Goal: Task Accomplishment & Management: Manage account settings

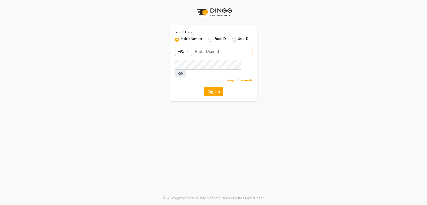
click at [229, 48] on input "Username" at bounding box center [222, 52] width 61 height 10
type input "8894060737"
click at [215, 87] on button "Sign In" at bounding box center [213, 92] width 19 height 10
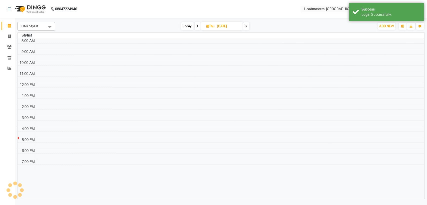
select select "en"
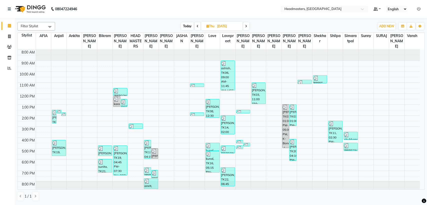
click at [245, 24] on span at bounding box center [246, 26] width 6 height 8
type input "[DATE]"
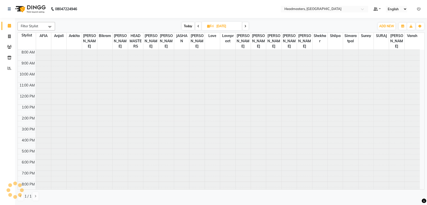
scroll to position [2, 0]
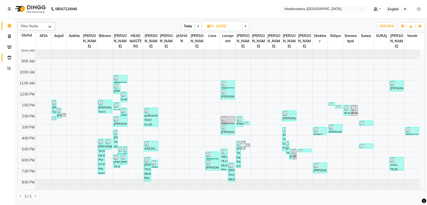
click at [10, 61] on link "Inventory" at bounding box center [8, 58] width 12 height 8
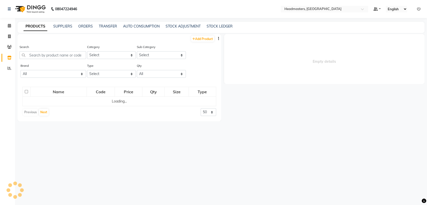
select select
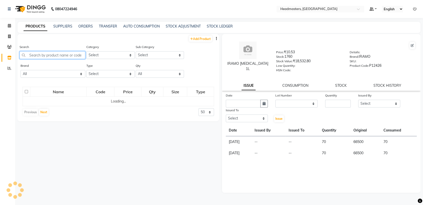
click at [48, 55] on input "text" at bounding box center [53, 55] width 66 height 8
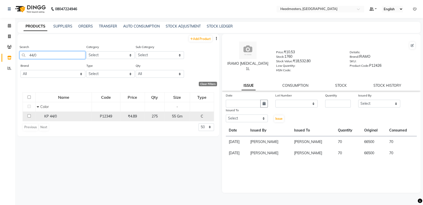
type input "44/0"
click at [99, 116] on div "P12349" at bounding box center [106, 116] width 24 height 5
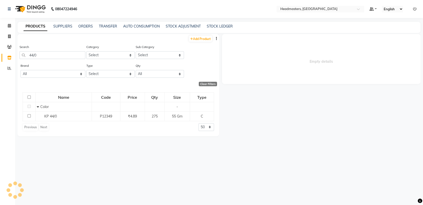
select select
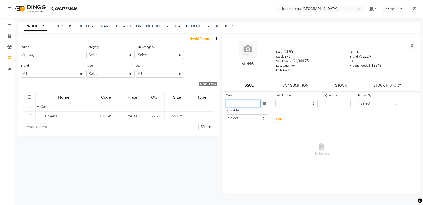
click at [249, 106] on input "text" at bounding box center [243, 104] width 35 height 8
select select "9"
select select "2025"
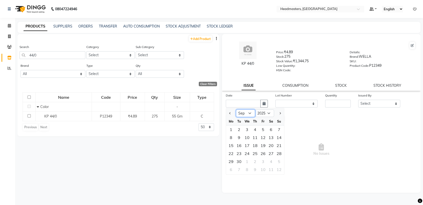
click at [248, 113] on select "Jan Feb Mar Apr May Jun [DATE] Aug Sep Oct Nov Dec" at bounding box center [245, 114] width 19 height 8
select select "8"
click at [236, 110] on select "Jan Feb Mar Apr May Jun [DATE] Aug Sep Oct Nov Dec" at bounding box center [245, 114] width 19 height 8
click at [263, 159] on div "29" at bounding box center [263, 162] width 8 height 8
type input "[DATE]"
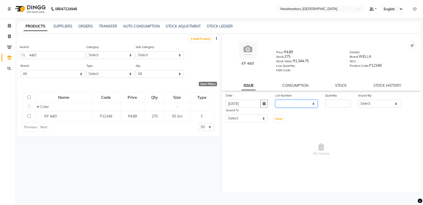
click at [305, 104] on select "None" at bounding box center [296, 104] width 42 height 8
click at [328, 105] on input "number" at bounding box center [338, 104] width 26 height 8
type input "55"
click at [375, 105] on select "Select AFIA Anjali [PERSON_NAME] [PERSON_NAME] [PERSON_NAME] HEAD [PERSON_NAME]…" at bounding box center [379, 104] width 42 height 8
select select "60658"
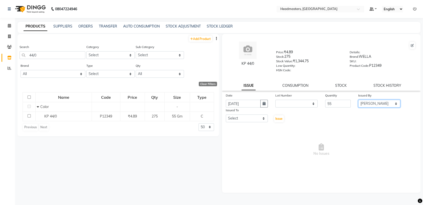
click at [358, 100] on select "Select AFIA Anjali [PERSON_NAME] [PERSON_NAME] [PERSON_NAME] HEAD [PERSON_NAME]…" at bounding box center [379, 104] width 42 height 8
click at [255, 117] on select "Select AFIA Anjali [PERSON_NAME] [PERSON_NAME] [PERSON_NAME] HEAD [PERSON_NAME]…" at bounding box center [247, 119] width 42 height 8
click at [226, 115] on select "Select AFIA Anjali [PERSON_NAME] [PERSON_NAME] [PERSON_NAME] HEAD [PERSON_NAME]…" at bounding box center [247, 119] width 42 height 8
click at [242, 120] on select "Select AFIA Anjali [PERSON_NAME] [PERSON_NAME] [PERSON_NAME] HEAD [PERSON_NAME]…" at bounding box center [247, 119] width 42 height 8
select select "60661"
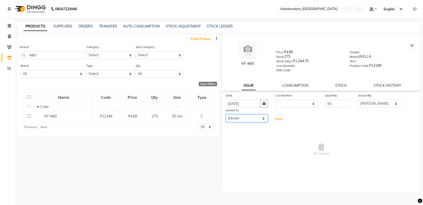
click at [226, 115] on select "Select AFIA Anjali [PERSON_NAME] [PERSON_NAME] [PERSON_NAME] HEAD [PERSON_NAME]…" at bounding box center [247, 119] width 42 height 8
click at [276, 121] on button "Issue" at bounding box center [279, 118] width 10 height 7
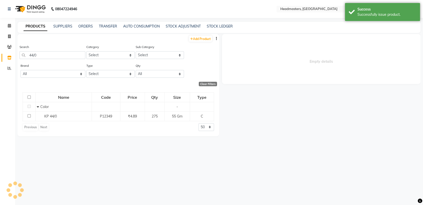
select select
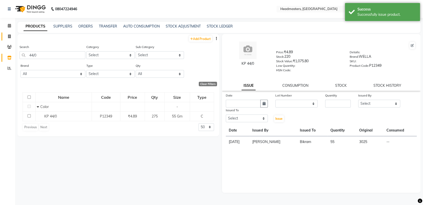
click at [10, 34] on span at bounding box center [9, 37] width 9 height 6
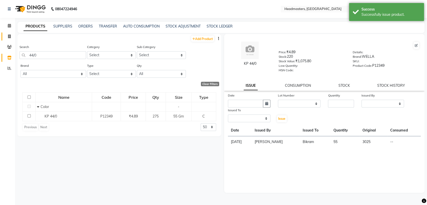
select select "service"
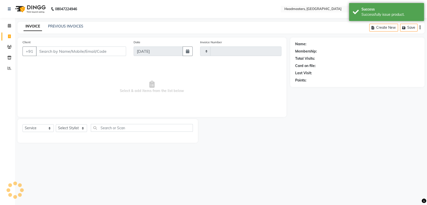
type input "3263"
select select "7136"
click at [9, 27] on icon at bounding box center [9, 26] width 3 height 4
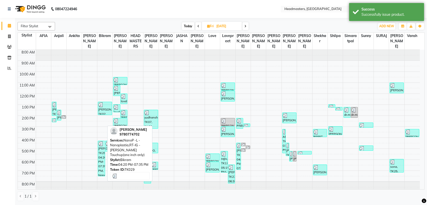
click at [102, 151] on div "[PERSON_NAME], TK29, 04:20 PM-07:35 PM, NanoP -L - Nanoplastia,RT-IG - [PERSON_…" at bounding box center [101, 158] width 7 height 35
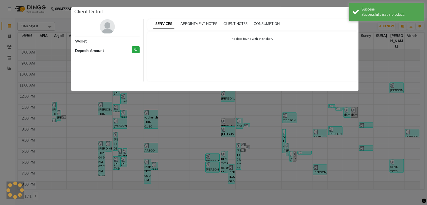
select select "3"
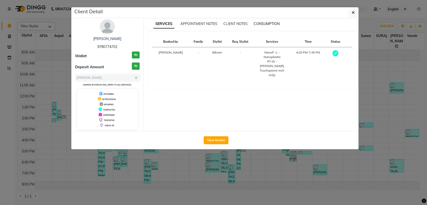
click at [261, 25] on span "CONSUMPTION" at bounding box center [267, 24] width 26 height 5
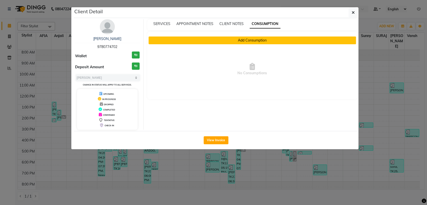
drag, startPoint x: 223, startPoint y: 139, endPoint x: 252, endPoint y: 44, distance: 99.7
click at [252, 44] on div "Client Detail [PERSON_NAME] 9780774702 Wallet ₹0 Deposit Amount ₹0 Select MARK …" at bounding box center [216, 78] width 285 height 142
click at [252, 40] on button "Add Consumption" at bounding box center [252, 41] width 207 height 8
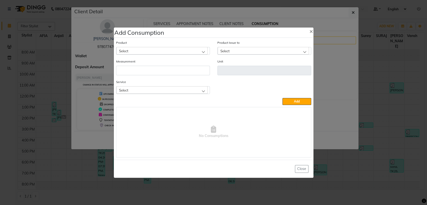
click at [186, 53] on div "Select" at bounding box center [161, 51] width 91 height 8
type input "44/0"
click at [160, 68] on li "KP 44/0" at bounding box center [162, 72] width 93 height 10
type input "Gm"
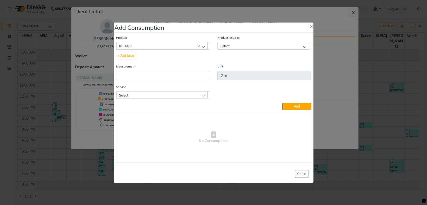
click at [229, 45] on span "Select" at bounding box center [224, 46] width 9 height 4
click at [231, 63] on li "[DATE], Issued to: Bikram, Balance: 3025" at bounding box center [264, 67] width 93 height 10
click at [172, 77] on input "number" at bounding box center [163, 76] width 94 height 10
type input "55"
click at [178, 93] on div "Select" at bounding box center [161, 95] width 91 height 8
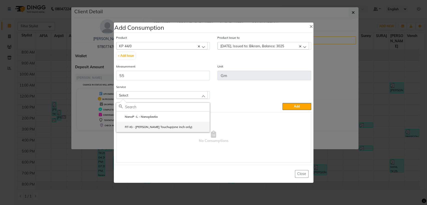
click at [155, 126] on label "RT-IG - [PERSON_NAME] Touchup(one inch only)" at bounding box center [156, 127] width 74 height 5
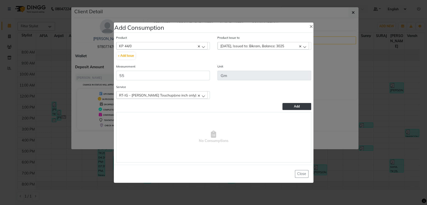
click at [302, 106] on button "Add" at bounding box center [296, 106] width 29 height 7
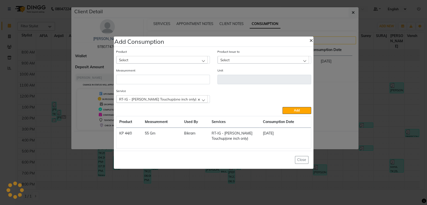
click at [308, 41] on button "×" at bounding box center [311, 40] width 12 height 14
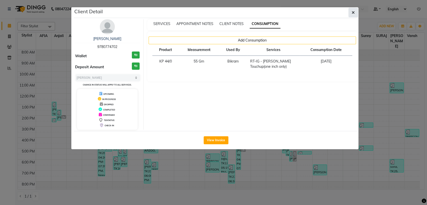
click at [350, 15] on button "button" at bounding box center [353, 13] width 10 height 10
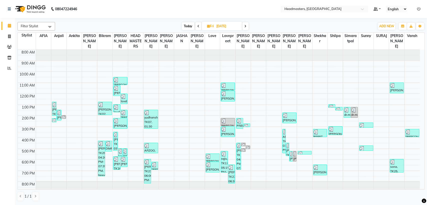
click at [119, 85] on div "[PERSON_NAME], TK01, 10:30 AM-11:15 AM, BRD - [PERSON_NAME]" at bounding box center [120, 81] width 14 height 8
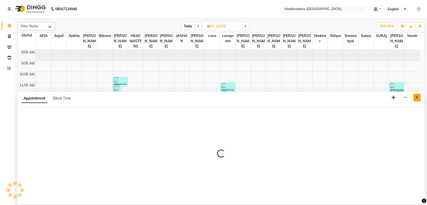
click at [415, 96] on button "Close" at bounding box center [416, 98] width 7 height 8
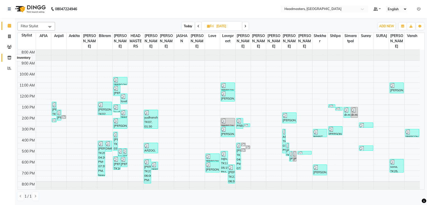
click at [8, 57] on icon at bounding box center [9, 58] width 4 height 4
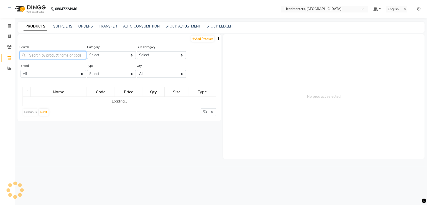
click at [40, 57] on input "text" at bounding box center [53, 55] width 67 height 8
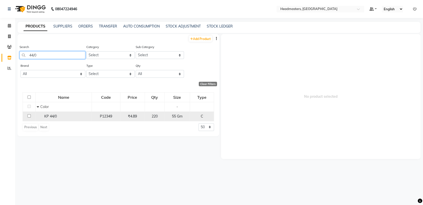
type input "44/0"
click at [60, 113] on td "KP 44/0" at bounding box center [64, 117] width 56 height 10
click at [123, 119] on td "₹4.89" at bounding box center [132, 117] width 25 height 10
click at [123, 114] on div "₹4.89" at bounding box center [132, 116] width 20 height 5
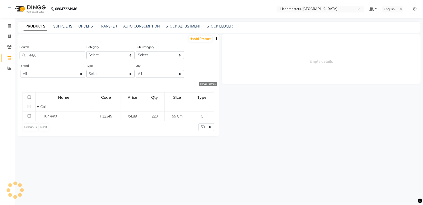
select select
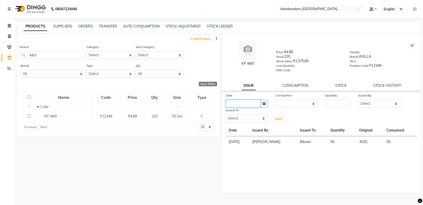
click at [245, 106] on input "text" at bounding box center [243, 104] width 35 height 8
select select "9"
select select "2025"
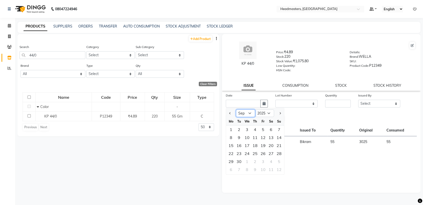
click at [244, 113] on select "Jan Feb Mar Apr May Jun [DATE] Aug Sep Oct Nov Dec" at bounding box center [245, 114] width 19 height 8
select select "8"
click at [236, 110] on select "Jan Feb Mar Apr May Jun [DATE] Aug Sep Oct Nov Dec" at bounding box center [245, 114] width 19 height 8
click at [264, 161] on div "29" at bounding box center [263, 162] width 8 height 8
type input "[DATE]"
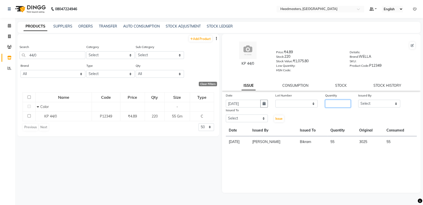
click at [341, 103] on input "number" at bounding box center [338, 104] width 26 height 8
type input "55"
click at [364, 106] on select "Select AFIA Anjali [PERSON_NAME] [PERSON_NAME] [PERSON_NAME] HEAD [PERSON_NAME]…" at bounding box center [379, 104] width 42 height 8
select select "60658"
click at [358, 100] on select "Select AFIA Anjali [PERSON_NAME] [PERSON_NAME] [PERSON_NAME] HEAD [PERSON_NAME]…" at bounding box center [379, 104] width 42 height 8
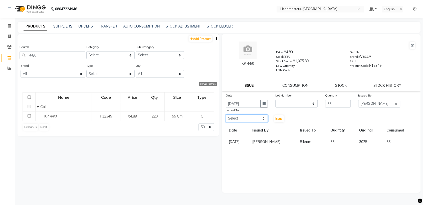
click at [263, 118] on select "Select AFIA Anjali [PERSON_NAME] [PERSON_NAME] [PERSON_NAME] HEAD [PERSON_NAME]…" at bounding box center [247, 119] width 42 height 8
select select "60659"
click at [226, 115] on select "Select AFIA Anjali [PERSON_NAME] [PERSON_NAME] [PERSON_NAME] HEAD [PERSON_NAME]…" at bounding box center [247, 119] width 42 height 8
click at [281, 119] on span "Issue" at bounding box center [278, 119] width 7 height 4
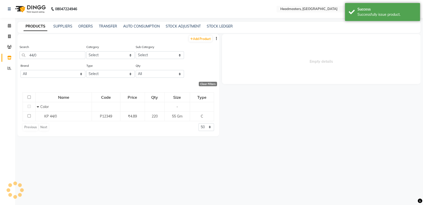
select select
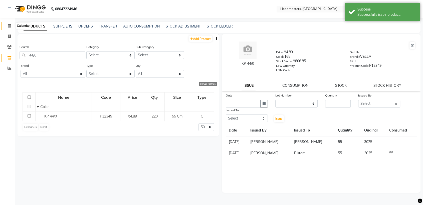
click at [8, 25] on icon at bounding box center [9, 26] width 3 height 4
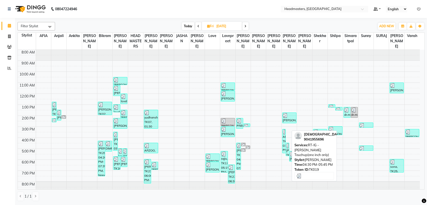
click at [287, 149] on div "[PERSON_NAME], TK19, 04:30 PM-05:45 PM, RT-IG - [PERSON_NAME] Touchup(one inch …" at bounding box center [287, 149] width 3 height 13
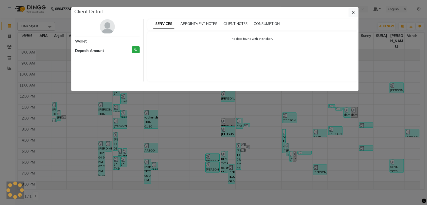
select select "3"
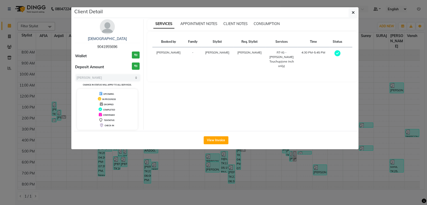
click at [266, 20] on div "SERVICES APPOINTMENT NOTES CLIENT NOTES CONSUMPTION" at bounding box center [252, 24] width 210 height 11
click at [267, 21] on div "SERVICES APPOINTMENT NOTES CLIENT NOTES CONSUMPTION" at bounding box center [252, 24] width 210 height 11
click at [266, 27] on div "SERVICES APPOINTMENT NOTES CLIENT NOTES CONSUMPTION" at bounding box center [252, 24] width 210 height 11
click at [264, 23] on span "CONSUMPTION" at bounding box center [267, 24] width 26 height 5
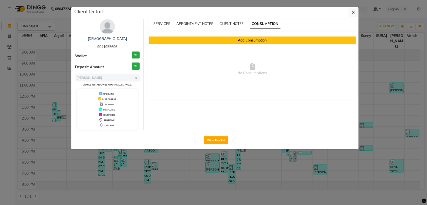
click at [248, 38] on button "Add Consumption" at bounding box center [252, 41] width 207 height 8
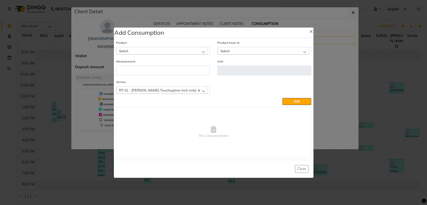
click at [172, 49] on div "Select" at bounding box center [161, 51] width 91 height 8
type input "44/0"
click at [154, 72] on li "KP 44/0" at bounding box center [162, 72] width 93 height 10
type input "Gm"
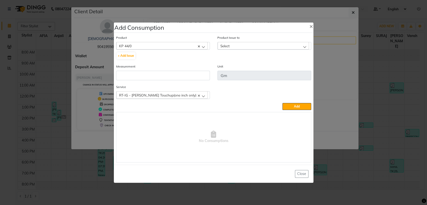
click at [234, 47] on div "Select" at bounding box center [263, 46] width 91 height 8
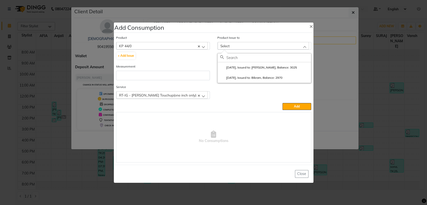
click at [234, 47] on div "Select" at bounding box center [263, 46] width 91 height 8
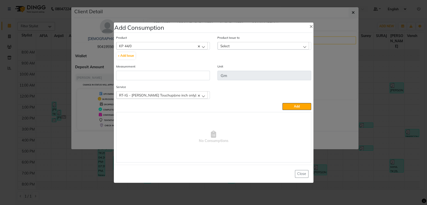
click at [235, 47] on div "Select" at bounding box center [263, 46] width 91 height 8
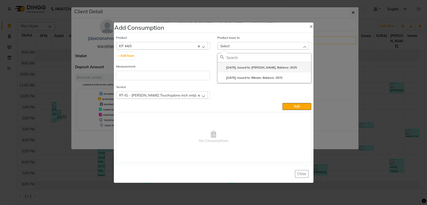
click at [238, 66] on label "[DATE], Issued to: [PERSON_NAME], Balance: 3025" at bounding box center [258, 67] width 77 height 5
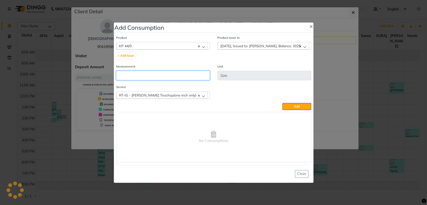
click at [200, 75] on input "number" at bounding box center [163, 76] width 94 height 10
type input "55"
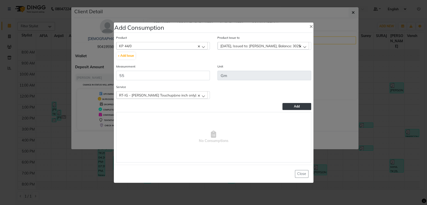
click at [299, 108] on button "Add" at bounding box center [296, 106] width 29 height 7
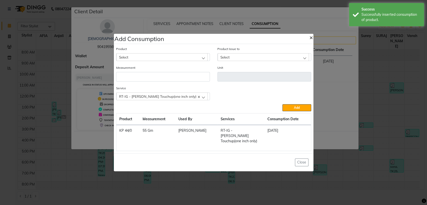
click at [309, 41] on button "×" at bounding box center [311, 37] width 12 height 14
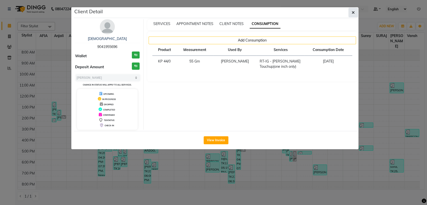
click at [357, 10] on button "button" at bounding box center [353, 13] width 10 height 10
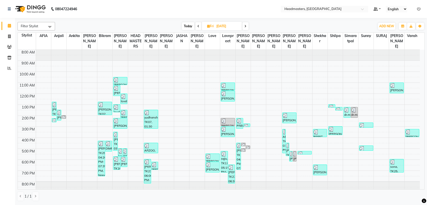
click at [246, 27] on span at bounding box center [245, 26] width 6 height 8
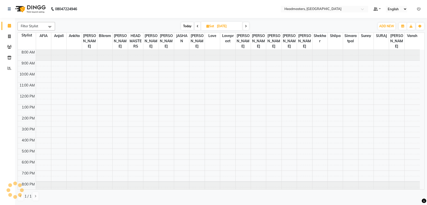
scroll to position [2, 0]
click at [247, 24] on span at bounding box center [246, 26] width 6 height 8
type input "[DATE]"
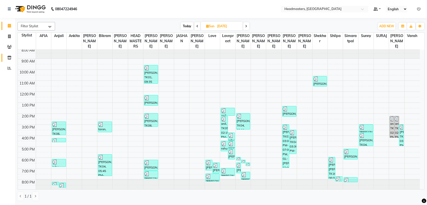
click at [9, 58] on icon at bounding box center [9, 58] width 4 height 4
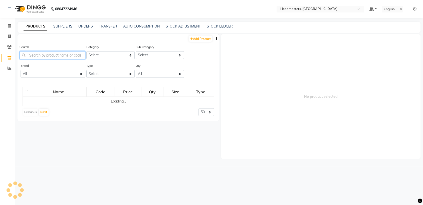
click at [43, 55] on input "text" at bounding box center [53, 55] width 66 height 8
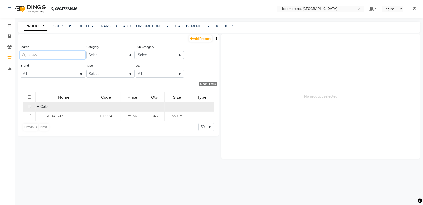
type input "6-65"
click at [60, 111] on td "Color" at bounding box center [64, 107] width 56 height 10
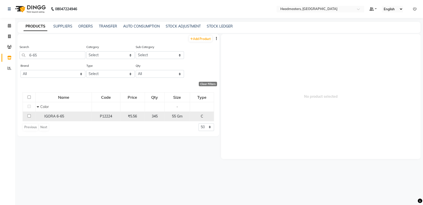
click at [61, 114] on span "IGORA 6-65" at bounding box center [54, 116] width 20 height 5
click at [75, 118] on div "IGORA 6-65" at bounding box center [64, 116] width 54 height 5
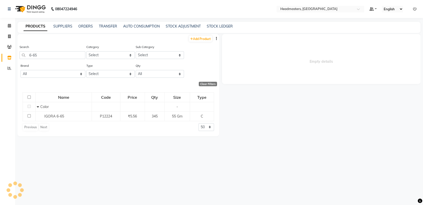
select select
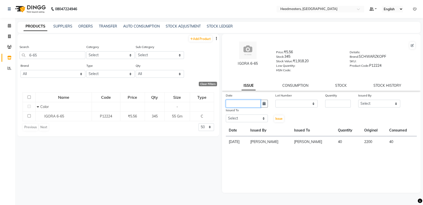
click at [250, 105] on input "text" at bounding box center [243, 104] width 35 height 8
select select "9"
select select "2025"
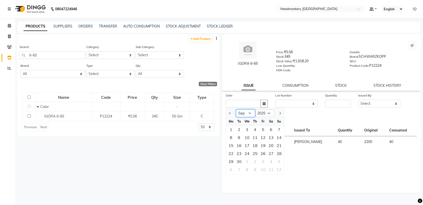
click at [241, 113] on select "Jan Feb Mar Apr May Jun [DATE] Aug Sep Oct Nov Dec" at bounding box center [245, 114] width 19 height 8
select select "8"
click at [236, 110] on select "Jan Feb Mar Apr May Jun [DATE] Aug Sep Oct Nov Dec" at bounding box center [245, 114] width 19 height 8
click at [275, 159] on div "31" at bounding box center [279, 162] width 8 height 8
type input "[DATE]"
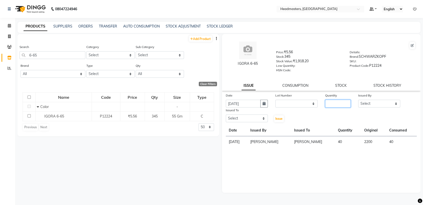
click at [335, 101] on input "number" at bounding box center [338, 104] width 26 height 8
type input "55"
click at [363, 104] on select "Select AFIA Anjali [PERSON_NAME] [PERSON_NAME] [PERSON_NAME] HEAD [PERSON_NAME]…" at bounding box center [379, 104] width 42 height 8
select select "60658"
click at [358, 100] on select "Select AFIA Anjali [PERSON_NAME] [PERSON_NAME] [PERSON_NAME] HEAD [PERSON_NAME]…" at bounding box center [379, 104] width 42 height 8
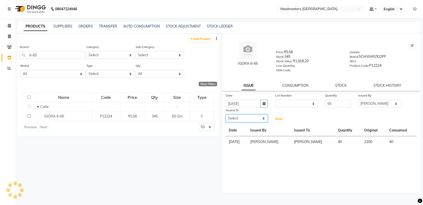
click at [258, 118] on select "Select AFIA Anjali [PERSON_NAME] [PERSON_NAME] [PERSON_NAME] HEAD [PERSON_NAME]…" at bounding box center [247, 119] width 42 height 8
select select "60661"
click at [226, 115] on select "Select AFIA Anjali [PERSON_NAME] [PERSON_NAME] [PERSON_NAME] HEAD [PERSON_NAME]…" at bounding box center [247, 119] width 42 height 8
click at [280, 116] on button "Issue" at bounding box center [279, 118] width 10 height 7
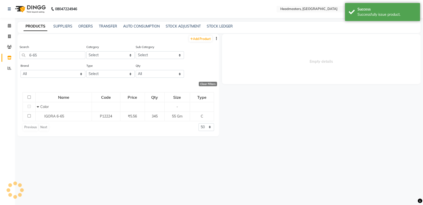
select select
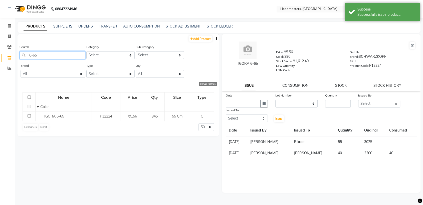
click at [72, 56] on input "6-65" at bounding box center [53, 55] width 66 height 8
type input "6"
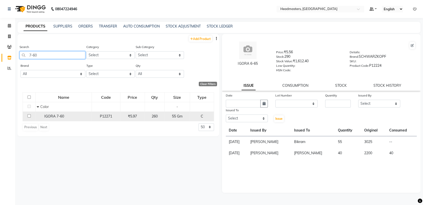
type input "7-60"
click at [81, 112] on td "IGORA 7-60" at bounding box center [64, 117] width 56 height 10
click at [109, 119] on div "P12271" at bounding box center [106, 116] width 24 height 5
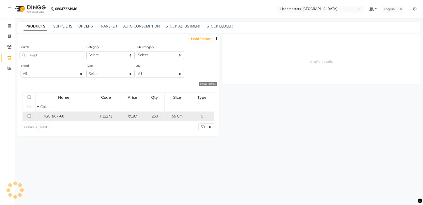
click at [175, 112] on td "55 Gm" at bounding box center [176, 117] width 25 height 10
click at [151, 117] on div "260" at bounding box center [155, 116] width 16 height 5
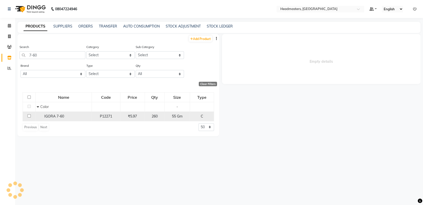
click at [144, 117] on td "₹5.97" at bounding box center [132, 117] width 25 height 10
select select
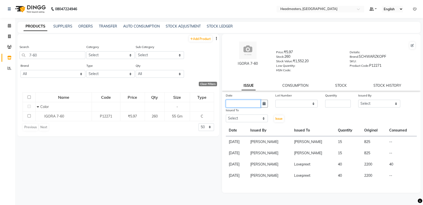
click at [238, 102] on input "text" at bounding box center [243, 104] width 35 height 8
select select "9"
select select "2025"
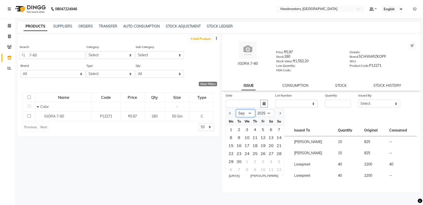
click at [249, 112] on select "Jan Feb Mar Apr May Jun [DATE] Aug Sep Oct Nov Dec" at bounding box center [245, 114] width 19 height 8
select select "8"
click at [236, 110] on select "Jan Feb Mar Apr May Jun [DATE] Aug Sep Oct Nov Dec" at bounding box center [245, 114] width 19 height 8
click at [280, 160] on div "31" at bounding box center [279, 162] width 8 height 8
type input "[DATE]"
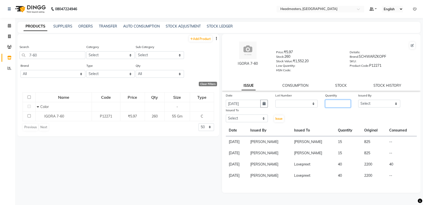
click at [326, 103] on input "number" at bounding box center [338, 104] width 26 height 8
type input "55"
click at [390, 105] on select "Select AFIA Anjali [PERSON_NAME] [PERSON_NAME] [PERSON_NAME] HEAD [PERSON_NAME]…" at bounding box center [379, 104] width 42 height 8
select select "60658"
click at [358, 100] on select "Select AFIA Anjali [PERSON_NAME] [PERSON_NAME] [PERSON_NAME] HEAD [PERSON_NAME]…" at bounding box center [379, 104] width 42 height 8
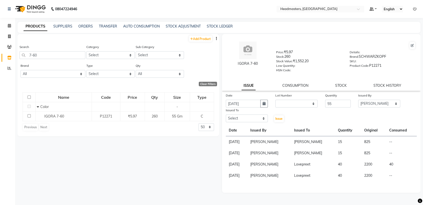
click at [253, 114] on div "Issued To" at bounding box center [247, 111] width 42 height 7
click at [254, 117] on select "Select AFIA Anjali [PERSON_NAME] [PERSON_NAME] [PERSON_NAME] HEAD [PERSON_NAME]…" at bounding box center [247, 119] width 42 height 8
select select "60661"
click at [226, 115] on select "Select AFIA Anjali [PERSON_NAME] [PERSON_NAME] [PERSON_NAME] HEAD [PERSON_NAME]…" at bounding box center [247, 119] width 42 height 8
click at [280, 121] on button "Issue" at bounding box center [279, 118] width 10 height 7
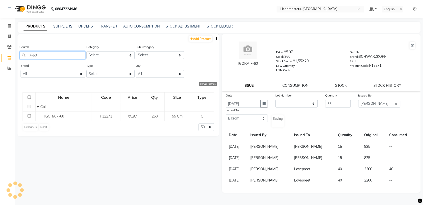
click at [72, 56] on input "7-60" at bounding box center [53, 55] width 66 height 8
type input "7"
type input "30vol"
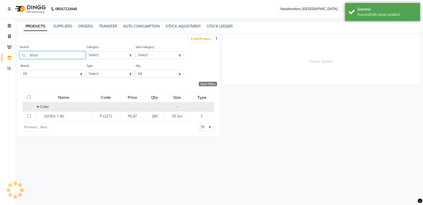
select select
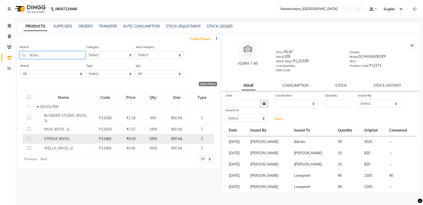
type input "30vol"
click at [90, 137] on div "STREAX 30VOL" at bounding box center [64, 138] width 54 height 5
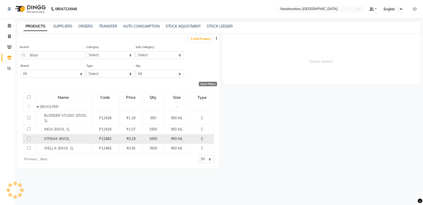
select select
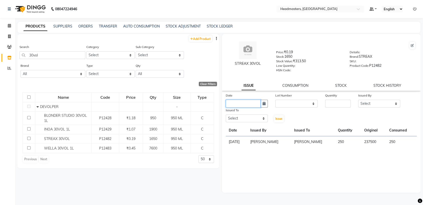
click at [246, 105] on input "text" at bounding box center [243, 104] width 35 height 8
select select "9"
select select "2025"
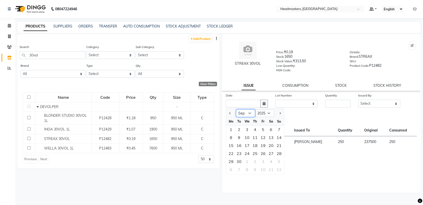
click at [243, 112] on select "Jan Feb Mar Apr May Jun [DATE] Aug Sep Oct Nov Dec" at bounding box center [245, 114] width 19 height 8
select select "8"
click at [236, 110] on select "Jan Feb Mar Apr May Jun [DATE] Aug Sep Oct Nov Dec" at bounding box center [245, 114] width 19 height 8
click at [278, 162] on div "31" at bounding box center [279, 162] width 8 height 8
type input "[DATE]"
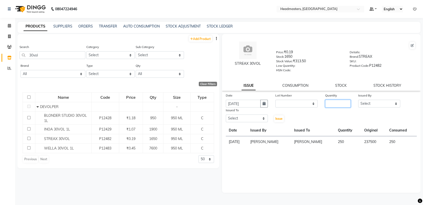
click at [336, 105] on input "number" at bounding box center [338, 104] width 26 height 8
type input "60"
click at [368, 102] on select "Select AFIA Anjali [PERSON_NAME] [PERSON_NAME] [PERSON_NAME] HEAD [PERSON_NAME]…" at bounding box center [379, 104] width 42 height 8
click at [358, 100] on select "Select AFIA Anjali [PERSON_NAME] [PERSON_NAME] [PERSON_NAME] HEAD [PERSON_NAME]…" at bounding box center [379, 104] width 42 height 8
click at [366, 103] on select "Select AFIA Anjali [PERSON_NAME] [PERSON_NAME] [PERSON_NAME] HEAD [PERSON_NAME]…" at bounding box center [379, 104] width 42 height 8
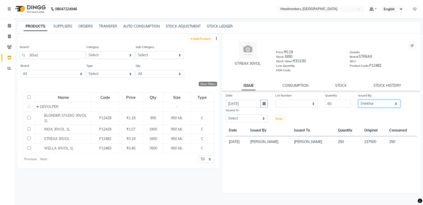
select select "60658"
click at [358, 100] on select "Select AFIA Anjali [PERSON_NAME] [PERSON_NAME] [PERSON_NAME] HEAD [PERSON_NAME]…" at bounding box center [379, 104] width 42 height 8
click at [232, 117] on select "Select AFIA Anjali [PERSON_NAME] [PERSON_NAME] [PERSON_NAME] HEAD [PERSON_NAME]…" at bounding box center [247, 119] width 42 height 8
select select "60661"
click at [226, 115] on select "Select AFIA Anjali [PERSON_NAME] [PERSON_NAME] [PERSON_NAME] HEAD [PERSON_NAME]…" at bounding box center [247, 119] width 42 height 8
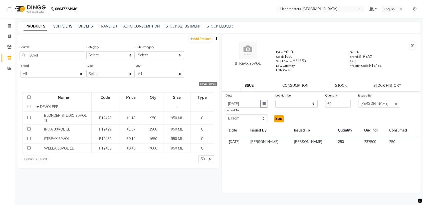
click at [281, 119] on span "Issue" at bounding box center [278, 119] width 7 height 4
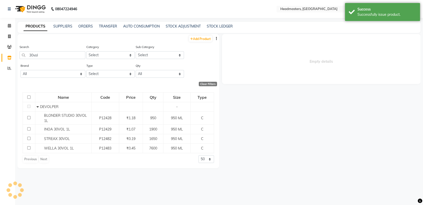
select select
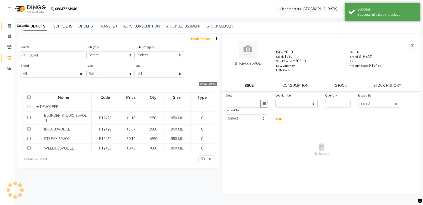
click at [10, 24] on icon at bounding box center [9, 26] width 3 height 4
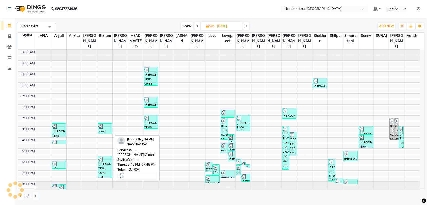
click at [99, 164] on div "[PERSON_NAME], TK04, 05:45 PM-07:45 PM, GL-[PERSON_NAME] Global" at bounding box center [105, 167] width 14 height 21
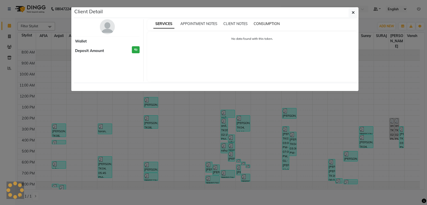
click at [269, 24] on span "CONSUMPTION" at bounding box center [267, 24] width 26 height 5
select select "3"
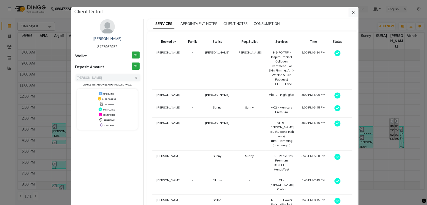
click at [262, 26] on div "CONSUMPTION" at bounding box center [267, 23] width 26 height 5
click at [264, 23] on span "CONSUMPTION" at bounding box center [267, 24] width 26 height 5
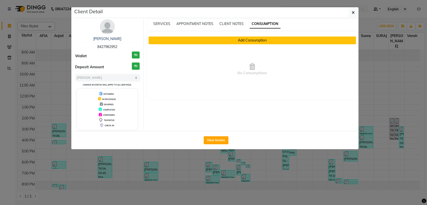
click at [246, 43] on button "Add Consumption" at bounding box center [252, 41] width 207 height 8
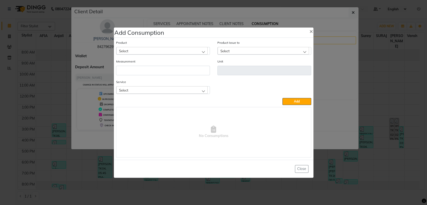
click at [185, 52] on div "Select" at bounding box center [161, 51] width 91 height 8
type input "6-65"
click at [162, 76] on li "IGORA 6-65" at bounding box center [162, 72] width 93 height 10
type input "Gm"
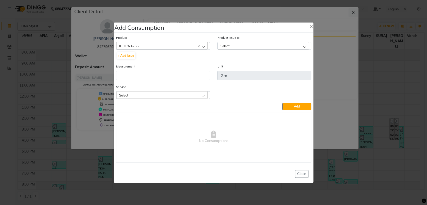
click at [238, 47] on div "Select" at bounding box center [263, 46] width 91 height 8
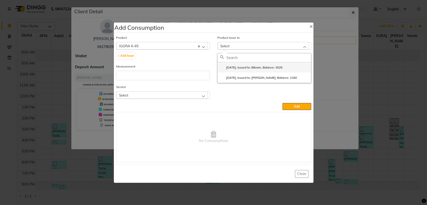
click at [240, 65] on label "[DATE], Issued to: Bikram, Balance: 3025" at bounding box center [251, 67] width 62 height 5
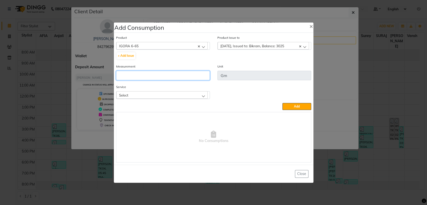
click at [194, 77] on input "number" at bounding box center [163, 76] width 94 height 10
type input "55"
click at [187, 96] on div "Select" at bounding box center [161, 95] width 91 height 8
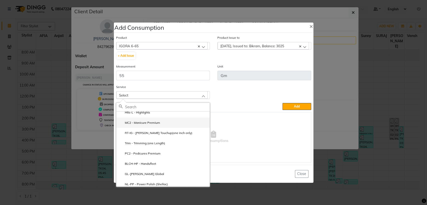
scroll to position [52, 0]
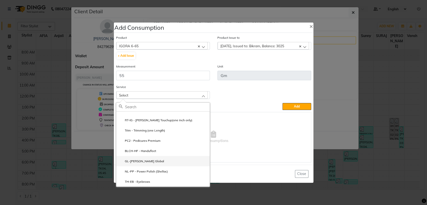
click at [145, 162] on label "GL-[PERSON_NAME] Global" at bounding box center [141, 161] width 45 height 5
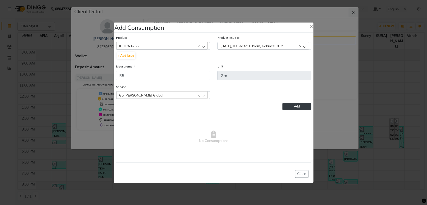
click at [291, 108] on button "Add" at bounding box center [296, 106] width 29 height 7
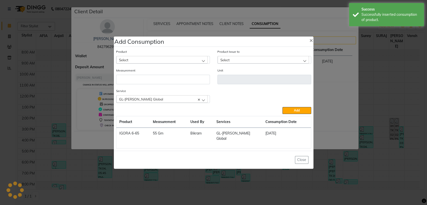
click at [108, 173] on ngb-modal-window "Add Consumption × Product Select 10 AMINO ACID Product Issue to Select [DATE], …" at bounding box center [213, 102] width 427 height 205
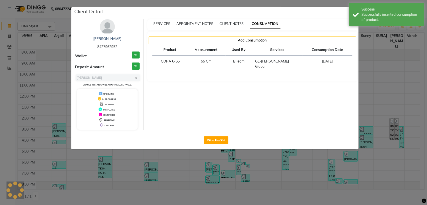
click at [108, 173] on ngb-modal-window "Client Detail [PERSON_NAME] 8427962952 Wallet ₹0 Deposit Amount ₹0 Select MARK …" at bounding box center [213, 102] width 427 height 205
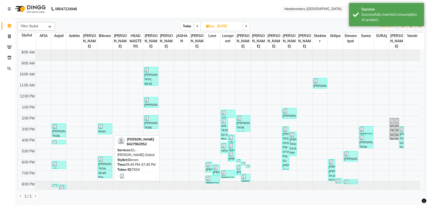
scroll to position [2, 0]
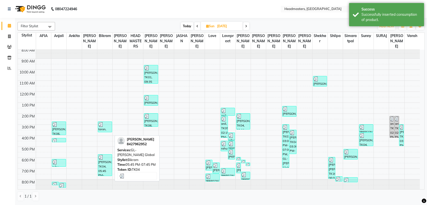
click at [105, 167] on div "[PERSON_NAME], TK04, 05:45 PM-07:45 PM, GL-[PERSON_NAME] Global" at bounding box center [105, 165] width 14 height 21
select select "3"
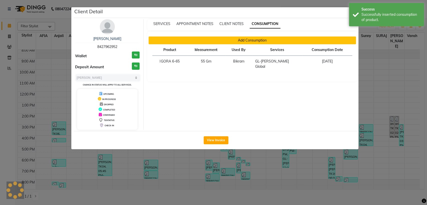
click at [258, 44] on button "Add Consumption" at bounding box center [252, 41] width 207 height 8
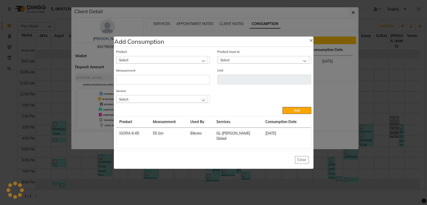
click at [258, 44] on form "Add Consumption × Product Select Product Issue to Select Measurement Unit Servi…" at bounding box center [214, 103] width 200 height 132
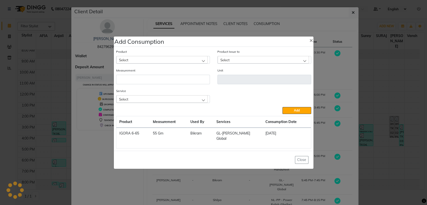
click at [181, 64] on div "Select" at bounding box center [161, 60] width 91 height 8
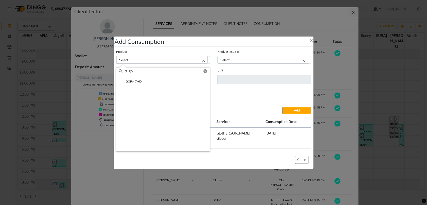
type input "7-60"
click at [151, 85] on li "IGORA 7-60" at bounding box center [162, 81] width 93 height 10
type input "Gm"
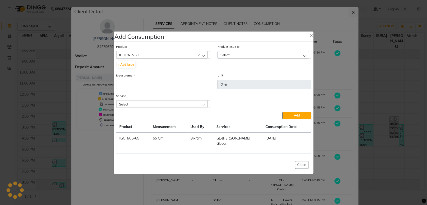
click at [244, 56] on div "Select" at bounding box center [263, 55] width 91 height 8
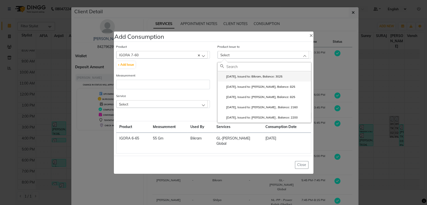
click at [240, 82] on li "[DATE], Issued to: Bikram, Balance: 3025" at bounding box center [264, 76] width 93 height 10
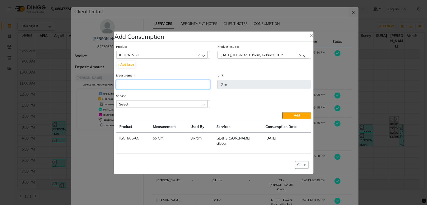
click at [156, 89] on input "number" at bounding box center [163, 85] width 94 height 10
type input "55"
click at [173, 104] on div "Select" at bounding box center [161, 104] width 91 height 8
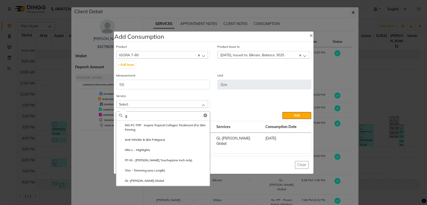
scroll to position [0, 0]
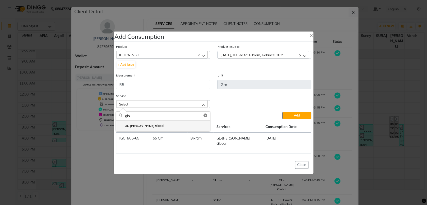
type input "glo"
click at [143, 126] on label "GL-[PERSON_NAME] Global" at bounding box center [141, 126] width 45 height 5
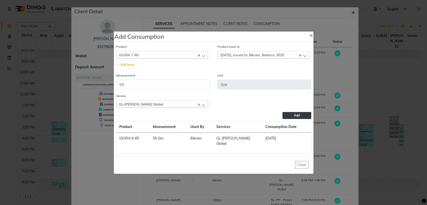
click at [290, 118] on button "Add" at bounding box center [296, 115] width 29 height 7
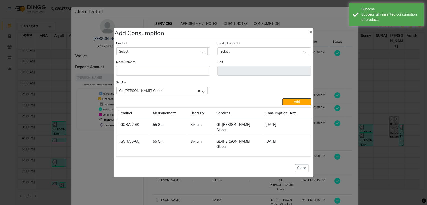
click at [166, 55] on div "Select" at bounding box center [161, 52] width 91 height 8
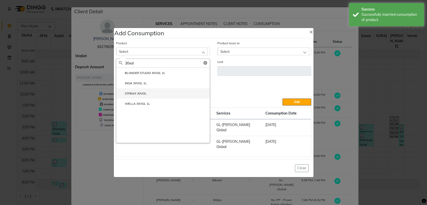
type input "30vol"
click at [161, 99] on li "STREAX 30VOL" at bounding box center [162, 93] width 93 height 10
type input "ML"
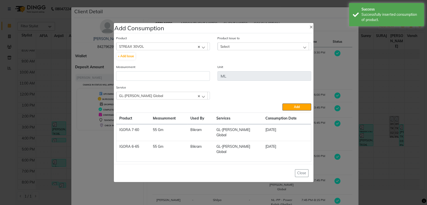
click at [229, 49] on span "Select" at bounding box center [224, 46] width 9 height 4
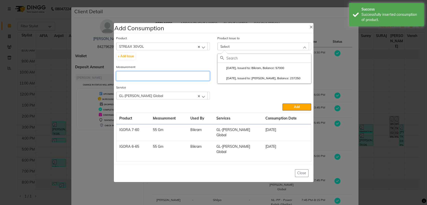
click at [166, 81] on input "number" at bounding box center [163, 76] width 94 height 10
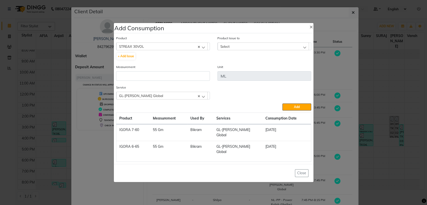
click at [247, 48] on div "Select" at bounding box center [263, 47] width 91 height 8
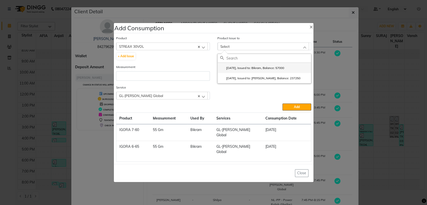
click at [243, 70] on label "[DATE], Issued to: Bikram, Balance: 57000" at bounding box center [252, 68] width 64 height 5
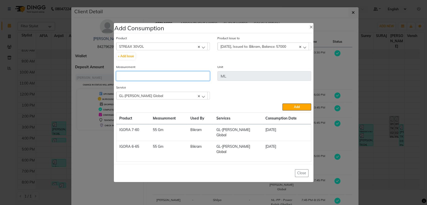
click at [195, 79] on input "number" at bounding box center [163, 76] width 94 height 10
type input "60"
click at [294, 109] on span "Add" at bounding box center [297, 107] width 6 height 4
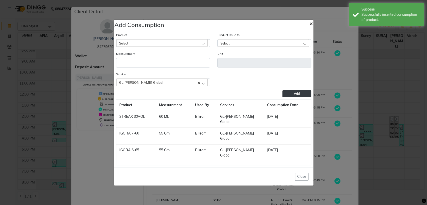
click at [310, 30] on button "×" at bounding box center [311, 23] width 12 height 14
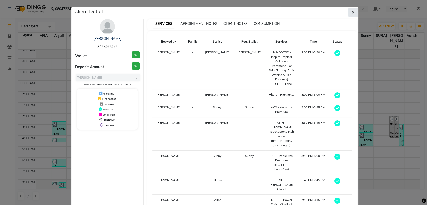
click at [350, 16] on button "button" at bounding box center [353, 13] width 10 height 10
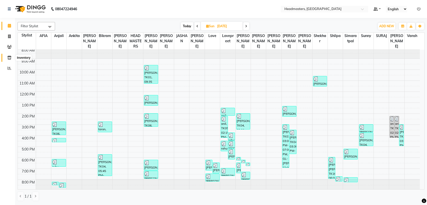
click at [6, 58] on span at bounding box center [9, 58] width 9 height 6
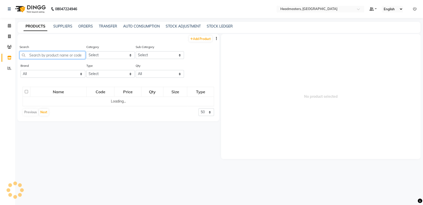
click at [46, 54] on input "text" at bounding box center [53, 55] width 66 height 8
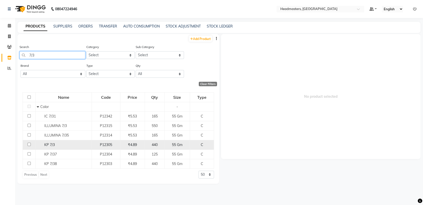
type input "7/3"
click at [78, 141] on td "KP 7/3" at bounding box center [64, 145] width 56 height 10
click at [80, 149] on td "KP 7/3" at bounding box center [64, 145] width 56 height 10
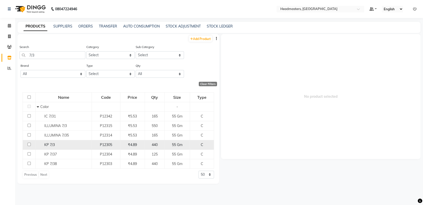
click at [96, 143] on div "P12305" at bounding box center [106, 144] width 24 height 5
click at [95, 142] on td "P12305" at bounding box center [106, 145] width 28 height 10
select select
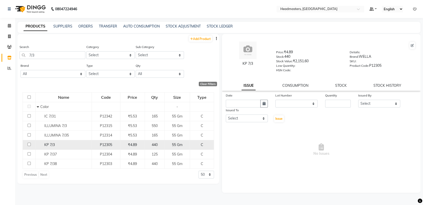
click at [95, 142] on td "P12305" at bounding box center [106, 145] width 28 height 10
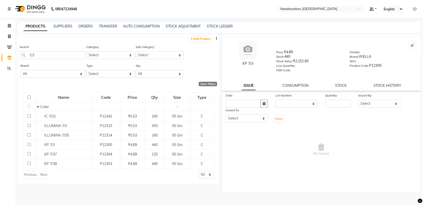
click at [339, 99] on div "Quantity" at bounding box center [338, 96] width 26 height 7
click at [338, 103] on input "number" at bounding box center [338, 104] width 26 height 8
type input "110"
click at [253, 103] on input "text" at bounding box center [243, 104] width 35 height 8
select select "9"
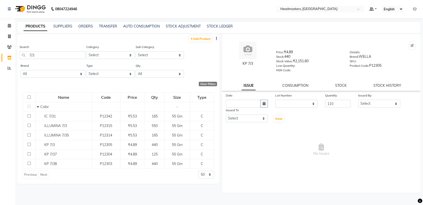
select select "2025"
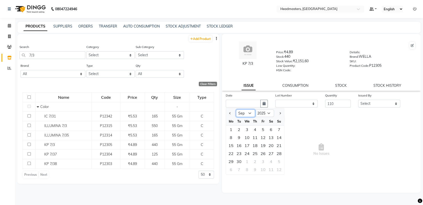
click at [244, 112] on select "Jan Feb Mar Apr May Jun [DATE] Aug Sep Oct Nov Dec" at bounding box center [245, 114] width 19 height 8
select select "8"
click at [236, 110] on select "Jan Feb Mar Apr May Jun [DATE] Aug Sep Oct Nov Dec" at bounding box center [245, 114] width 19 height 8
click at [279, 161] on div "31" at bounding box center [279, 162] width 8 height 8
type input "[DATE]"
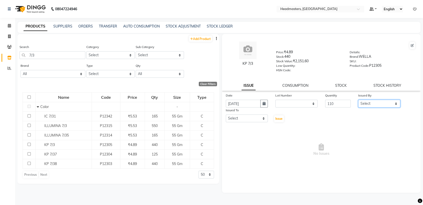
click at [365, 103] on select "Select AFIA Anjali [PERSON_NAME] [PERSON_NAME] [PERSON_NAME] HEAD [PERSON_NAME]…" at bounding box center [379, 104] width 42 height 8
select select "60658"
click at [358, 100] on select "Select AFIA Anjali [PERSON_NAME] [PERSON_NAME] [PERSON_NAME] HEAD [PERSON_NAME]…" at bounding box center [379, 104] width 42 height 8
click at [254, 118] on select "Select AFIA Anjali [PERSON_NAME] [PERSON_NAME] [PERSON_NAME] HEAD [PERSON_NAME]…" at bounding box center [247, 119] width 42 height 8
select select "60659"
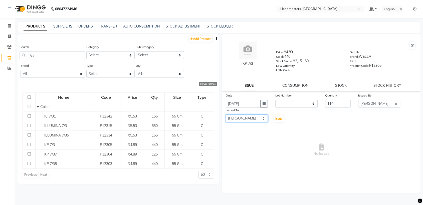
click at [226, 115] on select "Select AFIA Anjali [PERSON_NAME] [PERSON_NAME] [PERSON_NAME] HEAD [PERSON_NAME]…" at bounding box center [247, 119] width 42 height 8
click at [278, 118] on span "Issue" at bounding box center [278, 119] width 7 height 4
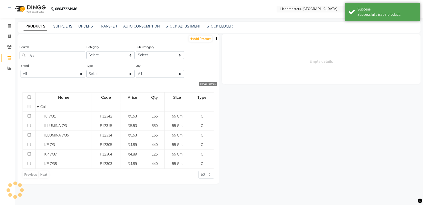
select select
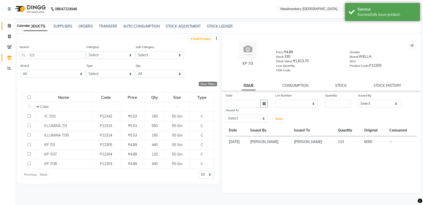
click at [8, 27] on icon at bounding box center [9, 26] width 3 height 4
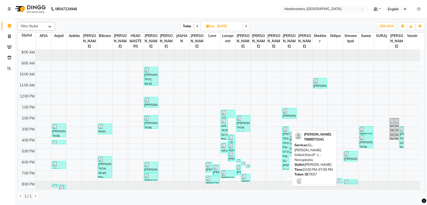
click at [284, 142] on div "[PERSON_NAME], TK07, 03:00 PM-07:00 PM, GL-[PERSON_NAME] Global,NanoP -L - Nano…" at bounding box center [285, 148] width 7 height 43
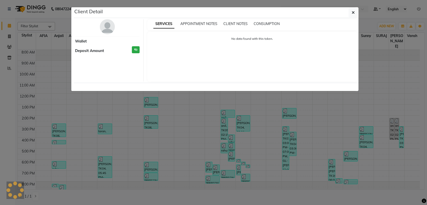
select select "3"
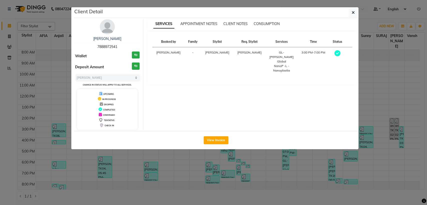
click at [264, 21] on div "SERVICES APPOINTMENT NOTES CLIENT NOTES CONSUMPTION" at bounding box center [252, 24] width 210 height 11
click at [264, 22] on span "CONSUMPTION" at bounding box center [267, 24] width 26 height 5
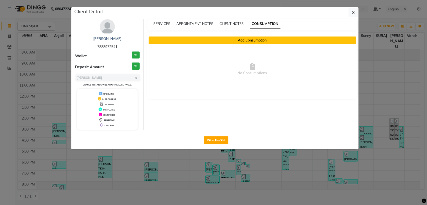
click at [238, 41] on button "Add Consumption" at bounding box center [252, 41] width 207 height 8
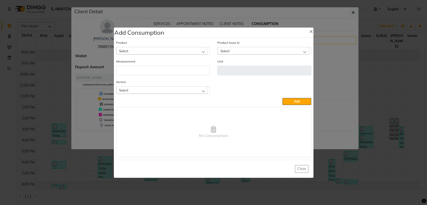
click at [162, 49] on div "Select" at bounding box center [161, 51] width 91 height 8
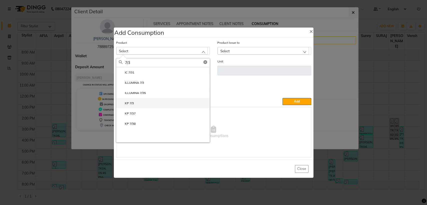
type input "7/3"
click at [144, 101] on li "KP 7/3" at bounding box center [162, 103] width 93 height 10
type input "Gm"
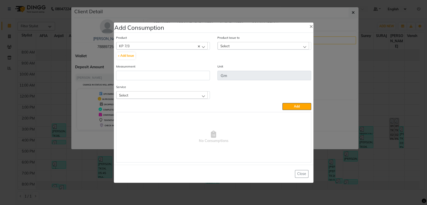
click at [226, 49] on div "Select" at bounding box center [263, 46] width 91 height 8
click at [230, 66] on label "[DATE], Issued to: [PERSON_NAME], Balance: 6050" at bounding box center [258, 67] width 77 height 5
click at [196, 76] on input "number" at bounding box center [163, 76] width 94 height 10
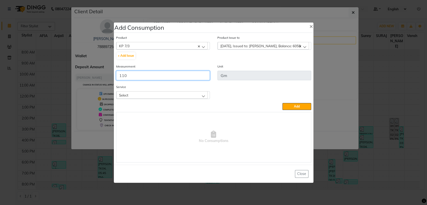
type input "110"
click at [189, 95] on div "Select" at bounding box center [161, 95] width 91 height 8
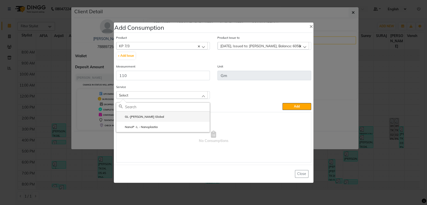
click at [163, 120] on li "GL-[PERSON_NAME] Global" at bounding box center [162, 117] width 93 height 10
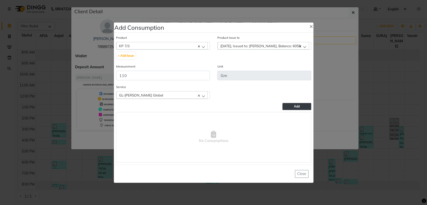
click at [306, 108] on button "Add" at bounding box center [296, 106] width 29 height 7
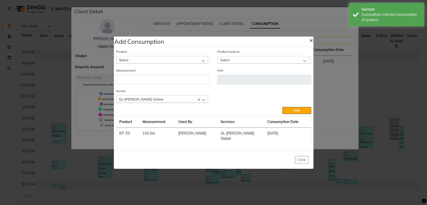
click at [311, 41] on span "×" at bounding box center [311, 40] width 4 height 8
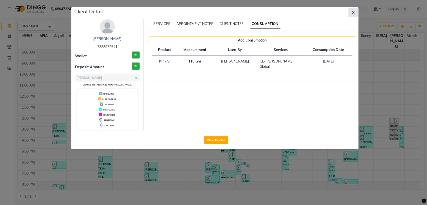
click at [352, 17] on div "Client Detail" at bounding box center [216, 12] width 285 height 11
click at [350, 15] on button "button" at bounding box center [353, 13] width 10 height 10
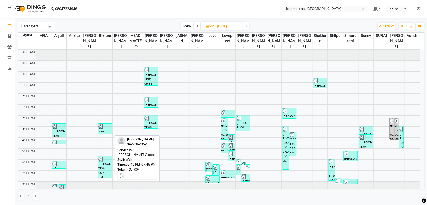
scroll to position [2, 0]
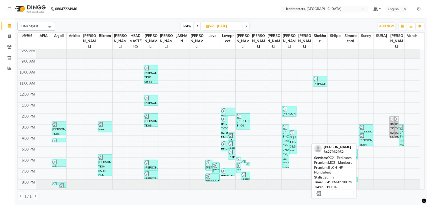
click at [368, 135] on div at bounding box center [365, 135] width 13 height 5
select select "3"
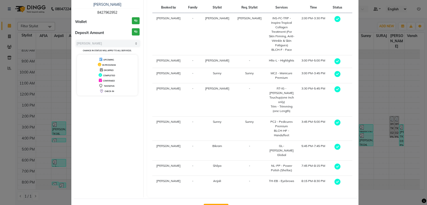
scroll to position [0, 0]
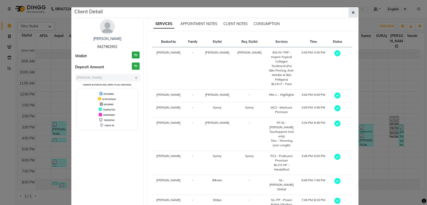
click at [352, 13] on icon "button" at bounding box center [353, 13] width 3 height 4
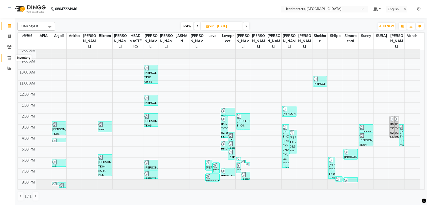
click at [6, 59] on span at bounding box center [9, 58] width 9 height 6
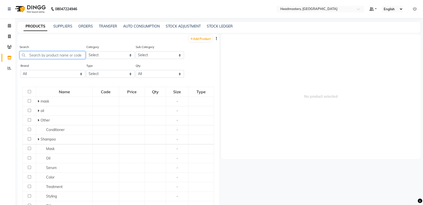
click at [64, 57] on input "text" at bounding box center [53, 55] width 66 height 8
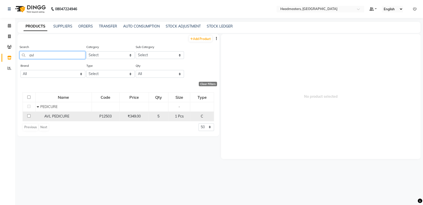
type input "avl"
click at [68, 116] on span "AVL PEDICURE" at bounding box center [56, 116] width 25 height 5
select select
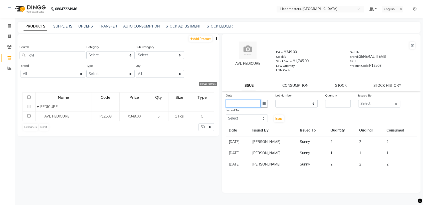
click at [238, 105] on input "text" at bounding box center [243, 104] width 35 height 8
select select "9"
select select "2025"
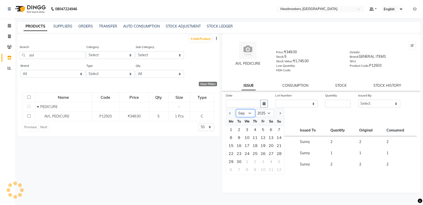
click at [246, 114] on select "Jan Feb Mar Apr May Jun [DATE] Aug Sep Oct Nov Dec" at bounding box center [245, 114] width 19 height 8
select select "8"
click at [236, 110] on select "Jan Feb Mar Apr May Jun [DATE] Aug Sep Oct Nov Dec" at bounding box center [245, 114] width 19 height 8
click at [278, 162] on div "31" at bounding box center [279, 162] width 8 height 8
type input "[DATE]"
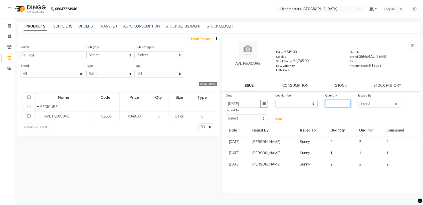
click at [334, 107] on input "number" at bounding box center [338, 104] width 26 height 8
type input "2"
click at [367, 105] on select "Select AFIA Anjali [PERSON_NAME] [PERSON_NAME] [PERSON_NAME] HEAD [PERSON_NAME]…" at bounding box center [379, 104] width 42 height 8
select select "60658"
click at [358, 100] on select "Select AFIA Anjali [PERSON_NAME] [PERSON_NAME] [PERSON_NAME] HEAD [PERSON_NAME]…" at bounding box center [379, 104] width 42 height 8
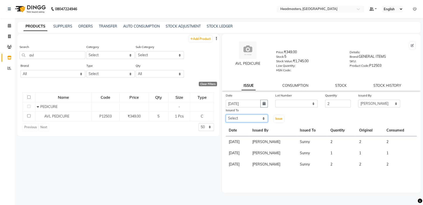
click at [254, 117] on select "Select AFIA Anjali [PERSON_NAME] [PERSON_NAME] [PERSON_NAME] HEAD [PERSON_NAME]…" at bounding box center [247, 119] width 42 height 8
select select "60668"
click at [226, 115] on select "Select AFIA Anjali [PERSON_NAME] [PERSON_NAME] [PERSON_NAME] HEAD [PERSON_NAME]…" at bounding box center [247, 119] width 42 height 8
click at [279, 119] on span "Issue" at bounding box center [278, 119] width 7 height 4
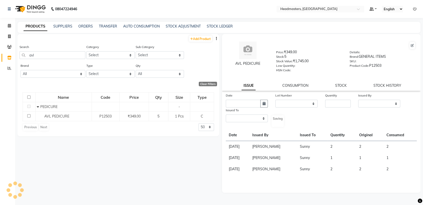
select select
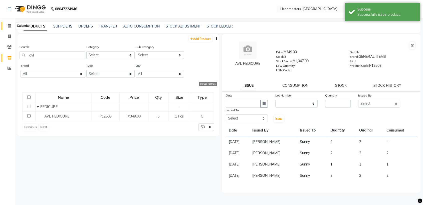
click at [9, 26] on icon at bounding box center [9, 26] width 3 height 4
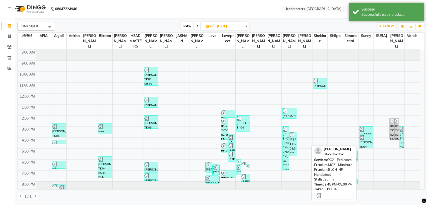
click at [364, 140] on div "[PERSON_NAME], TK04, 03:45 PM-05:00 PM, PC2 - Pedicures Premium,MC2 - Manicure …" at bounding box center [366, 141] width 14 height 13
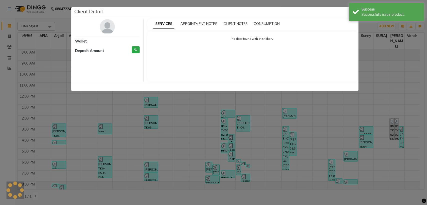
select select "3"
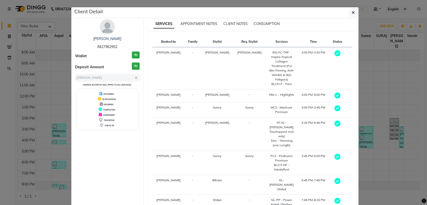
click at [260, 26] on div "CONSUMPTION" at bounding box center [267, 23] width 26 height 5
click at [261, 24] on span "CONSUMPTION" at bounding box center [267, 24] width 26 height 5
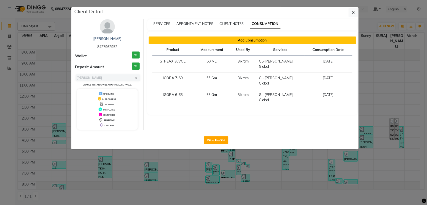
click at [224, 42] on button "Add Consumption" at bounding box center [252, 41] width 207 height 8
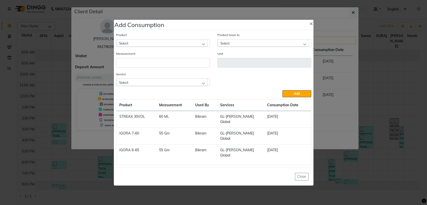
click at [172, 47] on div "Select" at bounding box center [161, 43] width 91 height 8
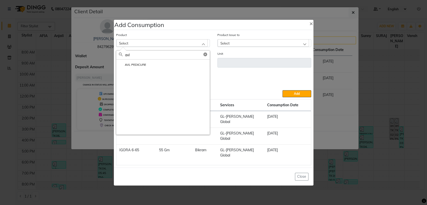
click at [142, 59] on input "avl" at bounding box center [167, 55] width 85 height 9
type input "avl"
click at [143, 68] on li "AVL PEDICURE" at bounding box center [162, 65] width 93 height 10
type input "Pcs"
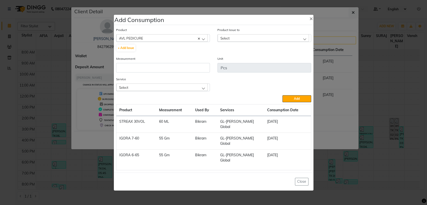
click at [225, 40] on span "Select" at bounding box center [224, 38] width 9 height 4
click at [230, 62] on label "[DATE], Issued to: Sunny , Balance: 2" at bounding box center [248, 60] width 57 height 5
click at [191, 73] on input "number" at bounding box center [163, 68] width 94 height 10
type input "2"
click at [199, 91] on div "Select" at bounding box center [161, 88] width 91 height 8
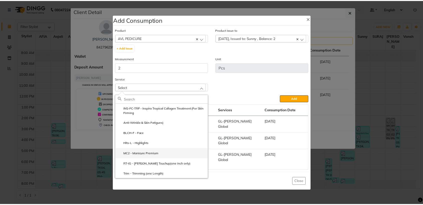
scroll to position [52, 0]
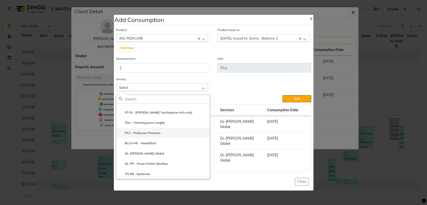
click at [157, 135] on label "PC2 - Pedicures Premium" at bounding box center [140, 133] width 42 height 5
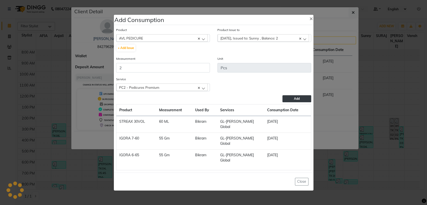
click at [288, 102] on button "Add" at bounding box center [296, 98] width 29 height 7
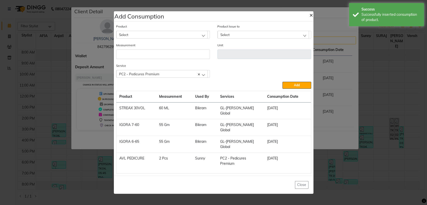
click at [311, 19] on span "×" at bounding box center [311, 15] width 4 height 8
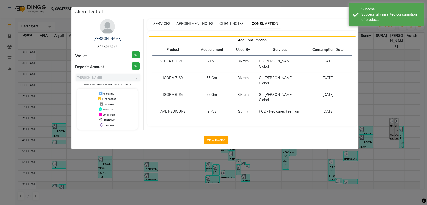
click at [308, 158] on ngb-modal-window "Client Detail [PERSON_NAME] 8427962952 Wallet ₹0 Deposit Amount ₹0 Select MARK …" at bounding box center [213, 102] width 427 height 205
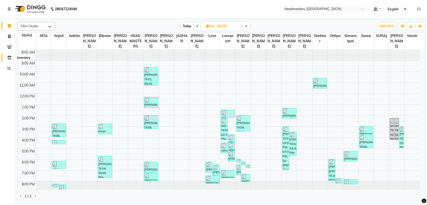
click at [8, 59] on icon at bounding box center [9, 58] width 4 height 4
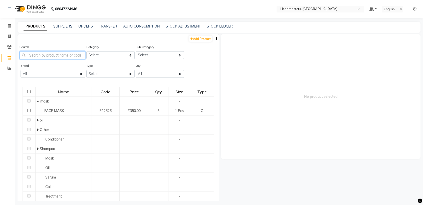
click at [37, 55] on input "text" at bounding box center [53, 55] width 66 height 8
click at [80, 56] on input "text" at bounding box center [53, 55] width 66 height 8
click at [54, 53] on input "text" at bounding box center [53, 55] width 66 height 8
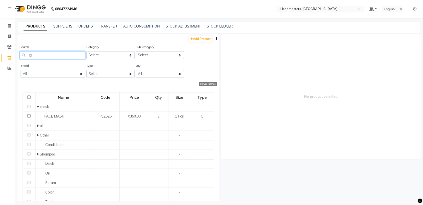
type input "b"
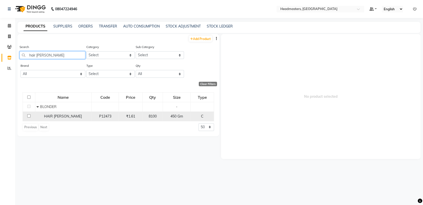
type input "hair [PERSON_NAME]"
click at [66, 120] on td "HAIR [PERSON_NAME]" at bounding box center [63, 117] width 56 height 10
click at [131, 116] on span "₹1.61" at bounding box center [130, 116] width 9 height 5
select select
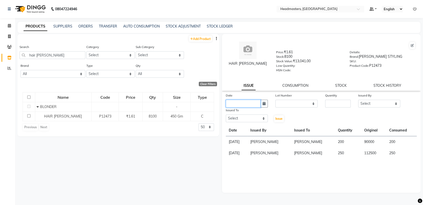
click at [253, 101] on input "text" at bounding box center [243, 104] width 35 height 8
select select "9"
select select "2025"
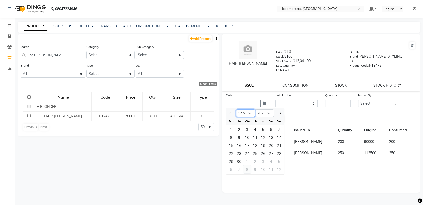
drag, startPoint x: 245, startPoint y: 114, endPoint x: 245, endPoint y: 166, distance: 51.5
click at [245, 166] on ngb-datepicker "Jan Feb Mar Apr May Jun [DATE] Aug Sep Oct Nov [DATE] 2016 2017 2018 2019 2020 …" at bounding box center [255, 141] width 59 height 67
select select "8"
click at [236, 110] on select "Jan Feb Mar Apr May Jun [DATE] Aug Sep Oct Nov Dec" at bounding box center [245, 114] width 19 height 8
click at [279, 160] on div "31" at bounding box center [279, 162] width 8 height 8
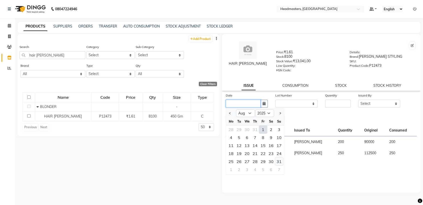
type input "[DATE]"
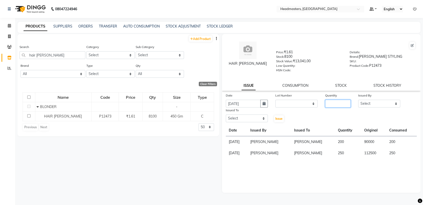
click at [333, 103] on input "number" at bounding box center [338, 104] width 26 height 8
type input "250"
click at [383, 103] on select "Select AFIA Anjali [PERSON_NAME] [PERSON_NAME] [PERSON_NAME] HEAD [PERSON_NAME]…" at bounding box center [379, 104] width 42 height 8
select select "60658"
click at [358, 100] on select "Select AFIA Anjali [PERSON_NAME] [PERSON_NAME] [PERSON_NAME] HEAD [PERSON_NAME]…" at bounding box center [379, 104] width 42 height 8
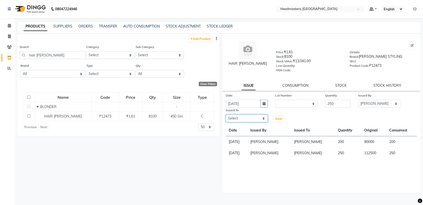
click at [254, 117] on select "Select AFIA Anjali [PERSON_NAME] [PERSON_NAME] [PERSON_NAME] HEAD [PERSON_NAME]…" at bounding box center [247, 119] width 42 height 8
click at [337, 101] on input "250" at bounding box center [338, 104] width 26 height 8
type input "2"
type input "300"
click at [243, 118] on select "Select AFIA Anjali [PERSON_NAME] [PERSON_NAME] [PERSON_NAME] HEAD [PERSON_NAME]…" at bounding box center [247, 119] width 42 height 8
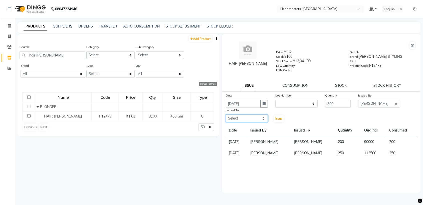
select select "60660"
click at [226, 115] on select "Select AFIA Anjali [PERSON_NAME] [PERSON_NAME] [PERSON_NAME] HEAD [PERSON_NAME]…" at bounding box center [247, 119] width 42 height 8
click at [280, 119] on span "Issue" at bounding box center [278, 119] width 7 height 4
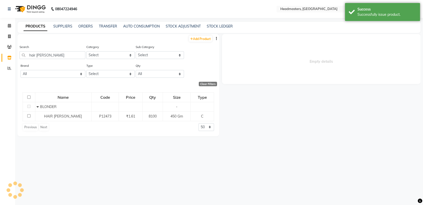
select select
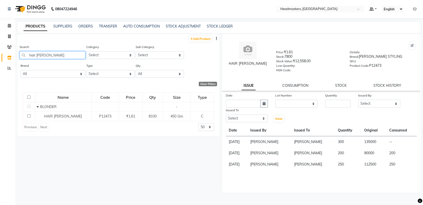
click at [57, 56] on input "hair [PERSON_NAME]" at bounding box center [53, 55] width 66 height 8
type input "h"
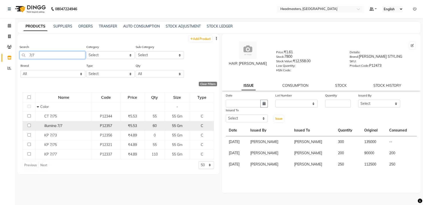
type input "7/7"
click at [88, 130] on td "illumina 7/7" at bounding box center [64, 126] width 56 height 10
click at [92, 127] on td "P12357" at bounding box center [106, 126] width 28 height 10
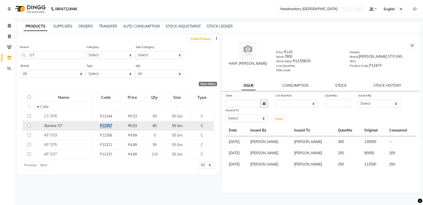
click at [92, 127] on td "P12357" at bounding box center [106, 126] width 28 height 10
click at [148, 128] on td "60" at bounding box center [155, 126] width 20 height 10
click at [149, 125] on div "60" at bounding box center [155, 125] width 16 height 5
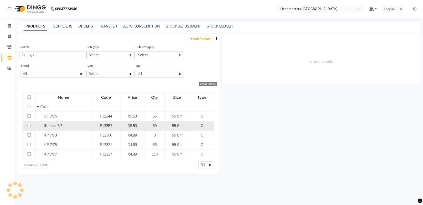
select select
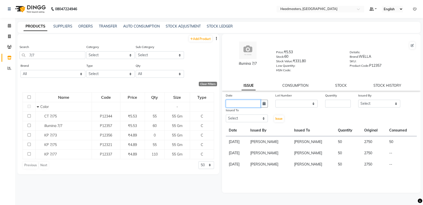
click at [248, 103] on input "text" at bounding box center [243, 104] width 35 height 8
select select "9"
select select "2025"
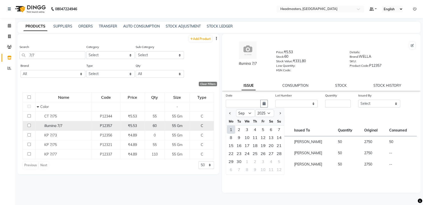
click at [100, 128] on td "P12357" at bounding box center [106, 126] width 28 height 10
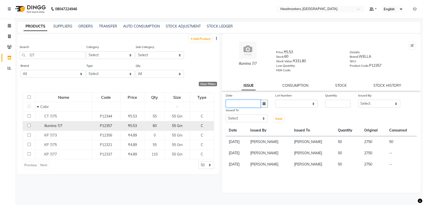
click at [100, 128] on td "P12357" at bounding box center [106, 126] width 28 height 10
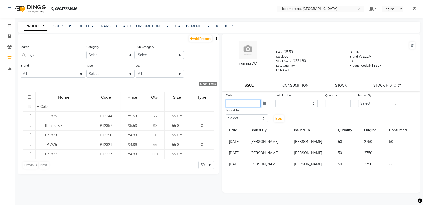
click at [235, 104] on input "text" at bounding box center [243, 104] width 35 height 8
select select "9"
select select "2025"
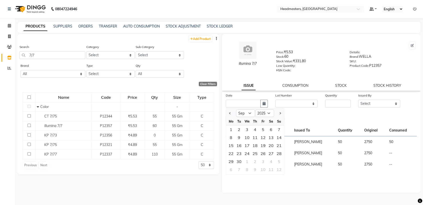
click at [245, 117] on div "We" at bounding box center [247, 121] width 8 height 8
click at [245, 115] on select "Jan Feb Mar Apr May Jun [DATE] Aug Sep Oct Nov Dec" at bounding box center [245, 114] width 19 height 8
select select "8"
click at [236, 110] on select "Jan Feb Mar Apr May Jun [DATE] Aug Sep Oct Nov Dec" at bounding box center [245, 114] width 19 height 8
click at [281, 162] on div "31" at bounding box center [279, 162] width 8 height 8
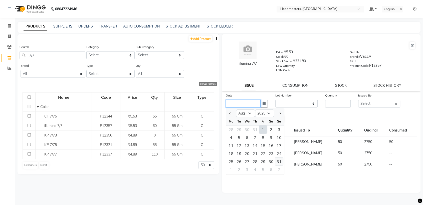
type input "[DATE]"
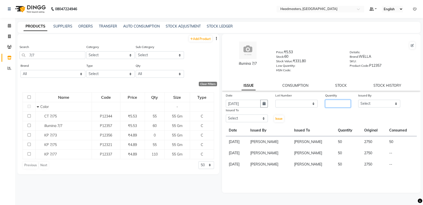
click at [336, 105] on input "number" at bounding box center [338, 104] width 26 height 8
type input "60"
click at [379, 105] on select "Select AFIA Anjali [PERSON_NAME] [PERSON_NAME] [PERSON_NAME] HEAD [PERSON_NAME]…" at bounding box center [379, 104] width 42 height 8
select select "60658"
click at [358, 100] on select "Select AFIA Anjali [PERSON_NAME] [PERSON_NAME] [PERSON_NAME] HEAD [PERSON_NAME]…" at bounding box center [379, 104] width 42 height 8
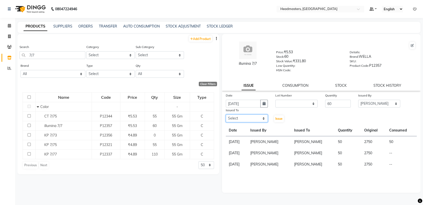
click at [232, 120] on select "Select AFIA Anjali [PERSON_NAME] [PERSON_NAME] [PERSON_NAME] HEAD [PERSON_NAME]…" at bounding box center [247, 119] width 42 height 8
select select "60660"
click at [226, 115] on select "Select AFIA Anjali [PERSON_NAME] [PERSON_NAME] [PERSON_NAME] HEAD [PERSON_NAME]…" at bounding box center [247, 119] width 42 height 8
click at [281, 119] on span "Issue" at bounding box center [278, 119] width 7 height 4
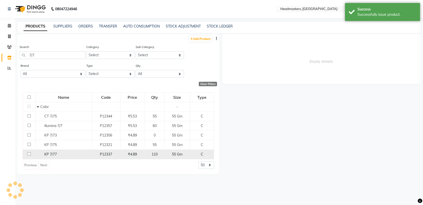
select select
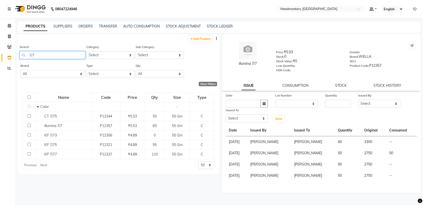
click at [72, 53] on input "7/7" at bounding box center [53, 55] width 66 height 8
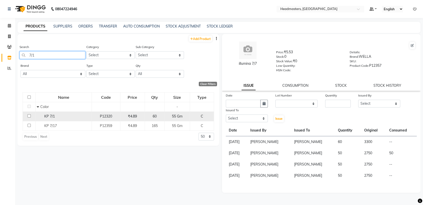
type input "7/1"
click at [85, 114] on div "KP 7/1" at bounding box center [64, 116] width 54 height 5
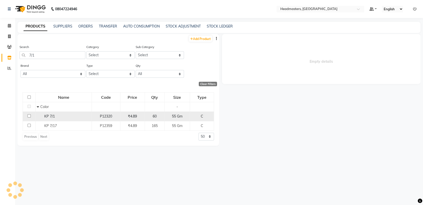
select select
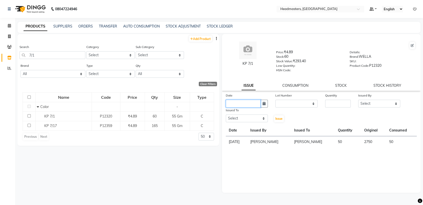
click at [239, 102] on input "text" at bounding box center [243, 104] width 35 height 8
select select "9"
select select "2025"
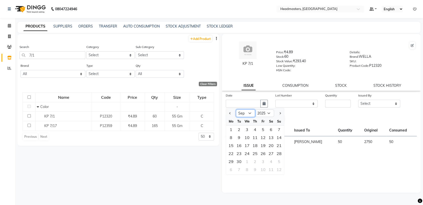
click at [245, 116] on select "Jan Feb Mar Apr May Jun [DATE] Aug Sep Oct Nov Dec" at bounding box center [245, 114] width 19 height 8
select select "8"
click at [236, 110] on select "Jan Feb Mar Apr May Jun [DATE] Aug Sep Oct Nov Dec" at bounding box center [245, 114] width 19 height 8
click at [278, 160] on div "31" at bounding box center [279, 162] width 8 height 8
type input "[DATE]"
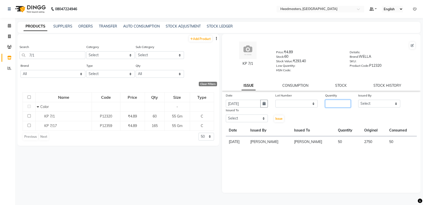
click at [330, 102] on input "number" at bounding box center [338, 104] width 26 height 8
type input "5"
type input "60"
click at [368, 106] on select "Select AFIA Anjali [PERSON_NAME] [PERSON_NAME] [PERSON_NAME] HEAD [PERSON_NAME]…" at bounding box center [379, 104] width 42 height 8
select select "60658"
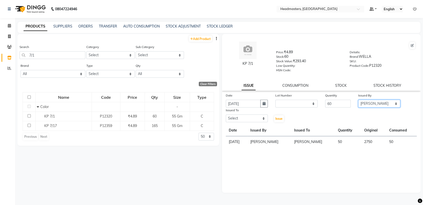
click at [358, 100] on select "Select AFIA Anjali [PERSON_NAME] [PERSON_NAME] [PERSON_NAME] HEAD [PERSON_NAME]…" at bounding box center [379, 104] width 42 height 8
click at [261, 122] on div "Issued To Select AFIA Anjali [PERSON_NAME] [PERSON_NAME] [PERSON_NAME] HEAD [PE…" at bounding box center [247, 115] width 50 height 15
click at [261, 119] on select "Select AFIA Anjali [PERSON_NAME] [PERSON_NAME] [PERSON_NAME] HEAD [PERSON_NAME]…" at bounding box center [247, 119] width 42 height 8
select select "60660"
click at [226, 115] on select "Select AFIA Anjali [PERSON_NAME] [PERSON_NAME] [PERSON_NAME] HEAD [PERSON_NAME]…" at bounding box center [247, 119] width 42 height 8
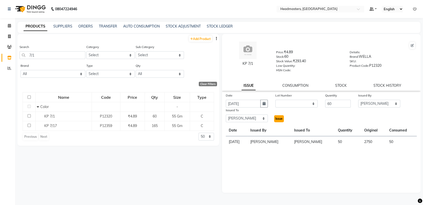
click at [282, 118] on span "Issue" at bounding box center [278, 119] width 7 height 4
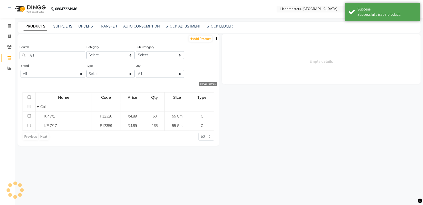
select select
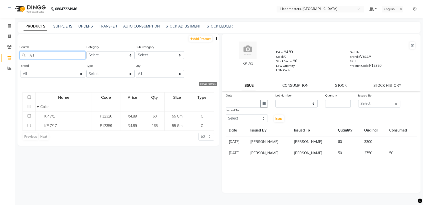
click at [42, 55] on input "7/1" at bounding box center [53, 55] width 66 height 8
type input "7"
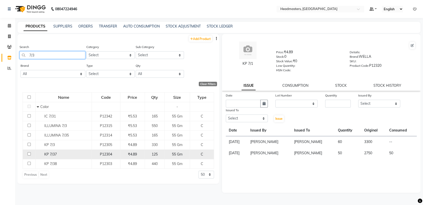
type input "7/3"
click at [79, 157] on td "KP 7/37" at bounding box center [64, 155] width 56 height 10
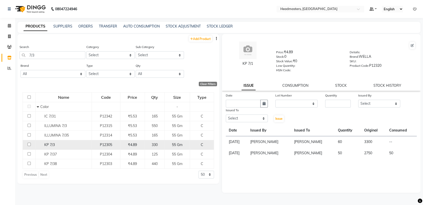
click at [82, 146] on div "KP 7/3" at bounding box center [64, 144] width 54 height 5
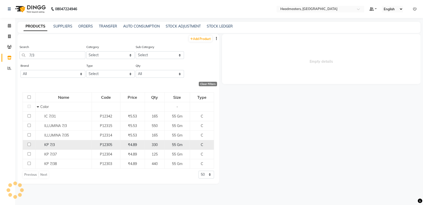
click at [82, 146] on div "KP 7/3" at bounding box center [64, 144] width 54 height 5
select select
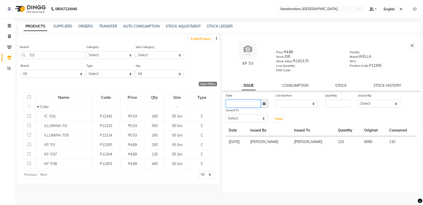
click at [237, 105] on input "text" at bounding box center [243, 104] width 35 height 8
select select "9"
select select "2025"
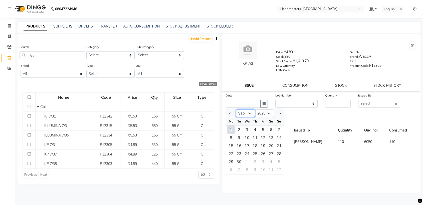
click at [245, 114] on select "Jan Feb Mar Apr May Jun [DATE] Aug Sep Oct Nov Dec" at bounding box center [245, 114] width 19 height 8
select select "8"
click at [236, 110] on select "Jan Feb Mar Apr May Jun [DATE] Aug Sep Oct Nov Dec" at bounding box center [245, 114] width 19 height 8
click at [278, 159] on div "31" at bounding box center [279, 162] width 8 height 8
type input "[DATE]"
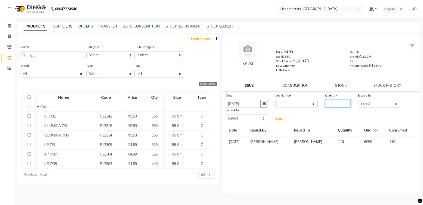
click at [340, 105] on input "number" at bounding box center [338, 104] width 26 height 8
type input "50"
click at [375, 105] on select "Select AFIA Anjali [PERSON_NAME] [PERSON_NAME] [PERSON_NAME] HEAD [PERSON_NAME]…" at bounding box center [379, 104] width 42 height 8
select select "60658"
click at [358, 100] on select "Select AFIA Anjali [PERSON_NAME] [PERSON_NAME] [PERSON_NAME] HEAD [PERSON_NAME]…" at bounding box center [379, 104] width 42 height 8
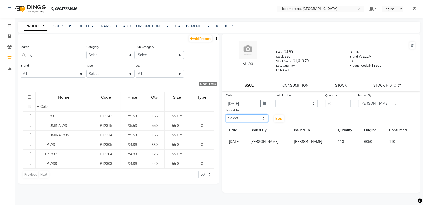
click at [246, 117] on select "Select AFIA Anjali [PERSON_NAME] [PERSON_NAME] [PERSON_NAME] HEAD [PERSON_NAME]…" at bounding box center [247, 119] width 42 height 8
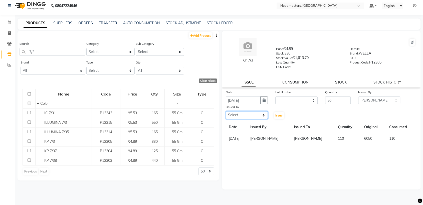
click at [245, 117] on select "Select AFIA Anjali [PERSON_NAME] [PERSON_NAME] [PERSON_NAME] HEAD [PERSON_NAME]…" at bounding box center [247, 115] width 42 height 8
select select "60660"
click at [226, 111] on select "Select AFIA Anjali [PERSON_NAME] [PERSON_NAME] [PERSON_NAME] HEAD [PERSON_NAME]…" at bounding box center [247, 115] width 42 height 8
click at [282, 115] on span "Issue" at bounding box center [278, 116] width 7 height 4
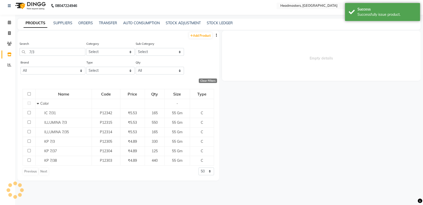
select select
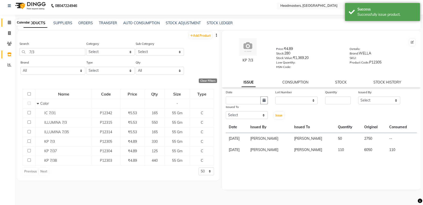
click at [7, 21] on span at bounding box center [9, 23] width 9 height 6
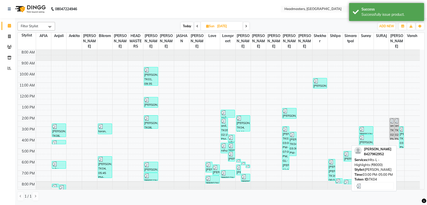
click at [402, 140] on div "[PERSON_NAME], TK04, 03:00 PM-05:00 PM, Hlts-L - Highlights (₹8000)" at bounding box center [401, 137] width 4 height 21
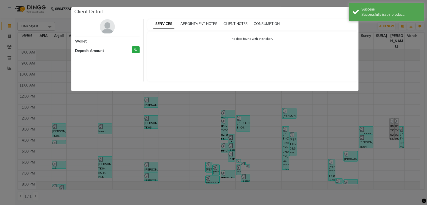
select select "3"
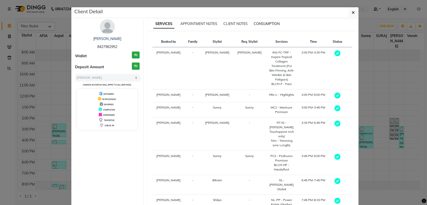
click at [265, 25] on span "CONSUMPTION" at bounding box center [267, 24] width 26 height 5
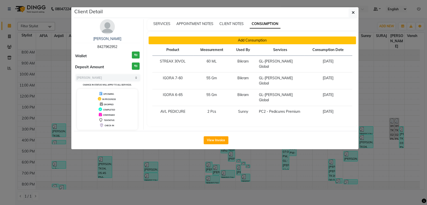
click at [215, 44] on button "Add Consumption" at bounding box center [252, 41] width 207 height 8
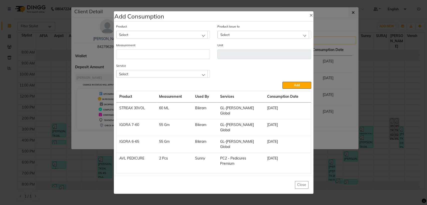
click at [188, 38] on div "Select" at bounding box center [161, 35] width 91 height 8
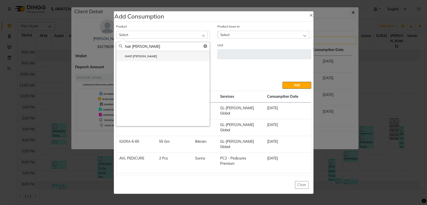
type input "hair [PERSON_NAME]"
click at [157, 61] on li "HAIR [PERSON_NAME]" at bounding box center [162, 56] width 93 height 10
type input "Gm"
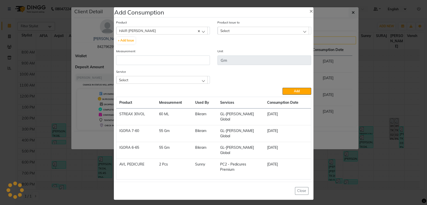
click at [246, 34] on div "Select" at bounding box center [263, 31] width 91 height 8
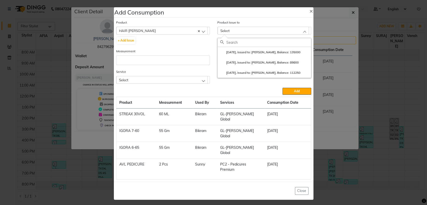
click at [176, 34] on div "HAIR [PERSON_NAME]" at bounding box center [161, 31] width 91 height 8
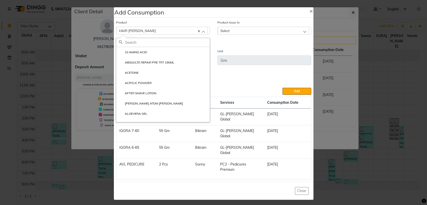
click at [228, 34] on div "Select" at bounding box center [263, 31] width 91 height 8
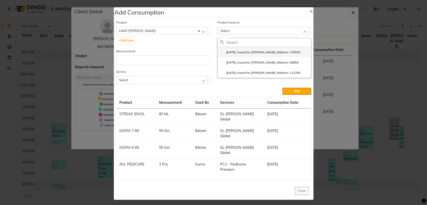
click at [238, 55] on label "[DATE], Issued to: [PERSON_NAME], Balance: 135000" at bounding box center [260, 52] width 80 height 5
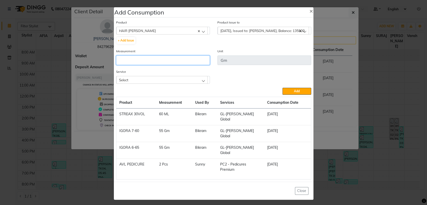
click at [168, 65] on input "number" at bounding box center [163, 61] width 94 height 10
type input "300"
click at [164, 84] on div "Select" at bounding box center [161, 80] width 91 height 8
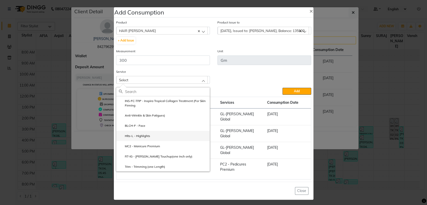
click at [149, 141] on li "Hlts-L - Highlights" at bounding box center [162, 136] width 93 height 10
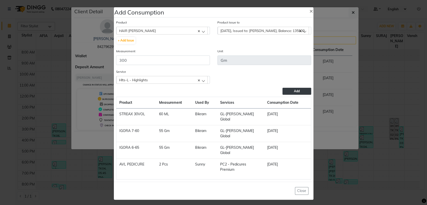
click at [292, 95] on button "Add" at bounding box center [296, 91] width 29 height 7
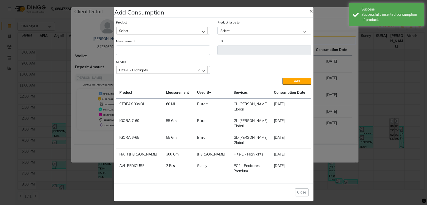
click at [193, 34] on div "Select" at bounding box center [161, 31] width 91 height 8
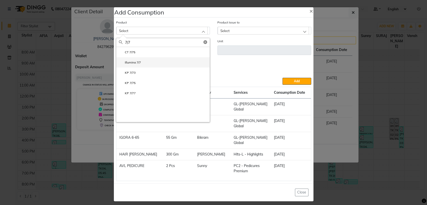
type input "7/7"
click at [145, 68] on li "illumina 7/7" at bounding box center [162, 62] width 93 height 10
type input "Gm"
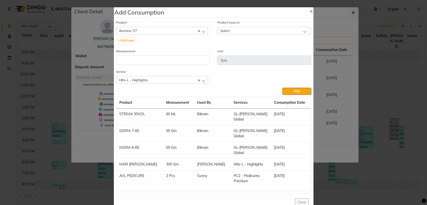
click at [223, 32] on span "Select" at bounding box center [224, 31] width 9 height 4
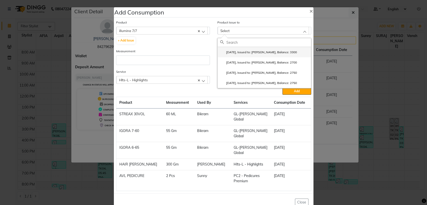
click at [230, 54] on label "[DATE], Issued to: [PERSON_NAME], Balance: 3300" at bounding box center [258, 52] width 77 height 5
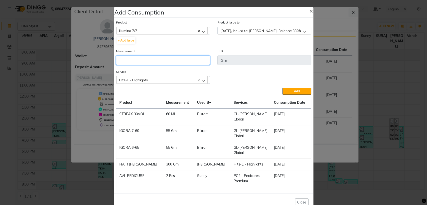
click at [197, 62] on input "number" at bounding box center [163, 61] width 94 height 10
type input "60"
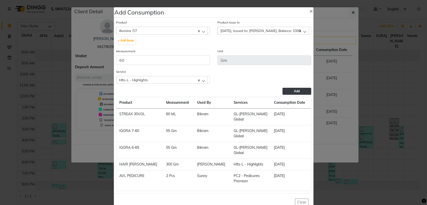
click at [287, 91] on button "Add" at bounding box center [296, 91] width 29 height 7
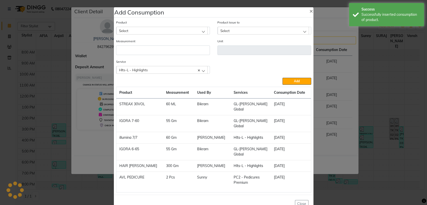
click at [169, 37] on div "Product Select 10 AMINO ACID" at bounding box center [162, 29] width 101 height 19
click at [170, 33] on div "Select" at bounding box center [161, 31] width 91 height 8
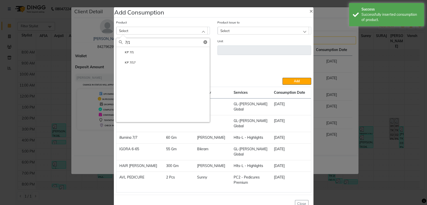
type input "7/1"
click at [162, 51] on li "KP 7/1" at bounding box center [162, 52] width 93 height 10
type input "Gm"
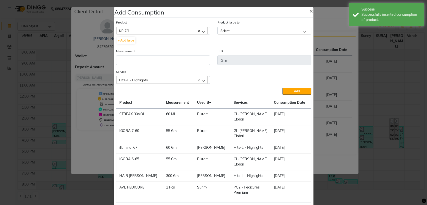
click at [232, 33] on div "Select" at bounding box center [263, 31] width 91 height 8
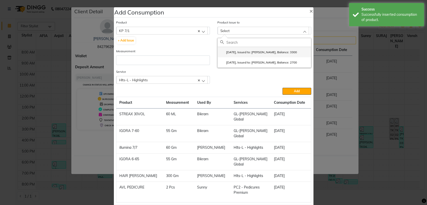
click at [234, 53] on label "[DATE], Issued to: [PERSON_NAME], Balance: 3300" at bounding box center [258, 52] width 77 height 5
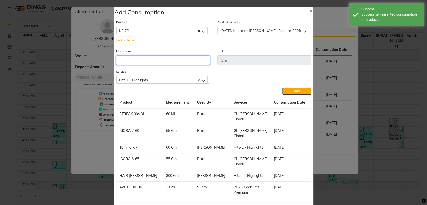
click at [184, 62] on input "number" at bounding box center [163, 61] width 94 height 10
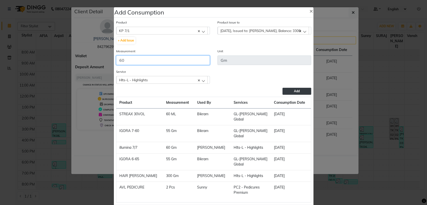
type input "60"
click at [294, 90] on span "Add" at bounding box center [297, 91] width 6 height 4
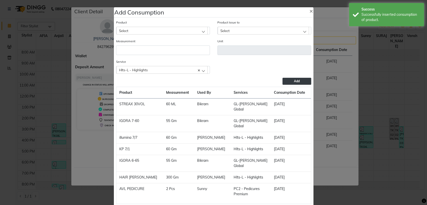
click at [185, 29] on div "Select" at bounding box center [161, 31] width 91 height 8
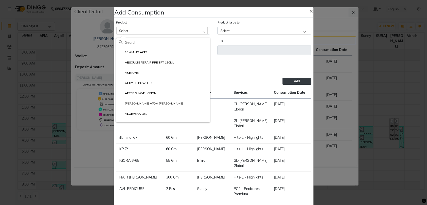
click at [134, 32] on div "Select" at bounding box center [161, 31] width 91 height 8
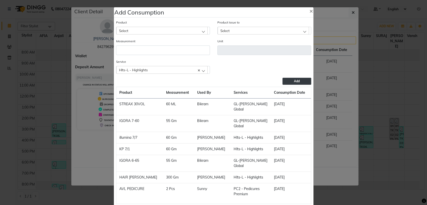
click at [134, 32] on div "Select" at bounding box center [161, 31] width 91 height 8
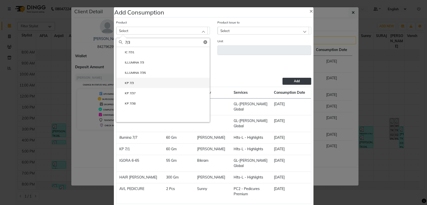
type input "7/3"
click at [136, 82] on li "KP 7/3" at bounding box center [162, 83] width 93 height 10
type input "Gm"
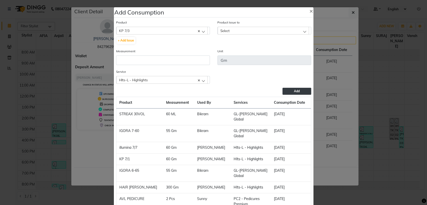
click at [220, 32] on span "Select" at bounding box center [224, 31] width 9 height 4
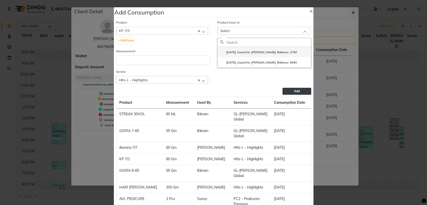
click at [223, 49] on li "[DATE], Issued to: [PERSON_NAME], Balance: 2750" at bounding box center [264, 52] width 93 height 10
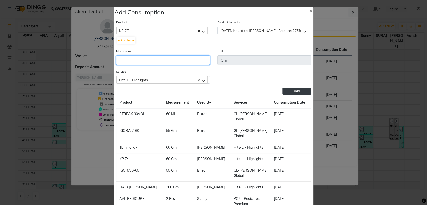
click at [186, 57] on input "number" at bounding box center [163, 61] width 94 height 10
type input "6"
type input "50"
click at [288, 90] on button "Add" at bounding box center [296, 91] width 29 height 7
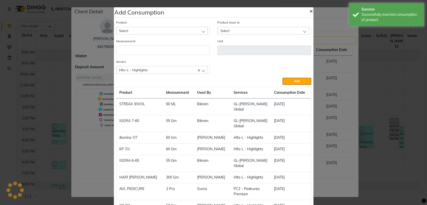
click at [309, 9] on span "×" at bounding box center [311, 11] width 4 height 8
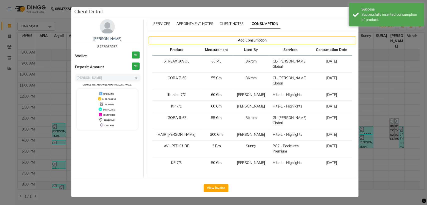
click at [6, 59] on ngb-modal-window "Client Detail [PERSON_NAME] 8427962952 Wallet ₹0 Deposit Amount ₹0 Select MARK …" at bounding box center [213, 102] width 427 height 205
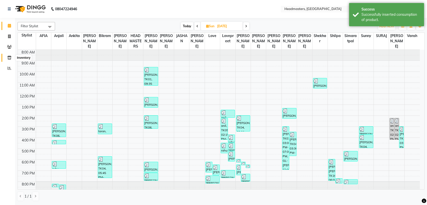
click at [6, 59] on span at bounding box center [9, 58] width 9 height 6
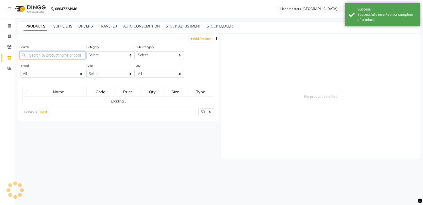
click at [30, 58] on input "text" at bounding box center [53, 55] width 66 height 8
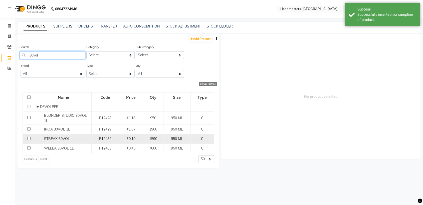
type input "30vol"
click at [51, 137] on span "STREAX 30VOL" at bounding box center [57, 139] width 26 height 5
select select
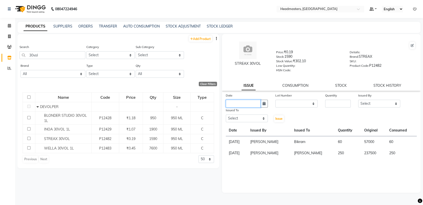
click at [256, 102] on input "text" at bounding box center [243, 104] width 35 height 8
select select "9"
select select "2025"
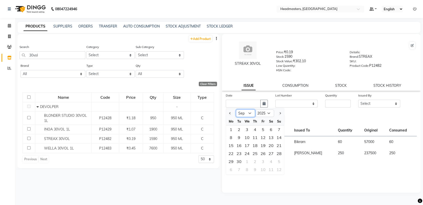
click at [244, 113] on select "Jan Feb Mar Apr May Jun [DATE] Aug Sep Oct Nov Dec" at bounding box center [245, 114] width 19 height 8
select select "8"
click at [236, 110] on select "Jan Feb Mar Apr May Jun [DATE] Aug Sep Oct Nov Dec" at bounding box center [245, 114] width 19 height 8
click at [278, 162] on div "31" at bounding box center [279, 162] width 8 height 8
type input "[DATE]"
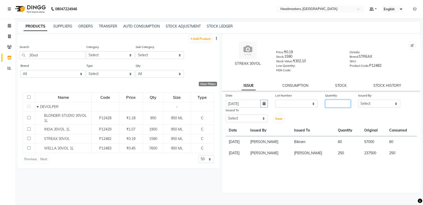
click at [337, 105] on input "number" at bounding box center [338, 104] width 26 height 8
click at [360, 103] on select "Select AFIA Anjali [PERSON_NAME] [PERSON_NAME] [PERSON_NAME] HEAD [PERSON_NAME]…" at bounding box center [379, 104] width 42 height 8
click at [358, 100] on select "Select AFIA Anjali [PERSON_NAME] [PERSON_NAME] [PERSON_NAME] HEAD [PERSON_NAME]…" at bounding box center [379, 104] width 42 height 8
click at [256, 119] on select "Select AFIA Anjali [PERSON_NAME] [PERSON_NAME] [PERSON_NAME] HEAD [PERSON_NAME]…" at bounding box center [247, 119] width 42 height 8
click at [226, 115] on select "Select AFIA Anjali [PERSON_NAME] [PERSON_NAME] [PERSON_NAME] HEAD [PERSON_NAME]…" at bounding box center [247, 119] width 42 height 8
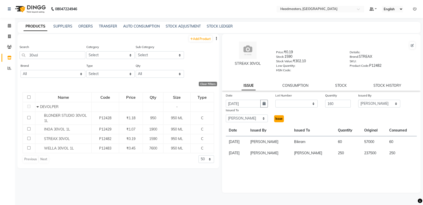
click at [280, 120] on span "Issue" at bounding box center [278, 119] width 7 height 4
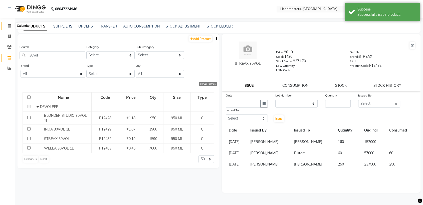
click at [5, 25] on span at bounding box center [9, 26] width 9 height 6
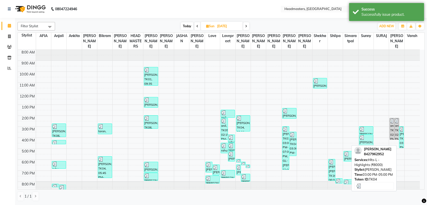
click at [400, 139] on div "[PERSON_NAME], TK04, 03:00 PM-05:00 PM, Hlts-L - Highlights (₹8000)" at bounding box center [401, 137] width 4 height 21
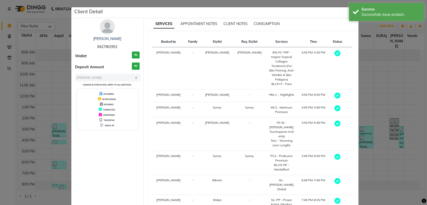
click at [260, 27] on div "SERVICES APPOINTMENT NOTES CLIENT NOTES CONSUMPTION" at bounding box center [252, 24] width 210 height 11
click at [260, 25] on span "CONSUMPTION" at bounding box center [267, 24] width 26 height 5
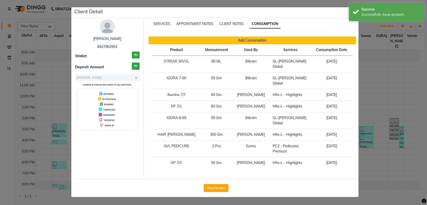
click at [225, 44] on button "Add Consumption" at bounding box center [252, 41] width 207 height 8
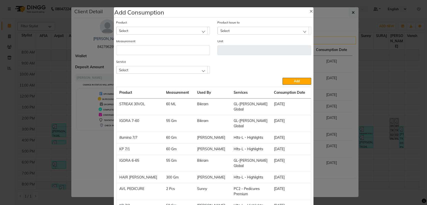
click at [185, 31] on div "Select" at bounding box center [161, 31] width 91 height 8
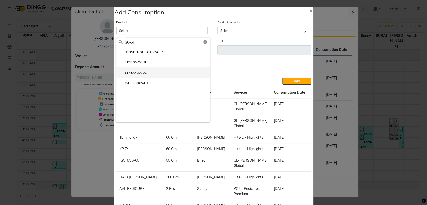
click at [141, 71] on label "STREAX 30VOL" at bounding box center [133, 73] width 28 height 5
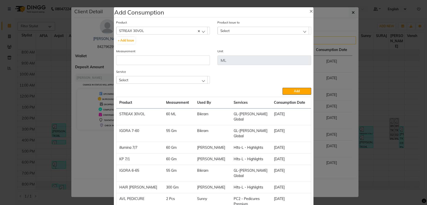
click at [228, 29] on div "Select" at bounding box center [263, 31] width 91 height 8
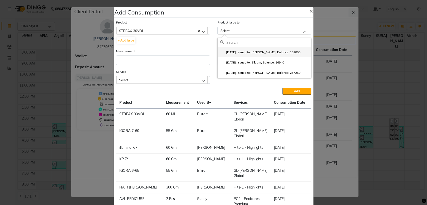
click at [235, 50] on li "[DATE], Issued to: [PERSON_NAME], Balance: 152000" at bounding box center [264, 52] width 93 height 10
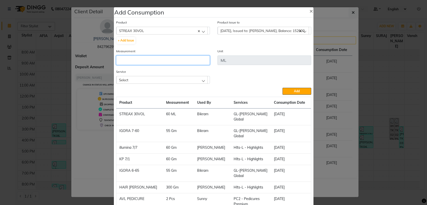
click at [180, 62] on input "number" at bounding box center [163, 61] width 94 height 10
click at [171, 79] on div "Select" at bounding box center [161, 80] width 91 height 8
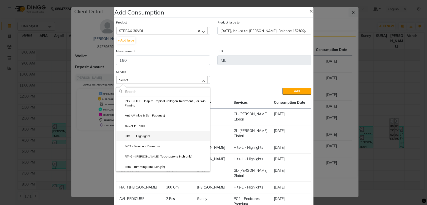
click at [159, 137] on li "Hlts-L - Highlights" at bounding box center [162, 136] width 93 height 10
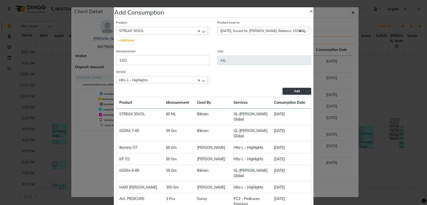
click at [294, 92] on span "Add" at bounding box center [297, 91] width 6 height 4
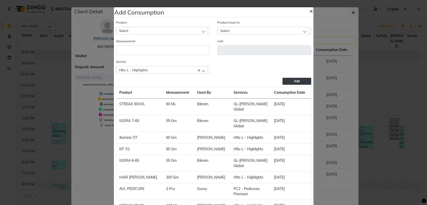
click at [309, 15] on button "×" at bounding box center [311, 11] width 12 height 14
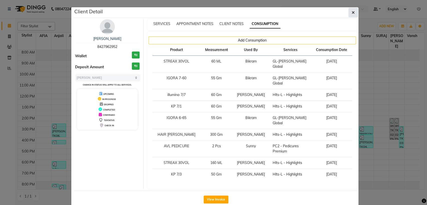
click at [350, 12] on button "button" at bounding box center [353, 13] width 10 height 10
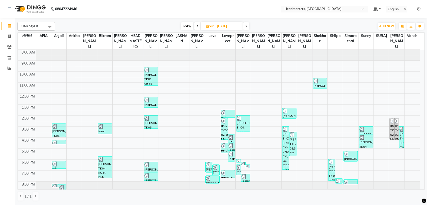
click at [248, 25] on span at bounding box center [246, 26] width 6 height 8
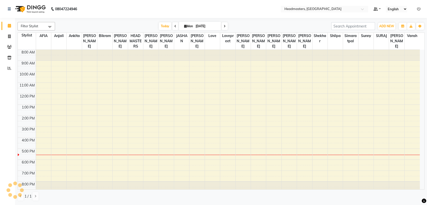
scroll to position [2, 0]
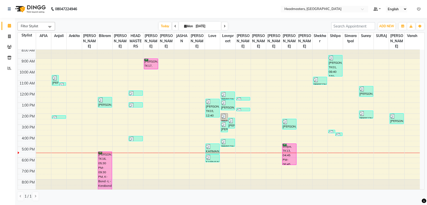
click at [172, 24] on span at bounding box center [175, 26] width 6 height 8
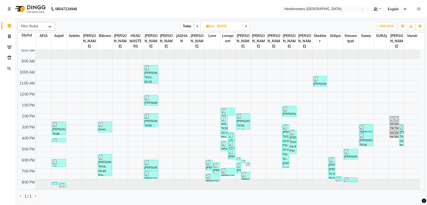
click at [198, 27] on icon at bounding box center [197, 26] width 2 height 3
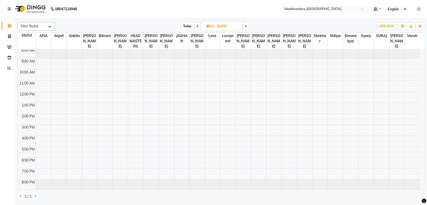
click at [198, 27] on icon at bounding box center [198, 26] width 2 height 3
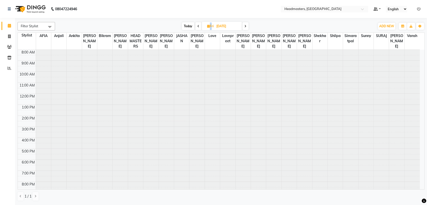
click at [198, 27] on icon at bounding box center [198, 26] width 2 height 3
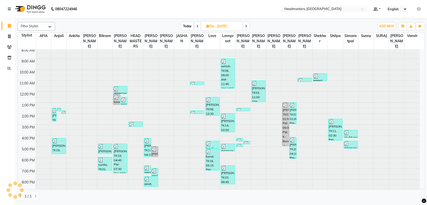
click at [198, 27] on icon at bounding box center [198, 26] width 2 height 3
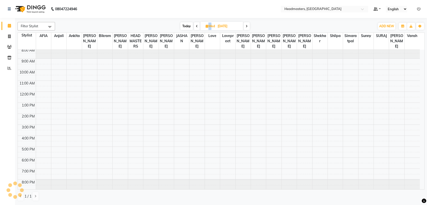
click at [198, 27] on span at bounding box center [197, 26] width 6 height 8
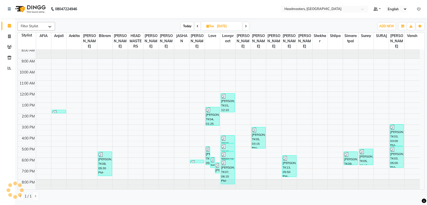
click at [198, 27] on icon at bounding box center [198, 26] width 2 height 3
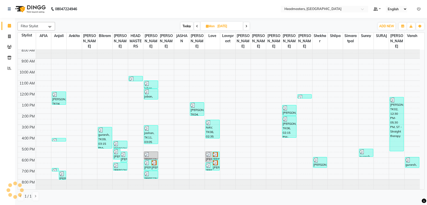
click at [198, 27] on span at bounding box center [197, 26] width 6 height 8
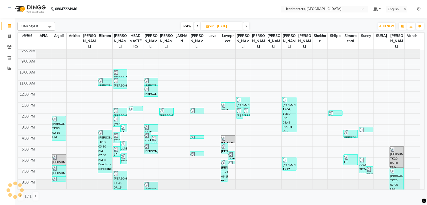
click at [198, 27] on icon at bounding box center [197, 26] width 2 height 3
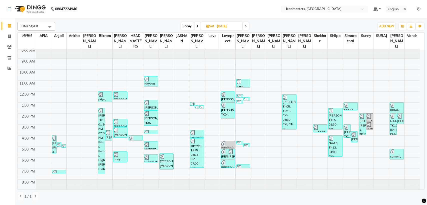
click at [198, 27] on icon at bounding box center [198, 26] width 2 height 3
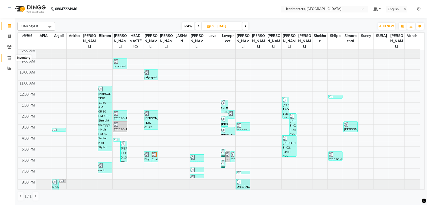
click at [8, 57] on icon at bounding box center [9, 58] width 4 height 4
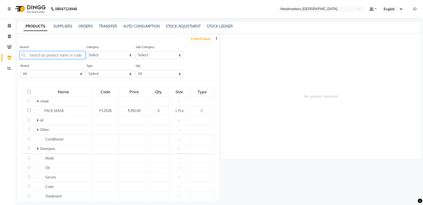
click at [59, 53] on input "text" at bounding box center [53, 55] width 66 height 8
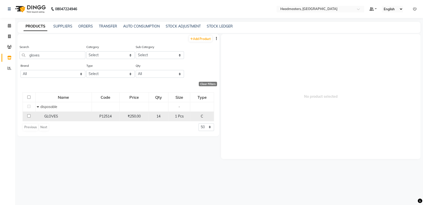
click at [72, 113] on td "GLOVES" at bounding box center [63, 117] width 56 height 10
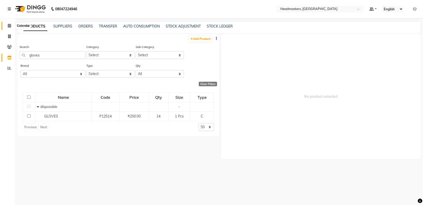
click at [8, 27] on icon at bounding box center [9, 26] width 3 height 4
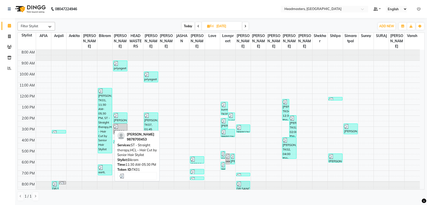
click at [103, 121] on div "[PERSON_NAME], TK01, 11:30 AM-05:30 PM, ST - Straight therapy,HCL - Hair Cut by…" at bounding box center [105, 120] width 14 height 65
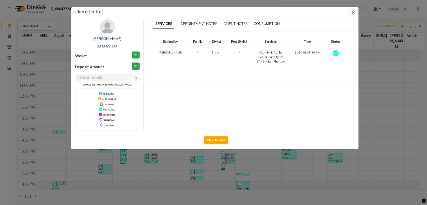
click at [267, 25] on span "CONSUMPTION" at bounding box center [267, 24] width 26 height 5
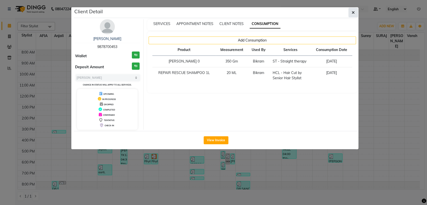
click at [352, 11] on icon "button" at bounding box center [353, 13] width 3 height 4
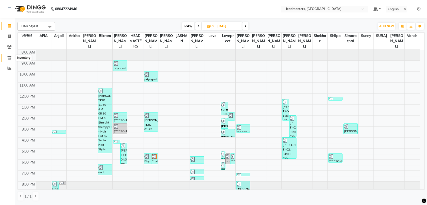
click at [6, 58] on span at bounding box center [9, 58] width 9 height 6
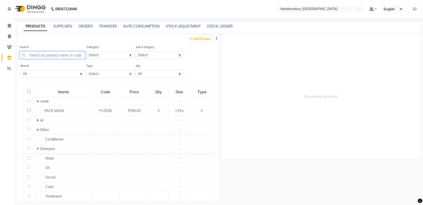
click at [66, 55] on input "text" at bounding box center [53, 55] width 66 height 8
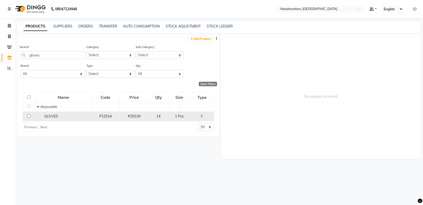
click at [72, 119] on div "GLOVES" at bounding box center [64, 116] width 54 height 5
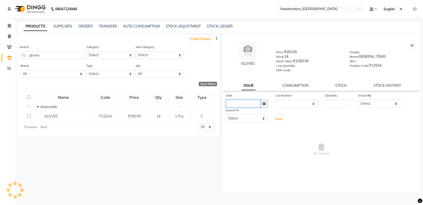
click at [231, 102] on input "text" at bounding box center [243, 104] width 35 height 8
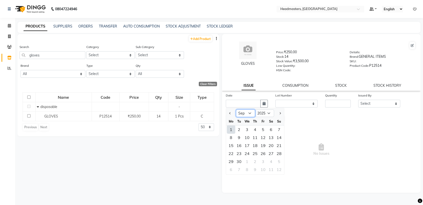
click at [245, 113] on select "Jan Feb Mar Apr May Jun [DATE] Aug Sep Oct Nov Dec" at bounding box center [245, 114] width 19 height 8
click at [236, 110] on select "Jan Feb Mar Apr May Jun [DATE] Aug Sep Oct Nov Dec" at bounding box center [245, 114] width 19 height 8
click at [258, 153] on div "21" at bounding box center [255, 154] width 8 height 8
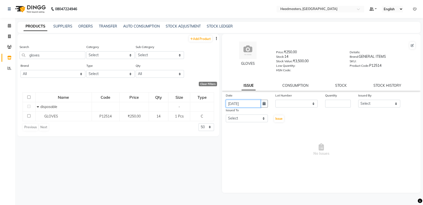
click at [246, 100] on input "[DATE]" at bounding box center [243, 104] width 35 height 8
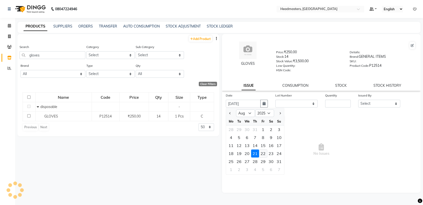
click at [263, 152] on div "22" at bounding box center [263, 154] width 8 height 8
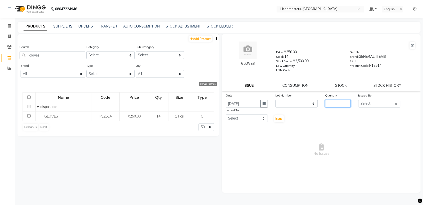
click at [333, 105] on input "number" at bounding box center [338, 104] width 26 height 8
click at [372, 101] on select "Select AFIA Anjali [PERSON_NAME] [PERSON_NAME] [PERSON_NAME] HEAD [PERSON_NAME]…" at bounding box center [379, 104] width 42 height 8
click at [358, 100] on select "Select AFIA Anjali [PERSON_NAME] [PERSON_NAME] [PERSON_NAME] HEAD [PERSON_NAME]…" at bounding box center [379, 104] width 42 height 8
click at [257, 118] on select "Select AFIA Anjali [PERSON_NAME] [PERSON_NAME] [PERSON_NAME] HEAD [PERSON_NAME]…" at bounding box center [247, 119] width 42 height 8
click at [226, 115] on select "Select AFIA Anjali [PERSON_NAME] [PERSON_NAME] [PERSON_NAME] HEAD [PERSON_NAME]…" at bounding box center [247, 119] width 42 height 8
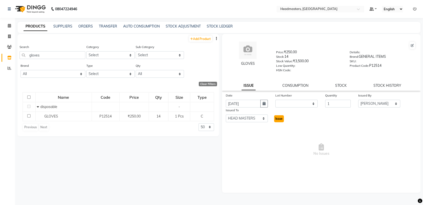
click at [275, 119] on span "Issue" at bounding box center [278, 119] width 7 height 4
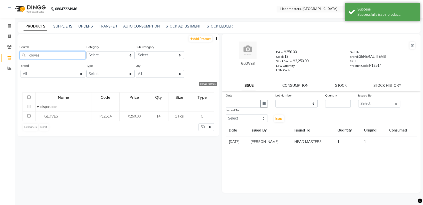
click at [50, 54] on input "gloves" at bounding box center [53, 55] width 66 height 8
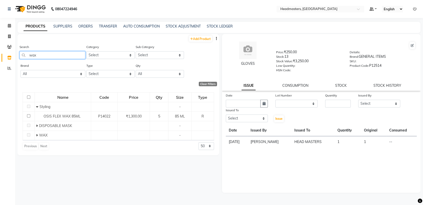
click at [64, 56] on input "wax" at bounding box center [53, 55] width 66 height 8
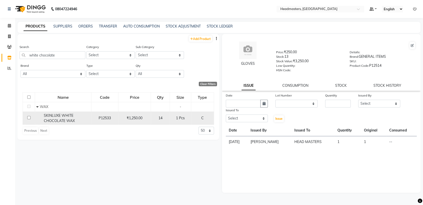
click at [79, 122] on div "SKINLUXE WHITE CHOCOLATE WAX" at bounding box center [63, 118] width 54 height 11
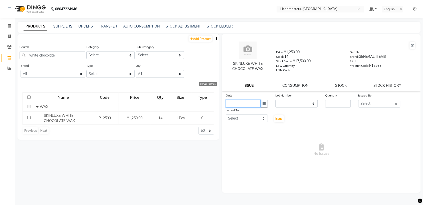
click at [254, 103] on input "text" at bounding box center [243, 104] width 35 height 8
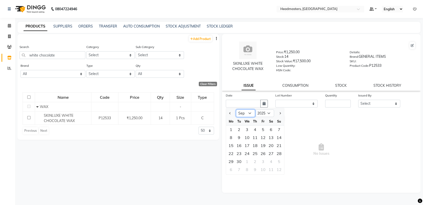
click at [248, 115] on select "Jan Feb Mar Apr May Jun [DATE] Aug Sep Oct Nov Dec" at bounding box center [245, 114] width 19 height 8
click at [236, 110] on select "Jan Feb Mar Apr May Jun [DATE] Aug Sep Oct Nov Dec" at bounding box center [245, 114] width 19 height 8
click at [264, 155] on div "22" at bounding box center [263, 154] width 8 height 8
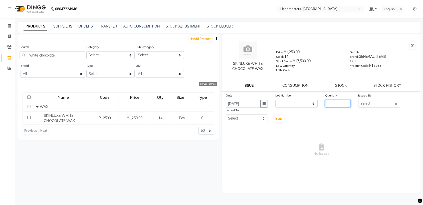
click at [335, 103] on input "number" at bounding box center [338, 104] width 26 height 8
click at [372, 101] on select "Select AFIA Anjali [PERSON_NAME] [PERSON_NAME] [PERSON_NAME] HEAD [PERSON_NAME]…" at bounding box center [379, 104] width 42 height 8
click at [358, 100] on select "Select AFIA Anjali [PERSON_NAME] [PERSON_NAME] [PERSON_NAME] HEAD [PERSON_NAME]…" at bounding box center [379, 104] width 42 height 8
click at [254, 118] on select "Select AFIA Anjali [PERSON_NAME] [PERSON_NAME] [PERSON_NAME] HEAD [PERSON_NAME]…" at bounding box center [247, 119] width 42 height 8
click at [226, 115] on select "Select AFIA Anjali [PERSON_NAME] [PERSON_NAME] [PERSON_NAME] HEAD [PERSON_NAME]…" at bounding box center [247, 119] width 42 height 8
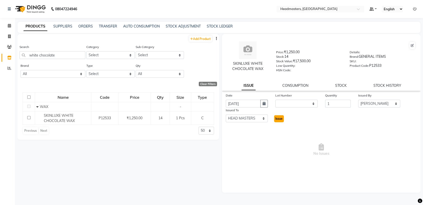
click at [276, 117] on span "Issue" at bounding box center [278, 119] width 7 height 4
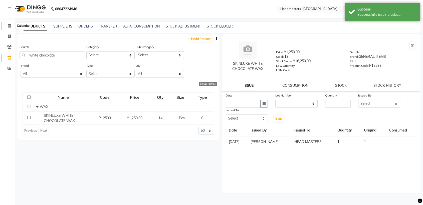
click at [9, 25] on icon at bounding box center [9, 26] width 3 height 4
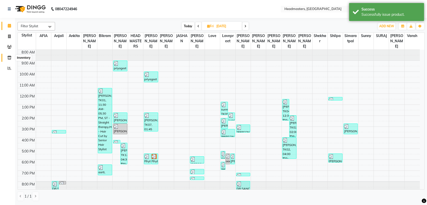
click at [10, 56] on icon at bounding box center [9, 58] width 4 height 4
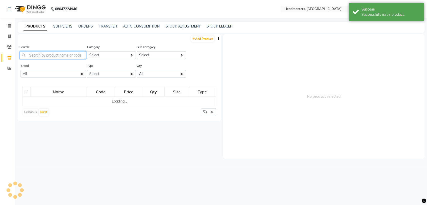
click at [48, 54] on input "text" at bounding box center [53, 55] width 67 height 8
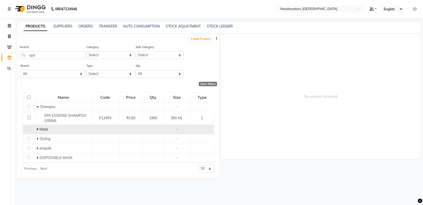
click at [50, 129] on div "Mask" at bounding box center [64, 129] width 54 height 5
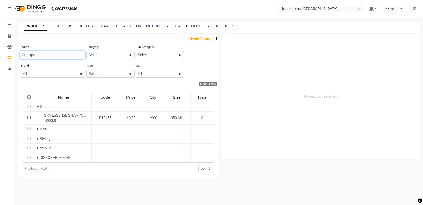
click at [46, 52] on input "spa" at bounding box center [53, 55] width 66 height 8
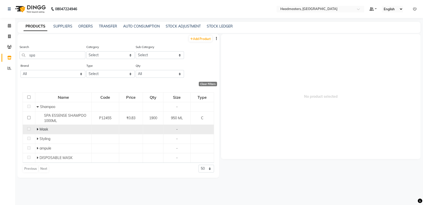
click at [37, 133] on td "Mask" at bounding box center [63, 130] width 56 height 10
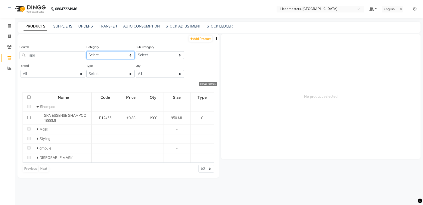
click at [115, 58] on select "Select Hair Skin Makeup Personal Care Appliances [PERSON_NAME] Waxing Disposabl…" at bounding box center [110, 55] width 48 height 8
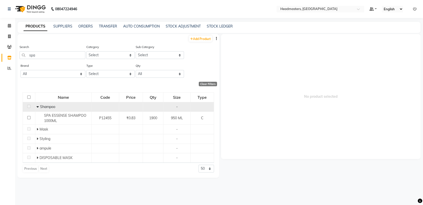
click at [63, 109] on div "Shampoo" at bounding box center [64, 106] width 54 height 5
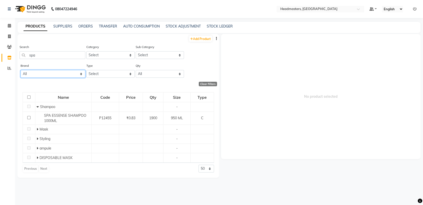
click at [82, 74] on select "All Botoplastia [GEOGRAPHIC_DATA] Cacau Brazilian Dermalogica Floractive Genera…" at bounding box center [53, 74] width 65 height 8
click at [21, 70] on select "All Botoplastia [GEOGRAPHIC_DATA] Cacau Brazilian Dermalogica Floractive Genera…" at bounding box center [53, 74] width 65 height 8
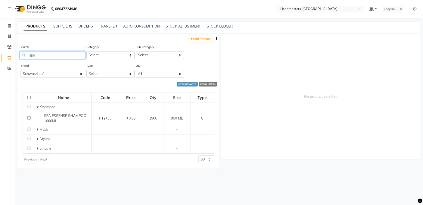
click at [72, 54] on input "spa" at bounding box center [53, 55] width 66 height 8
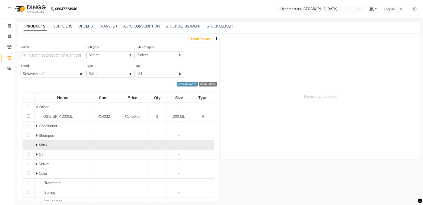
click at [59, 147] on div "Mask" at bounding box center [63, 145] width 54 height 5
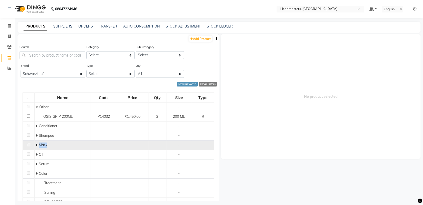
click at [59, 147] on div "Mask" at bounding box center [63, 145] width 54 height 5
click at [35, 144] on td "Mask" at bounding box center [63, 145] width 56 height 10
click at [37, 145] on icon at bounding box center [37, 145] width 2 height 4
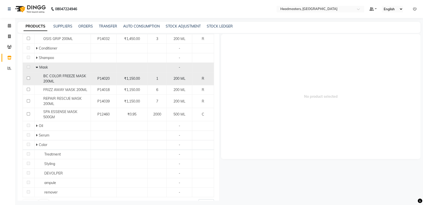
scroll to position [78, 0]
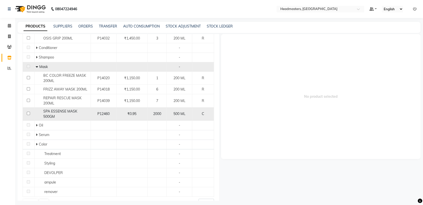
click at [82, 115] on div "SPA ESSENSE MASK 500GM" at bounding box center [63, 114] width 54 height 11
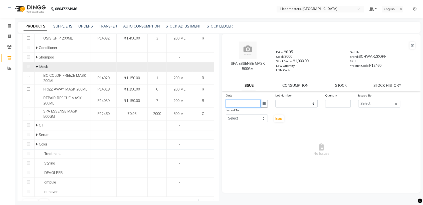
click at [237, 101] on input "text" at bounding box center [243, 104] width 35 height 8
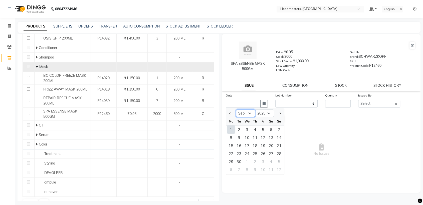
click at [242, 115] on select "Jan Feb Mar Apr May Jun [DATE] Aug Sep Oct Nov Dec" at bounding box center [245, 114] width 19 height 8
click at [236, 110] on select "Jan Feb Mar Apr May Jun [DATE] Aug Sep Oct Nov Dec" at bounding box center [245, 114] width 19 height 8
click at [270, 153] on div "23" at bounding box center [271, 154] width 8 height 8
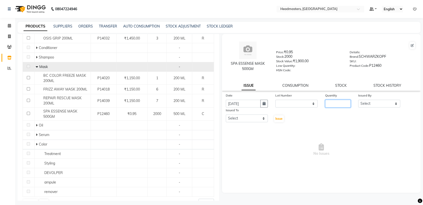
click at [333, 104] on input "number" at bounding box center [338, 104] width 26 height 8
click at [328, 102] on input "number" at bounding box center [338, 104] width 26 height 8
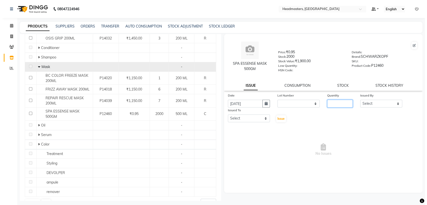
scroll to position [0, 0]
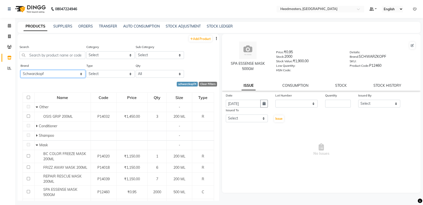
click at [70, 74] on select "All Botoplastia [GEOGRAPHIC_DATA] Cacau Brazilian Dermalogica Floractive Genera…" at bounding box center [53, 74] width 65 height 8
click at [21, 70] on select "All Botoplastia [GEOGRAPHIC_DATA] Cacau Brazilian Dermalogica Floractive Genera…" at bounding box center [53, 74] width 65 height 8
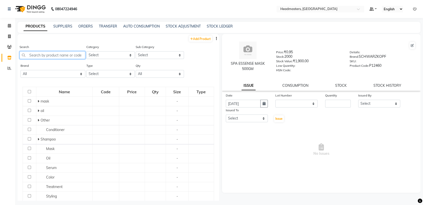
click at [66, 54] on input "text" at bounding box center [53, 55] width 66 height 8
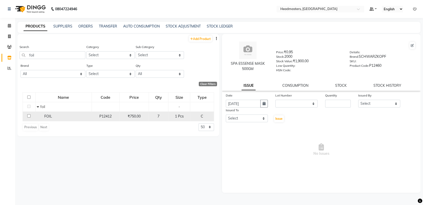
click at [70, 114] on div "FOIL" at bounding box center [64, 116] width 54 height 5
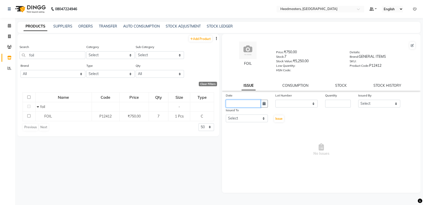
click at [243, 100] on input "text" at bounding box center [243, 104] width 35 height 8
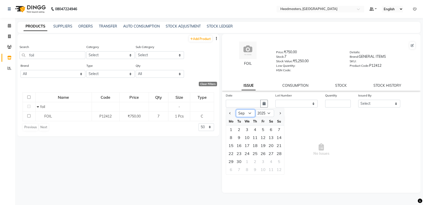
click at [244, 113] on select "Jan Feb Mar Apr May Jun [DATE] Aug Sep Oct Nov Dec" at bounding box center [245, 114] width 19 height 8
click at [236, 110] on select "Jan Feb Mar Apr May Jun [DATE] Aug Sep Oct Nov Dec" at bounding box center [245, 114] width 19 height 8
click at [272, 152] on div "23" at bounding box center [271, 154] width 8 height 8
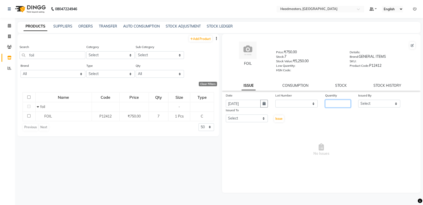
click at [333, 104] on input "number" at bounding box center [338, 104] width 26 height 8
click at [364, 103] on select "Select AFIA Anjali [PERSON_NAME] [PERSON_NAME] [PERSON_NAME] HEAD [PERSON_NAME]…" at bounding box center [379, 104] width 42 height 8
click at [358, 100] on select "Select AFIA Anjali [PERSON_NAME] [PERSON_NAME] [PERSON_NAME] HEAD [PERSON_NAME]…" at bounding box center [379, 104] width 42 height 8
click at [263, 119] on select "Select AFIA Anjali [PERSON_NAME] [PERSON_NAME] [PERSON_NAME] HEAD [PERSON_NAME]…" at bounding box center [247, 119] width 42 height 8
click at [226, 115] on select "Select AFIA Anjali [PERSON_NAME] [PERSON_NAME] [PERSON_NAME] HEAD [PERSON_NAME]…" at bounding box center [247, 119] width 42 height 8
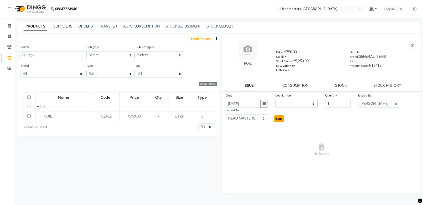
click at [280, 117] on span "Issue" at bounding box center [278, 119] width 7 height 4
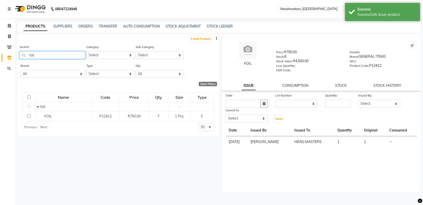
click at [74, 59] on input "foil" at bounding box center [53, 55] width 66 height 8
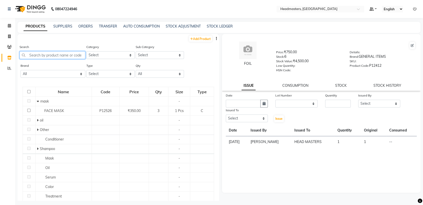
click at [53, 56] on input "text" at bounding box center [53, 55] width 66 height 8
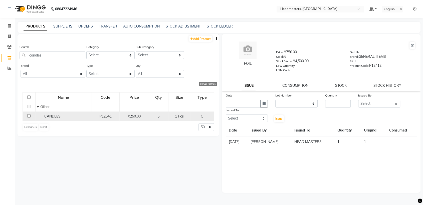
click at [64, 117] on div "CANDLES" at bounding box center [64, 116] width 54 height 5
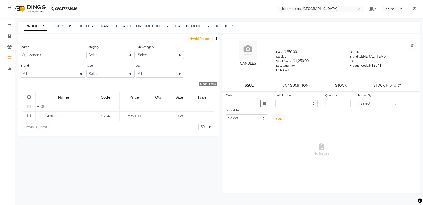
click at [237, 108] on label "Issued To" at bounding box center [232, 110] width 13 height 5
click at [239, 105] on input "text" at bounding box center [243, 104] width 35 height 8
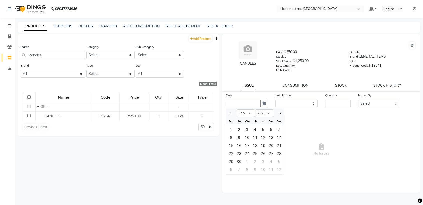
click at [245, 117] on div "We" at bounding box center [247, 121] width 8 height 8
click at [245, 115] on select "Jan Feb Mar Apr May Jun [DATE] Aug Sep Oct Nov Dec" at bounding box center [245, 114] width 19 height 8
click at [236, 110] on select "Jan Feb Mar Apr May Jun [DATE] Aug Sep Oct Nov Dec" at bounding box center [245, 114] width 19 height 8
click at [278, 154] on div "24" at bounding box center [279, 154] width 8 height 8
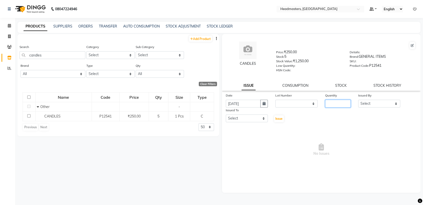
click at [336, 104] on input "number" at bounding box center [338, 104] width 26 height 8
click at [364, 107] on select "Select AFIA Anjali [PERSON_NAME] [PERSON_NAME] [PERSON_NAME] HEAD [PERSON_NAME]…" at bounding box center [379, 104] width 42 height 8
click at [358, 100] on select "Select AFIA Anjali [PERSON_NAME] [PERSON_NAME] [PERSON_NAME] HEAD [PERSON_NAME]…" at bounding box center [379, 104] width 42 height 8
click at [255, 117] on select "Select AFIA Anjali [PERSON_NAME] [PERSON_NAME] [PERSON_NAME] HEAD [PERSON_NAME]…" at bounding box center [247, 119] width 42 height 8
click at [226, 115] on select "Select AFIA Anjali [PERSON_NAME] [PERSON_NAME] [PERSON_NAME] HEAD [PERSON_NAME]…" at bounding box center [247, 119] width 42 height 8
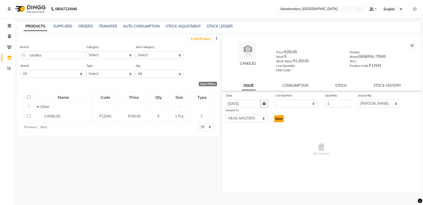
click at [276, 116] on button "Issue" at bounding box center [279, 118] width 10 height 7
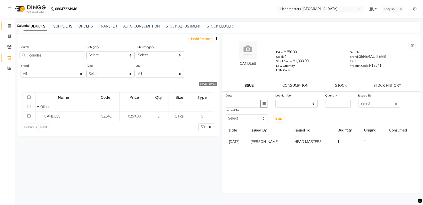
click at [7, 26] on span at bounding box center [9, 26] width 9 height 6
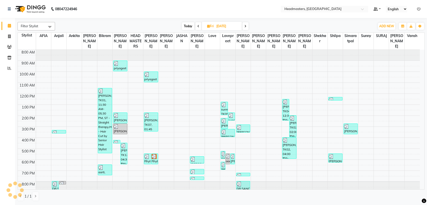
click at [245, 28] on icon at bounding box center [245, 26] width 2 height 3
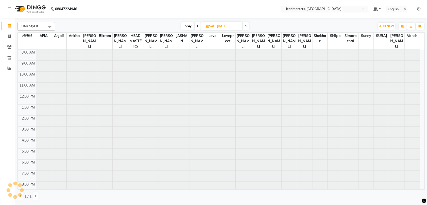
click at [245, 28] on span at bounding box center [246, 26] width 6 height 8
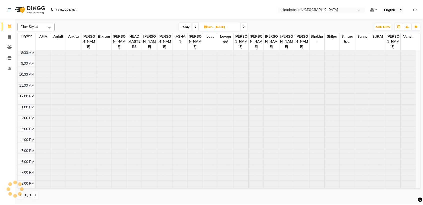
scroll to position [2, 0]
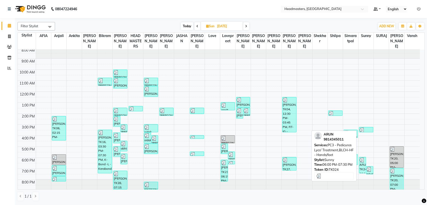
click at [361, 161] on img at bounding box center [361, 160] width 5 height 5
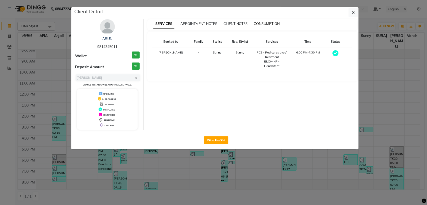
click at [274, 22] on span "CONSUMPTION" at bounding box center [267, 24] width 26 height 5
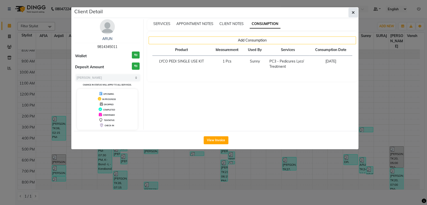
drag, startPoint x: 348, startPoint y: 13, endPoint x: 351, endPoint y: 12, distance: 3.3
click at [351, 12] on button "button" at bounding box center [353, 13] width 10 height 10
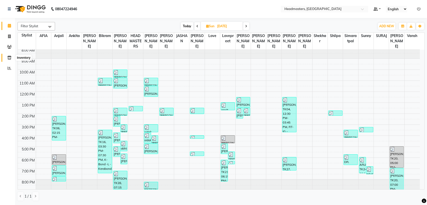
click at [10, 55] on span at bounding box center [9, 58] width 9 height 6
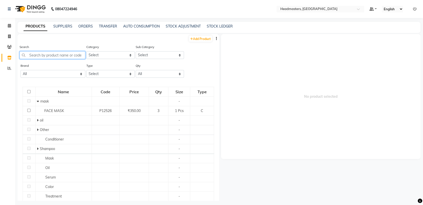
click at [69, 55] on input "text" at bounding box center [53, 55] width 66 height 8
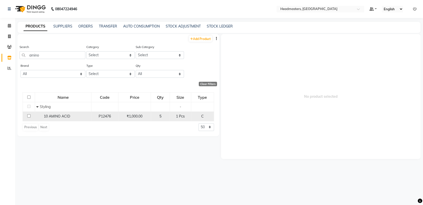
click at [78, 118] on div "10 AMINO ACID" at bounding box center [63, 116] width 54 height 5
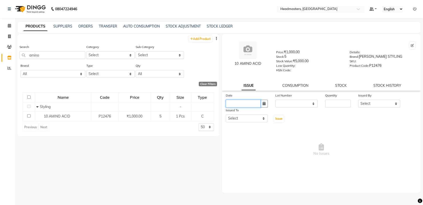
click at [241, 101] on input "text" at bounding box center [243, 104] width 35 height 8
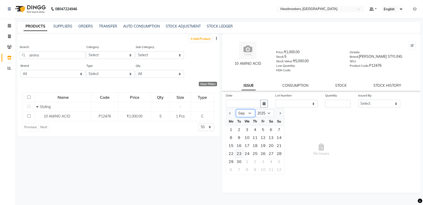
drag, startPoint x: 244, startPoint y: 115, endPoint x: 241, endPoint y: 153, distance: 38.9
click at [241, 153] on ngb-datepicker "Jan Feb Mar Apr May Jun [DATE] Aug Sep Oct Nov [DATE] 2016 2017 2018 2019 2020 …" at bounding box center [255, 141] width 59 height 67
click at [236, 110] on select "Jan Feb Mar Apr May Jun [DATE] Aug Sep Oct Nov Dec" at bounding box center [245, 114] width 19 height 8
click at [230, 160] on div "25" at bounding box center [231, 162] width 8 height 8
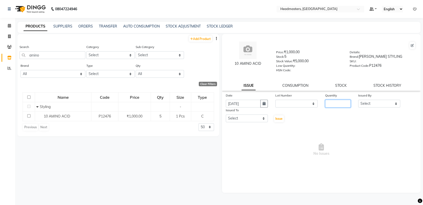
click at [340, 105] on input "number" at bounding box center [338, 104] width 26 height 8
click at [378, 103] on select "Select AFIA Anjali [PERSON_NAME] [PERSON_NAME] [PERSON_NAME] HEAD [PERSON_NAME]…" at bounding box center [379, 104] width 42 height 8
click at [358, 100] on select "Select AFIA Anjali [PERSON_NAME] [PERSON_NAME] [PERSON_NAME] HEAD [PERSON_NAME]…" at bounding box center [379, 104] width 42 height 8
click at [258, 116] on select "Select AFIA Anjali [PERSON_NAME] [PERSON_NAME] [PERSON_NAME] HEAD [PERSON_NAME]…" at bounding box center [247, 119] width 42 height 8
click at [226, 115] on select "Select AFIA Anjali [PERSON_NAME] [PERSON_NAME] [PERSON_NAME] HEAD [PERSON_NAME]…" at bounding box center [247, 119] width 42 height 8
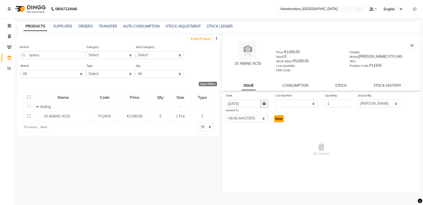
click at [277, 118] on span "Issue" at bounding box center [278, 119] width 7 height 4
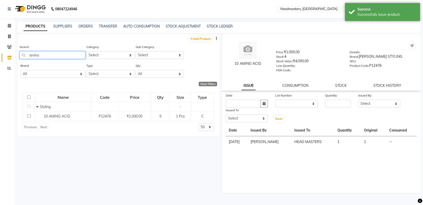
click at [57, 54] on input "amino" at bounding box center [53, 55] width 66 height 8
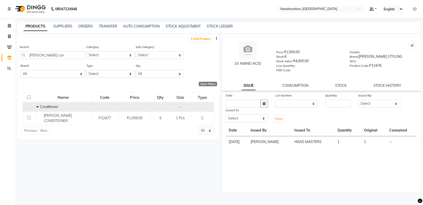
click at [64, 111] on td "Conditioner" at bounding box center [63, 107] width 56 height 10
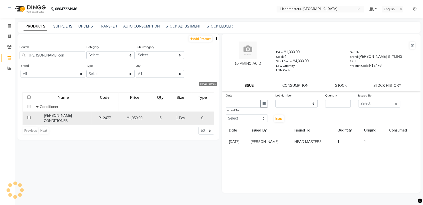
click at [66, 114] on span "[PERSON_NAME] CONDITIONER" at bounding box center [58, 118] width 28 height 10
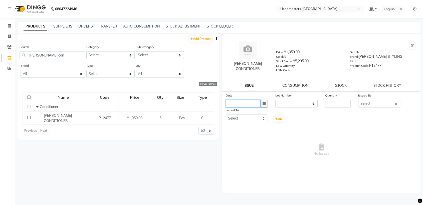
drag, startPoint x: 251, startPoint y: 101, endPoint x: 239, endPoint y: 104, distance: 11.8
click at [239, 104] on input "text" at bounding box center [243, 104] width 35 height 8
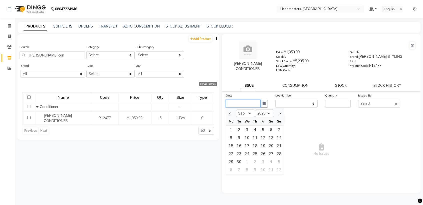
click at [239, 104] on input "text" at bounding box center [243, 104] width 35 height 8
click at [244, 113] on select "Jan Feb Mar Apr May Jun [DATE] Aug Sep Oct Nov Dec" at bounding box center [245, 114] width 19 height 8
click at [236, 110] on select "Jan Feb Mar Apr May Jun [DATE] Aug Sep Oct Nov Dec" at bounding box center [245, 114] width 19 height 8
click at [231, 161] on div "25" at bounding box center [231, 162] width 8 height 8
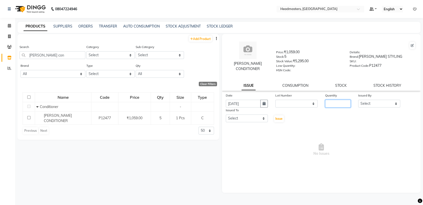
click at [342, 104] on input "number" at bounding box center [338, 104] width 26 height 8
click at [361, 103] on select "Select AFIA Anjali [PERSON_NAME] [PERSON_NAME] [PERSON_NAME] HEAD [PERSON_NAME]…" at bounding box center [379, 104] width 42 height 8
click at [358, 100] on select "Select AFIA Anjali [PERSON_NAME] [PERSON_NAME] [PERSON_NAME] HEAD [PERSON_NAME]…" at bounding box center [379, 104] width 42 height 8
click at [263, 117] on select "Select AFIA Anjali [PERSON_NAME] [PERSON_NAME] [PERSON_NAME] HEAD [PERSON_NAME]…" at bounding box center [247, 119] width 42 height 8
click at [226, 115] on select "Select AFIA Anjali [PERSON_NAME] [PERSON_NAME] [PERSON_NAME] HEAD [PERSON_NAME]…" at bounding box center [247, 119] width 42 height 8
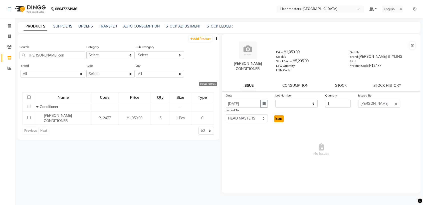
click at [278, 119] on span "Issue" at bounding box center [278, 119] width 7 height 4
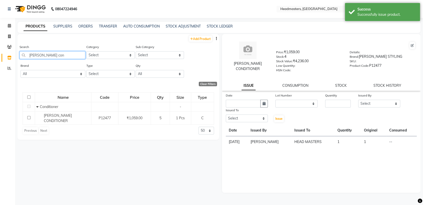
click at [49, 54] on input "[PERSON_NAME] con" at bounding box center [53, 55] width 66 height 8
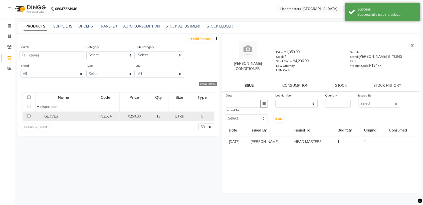
click at [61, 116] on div "GLOVES" at bounding box center [64, 116] width 54 height 5
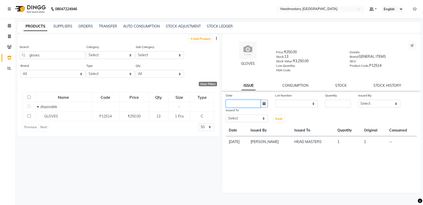
click at [250, 103] on input "text" at bounding box center [243, 104] width 35 height 8
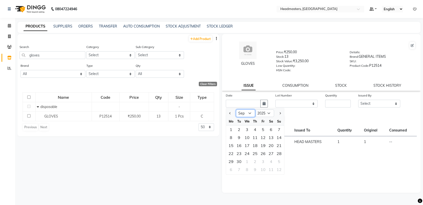
click at [246, 113] on select "Jan Feb Mar Apr May Jun [DATE] Aug Sep Oct Nov Dec" at bounding box center [245, 114] width 19 height 8
click at [236, 110] on select "Jan Feb Mar Apr May Jun [DATE] Aug Sep Oct Nov Dec" at bounding box center [245, 114] width 19 height 8
click at [229, 161] on div "25" at bounding box center [231, 162] width 8 height 8
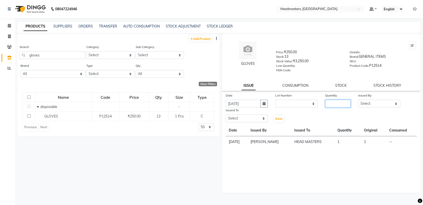
click at [330, 102] on input "number" at bounding box center [338, 104] width 26 height 8
drag, startPoint x: 374, startPoint y: 104, endPoint x: 374, endPoint y: 95, distance: 8.5
click at [374, 95] on div "Issued By Select AFIA Anjali [PERSON_NAME] [PERSON_NAME] [PERSON_NAME] HEAD [PE…" at bounding box center [379, 100] width 50 height 15
click at [358, 100] on select "Select AFIA Anjali [PERSON_NAME] [PERSON_NAME] [PERSON_NAME] HEAD [PERSON_NAME]…" at bounding box center [379, 104] width 42 height 8
click at [245, 120] on select "Select AFIA Anjali [PERSON_NAME] [PERSON_NAME] [PERSON_NAME] HEAD [PERSON_NAME]…" at bounding box center [247, 119] width 42 height 8
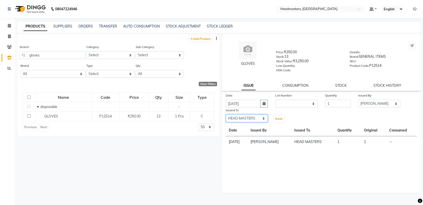
click at [245, 120] on select "Select AFIA Anjali [PERSON_NAME] [PERSON_NAME] [PERSON_NAME] HEAD [PERSON_NAME]…" at bounding box center [247, 119] width 42 height 8
click at [279, 119] on span "Issue" at bounding box center [278, 119] width 7 height 4
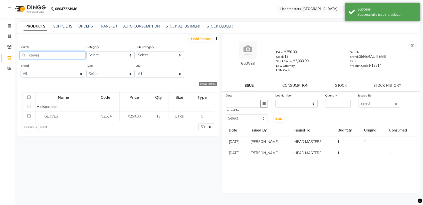
click at [81, 55] on input "gloves" at bounding box center [53, 55] width 66 height 8
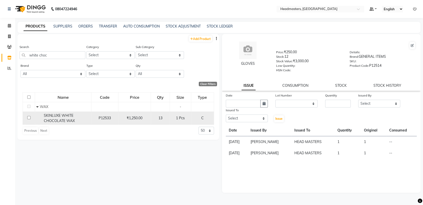
click at [68, 120] on span "SKINLUXE WHITE CHOCOLATE WAX" at bounding box center [59, 118] width 31 height 10
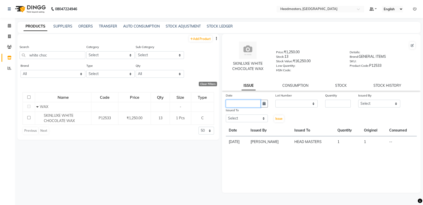
click at [237, 104] on input "text" at bounding box center [243, 104] width 35 height 8
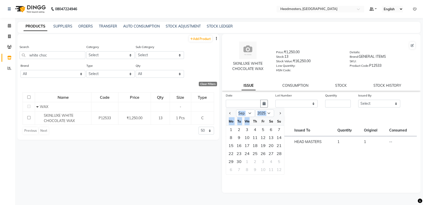
drag, startPoint x: 249, startPoint y: 117, endPoint x: 249, endPoint y: 114, distance: 2.5
click at [249, 114] on ngb-datepicker "Jan Feb Mar Apr May Jun [DATE] Aug Sep Oct Nov [DATE] 2016 2017 2018 2019 2020 …" at bounding box center [255, 141] width 59 height 67
click at [249, 114] on select "Jan Feb Mar Apr May Jun [DATE] Aug Sep Oct Nov Dec" at bounding box center [245, 114] width 19 height 8
click at [236, 110] on select "Jan Feb Mar Apr May Jun [DATE] Aug Sep Oct Nov Dec" at bounding box center [245, 114] width 19 height 8
click at [232, 161] on div "25" at bounding box center [231, 162] width 8 height 8
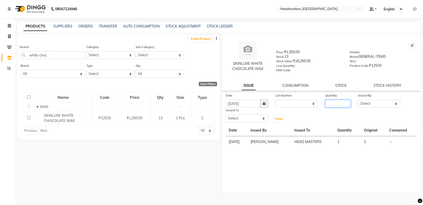
click at [335, 101] on input "number" at bounding box center [338, 104] width 26 height 8
click at [369, 103] on select "Select AFIA Anjali [PERSON_NAME] [PERSON_NAME] [PERSON_NAME] HEAD [PERSON_NAME]…" at bounding box center [379, 104] width 42 height 8
click at [358, 100] on select "Select AFIA Anjali [PERSON_NAME] [PERSON_NAME] [PERSON_NAME] HEAD [PERSON_NAME]…" at bounding box center [379, 104] width 42 height 8
click at [259, 119] on select "Select AFIA Anjali [PERSON_NAME] [PERSON_NAME] [PERSON_NAME] HEAD [PERSON_NAME]…" at bounding box center [247, 119] width 42 height 8
click at [261, 120] on select "Select AFIA Anjali [PERSON_NAME] [PERSON_NAME] [PERSON_NAME] HEAD [PERSON_NAME]…" at bounding box center [247, 119] width 42 height 8
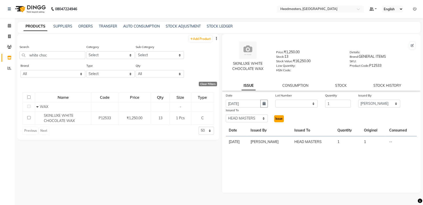
click at [282, 118] on span "Issue" at bounding box center [278, 119] width 7 height 4
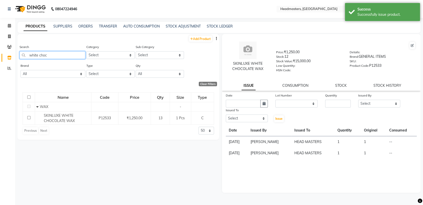
click at [81, 52] on input "white choc" at bounding box center [53, 55] width 66 height 8
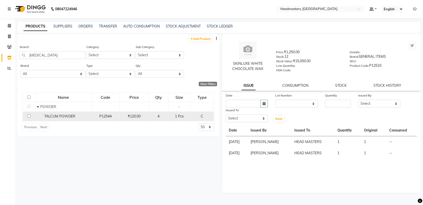
click at [90, 114] on td "TALCUM POWDER" at bounding box center [63, 117] width 56 height 10
click at [174, 119] on td "1 Pcs" at bounding box center [179, 117] width 22 height 10
click at [138, 117] on span "₹120.00" at bounding box center [134, 116] width 13 height 5
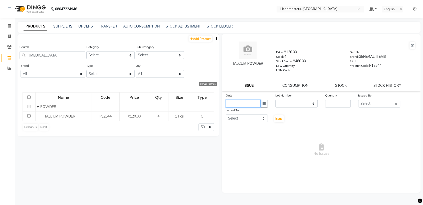
click at [245, 102] on input "text" at bounding box center [243, 104] width 35 height 8
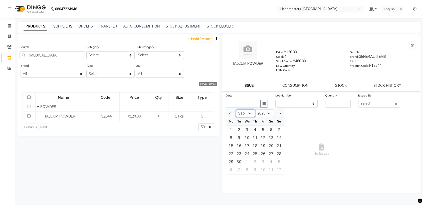
click at [248, 114] on select "Jan Feb Mar Apr May Jun [DATE] Aug Sep Oct Nov Dec" at bounding box center [245, 114] width 19 height 8
click at [236, 110] on select "Jan Feb Mar Apr May Jun [DATE] Aug Sep Oct Nov Dec" at bounding box center [245, 114] width 19 height 8
click at [231, 159] on div "25" at bounding box center [231, 162] width 8 height 8
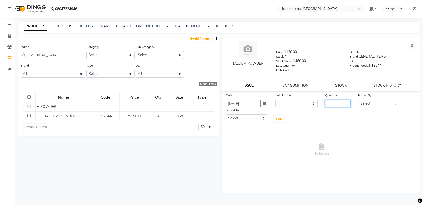
click at [337, 104] on input "number" at bounding box center [338, 104] width 26 height 8
click at [363, 103] on select "Select AFIA Anjali [PERSON_NAME] [PERSON_NAME] [PERSON_NAME] HEAD [PERSON_NAME]…" at bounding box center [379, 104] width 42 height 8
click at [358, 100] on select "Select AFIA Anjali [PERSON_NAME] [PERSON_NAME] [PERSON_NAME] HEAD [PERSON_NAME]…" at bounding box center [379, 104] width 42 height 8
click at [257, 118] on select "Select AFIA Anjali [PERSON_NAME] [PERSON_NAME] [PERSON_NAME] HEAD [PERSON_NAME]…" at bounding box center [247, 119] width 42 height 8
click at [279, 119] on span "Issue" at bounding box center [278, 119] width 7 height 4
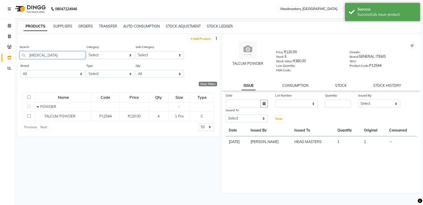
click at [58, 55] on input "[MEDICAL_DATA]" at bounding box center [53, 55] width 66 height 8
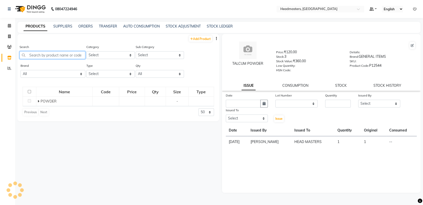
click at [60, 56] on input "text" at bounding box center [53, 55] width 66 height 8
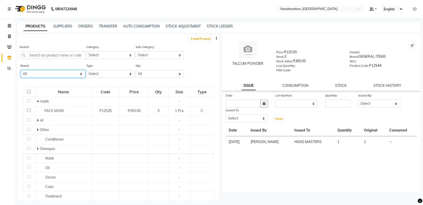
click at [61, 72] on select "All Botoplastia [GEOGRAPHIC_DATA] Cacau Brazilian Dermalogica Floractive Genera…" at bounding box center [53, 74] width 65 height 8
click at [21, 70] on select "All Botoplastia [GEOGRAPHIC_DATA] Cacau Brazilian Dermalogica Floractive Genera…" at bounding box center [53, 74] width 65 height 8
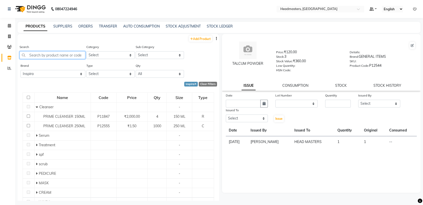
click at [50, 53] on input "text" at bounding box center [53, 55] width 66 height 8
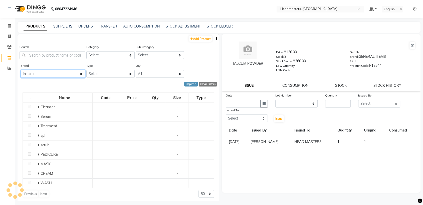
click at [41, 74] on select "All Botoplastia [GEOGRAPHIC_DATA] Cacau Brazilian Dermalogica Floractive Genera…" at bounding box center [53, 74] width 65 height 8
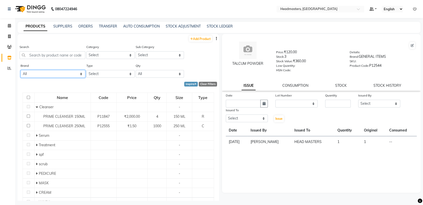
click at [21, 70] on select "All Botoplastia [GEOGRAPHIC_DATA] Cacau Brazilian Dermalogica Floractive Genera…" at bounding box center [53, 74] width 65 height 8
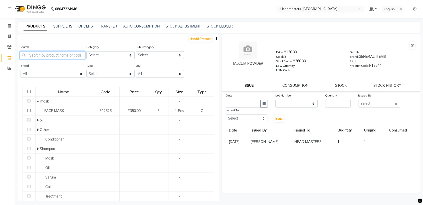
click at [48, 55] on input "text" at bounding box center [53, 55] width 66 height 8
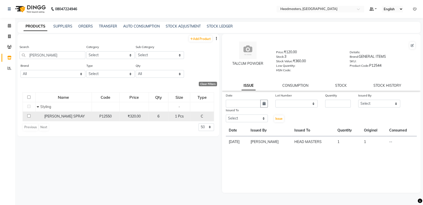
click at [65, 117] on div "[PERSON_NAME] SPRAY" at bounding box center [64, 116] width 54 height 5
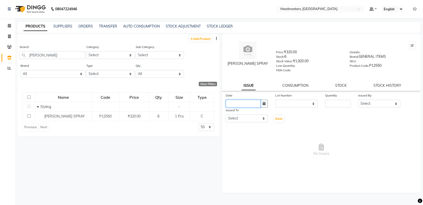
click at [259, 106] on input "text" at bounding box center [243, 104] width 35 height 8
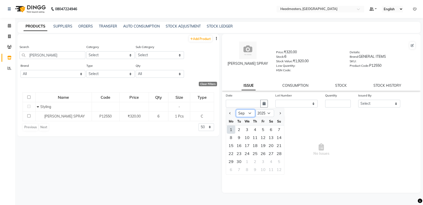
click at [247, 113] on select "Jan Feb Mar Apr May Jun [DATE] Aug Sep Oct Nov Dec" at bounding box center [245, 114] width 19 height 8
click at [236, 110] on select "Jan Feb Mar Apr May Jun [DATE] Aug Sep Oct Nov Dec" at bounding box center [245, 114] width 19 height 8
click at [240, 161] on div "26" at bounding box center [239, 162] width 8 height 8
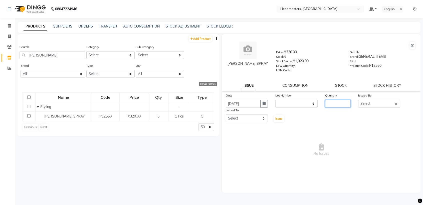
click at [339, 104] on input "number" at bounding box center [338, 104] width 26 height 8
click at [374, 99] on div "Issued By" at bounding box center [379, 96] width 42 height 7
click at [375, 103] on select "Select AFIA Anjali [PERSON_NAME] [PERSON_NAME] [PERSON_NAME] HEAD [PERSON_NAME]…" at bounding box center [379, 104] width 42 height 8
click at [358, 100] on select "Select AFIA Anjali [PERSON_NAME] [PERSON_NAME] [PERSON_NAME] HEAD [PERSON_NAME]…" at bounding box center [379, 104] width 42 height 8
click at [241, 119] on select "Select AFIA Anjali [PERSON_NAME] [PERSON_NAME] [PERSON_NAME] HEAD [PERSON_NAME]…" at bounding box center [247, 119] width 42 height 8
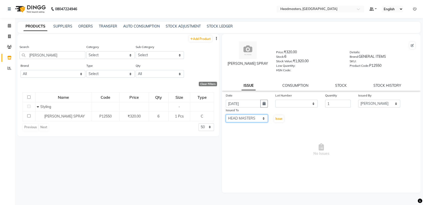
click at [226, 115] on select "Select AFIA Anjali [PERSON_NAME] [PERSON_NAME] [PERSON_NAME] HEAD [PERSON_NAME]…" at bounding box center [247, 119] width 42 height 8
click at [279, 118] on span "Issue" at bounding box center [278, 119] width 7 height 4
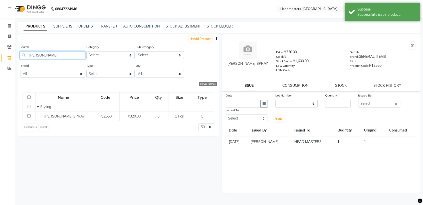
click at [58, 56] on input "[PERSON_NAME]" at bounding box center [53, 55] width 66 height 8
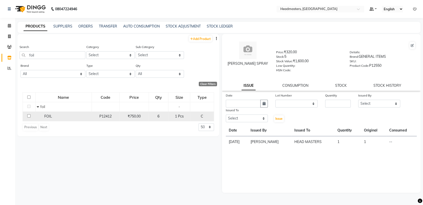
click at [60, 112] on td "FOIL" at bounding box center [63, 117] width 56 height 10
click at [168, 118] on td "6" at bounding box center [159, 117] width 20 height 10
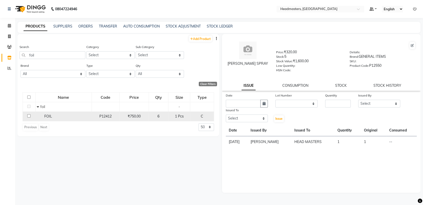
click at [168, 118] on td "6" at bounding box center [159, 117] width 20 height 10
click at [122, 118] on td "₹750.00" at bounding box center [134, 117] width 29 height 10
click at [116, 116] on div "P12412" at bounding box center [106, 116] width 24 height 5
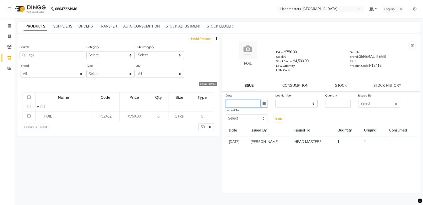
click at [233, 107] on input "text" at bounding box center [243, 104] width 35 height 8
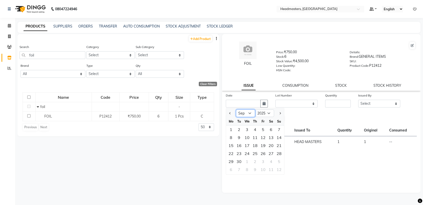
click at [250, 114] on select "Jan Feb Mar Apr May Jun [DATE] Aug Sep Oct Nov Dec" at bounding box center [245, 114] width 19 height 8
click at [236, 110] on select "Jan Feb Mar Apr May Jun [DATE] Aug Sep Oct Nov Dec" at bounding box center [245, 114] width 19 height 8
click at [240, 161] on div "26" at bounding box center [239, 162] width 8 height 8
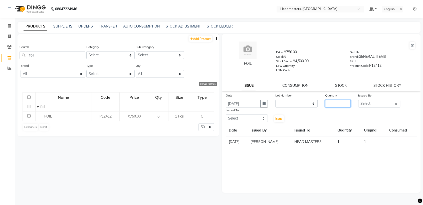
click at [334, 103] on input "number" at bounding box center [338, 104] width 26 height 8
click at [365, 101] on select "Select AFIA Anjali [PERSON_NAME] [PERSON_NAME] [PERSON_NAME] HEAD [PERSON_NAME]…" at bounding box center [379, 104] width 42 height 8
click at [358, 100] on select "Select AFIA Anjali [PERSON_NAME] [PERSON_NAME] [PERSON_NAME] HEAD [PERSON_NAME]…" at bounding box center [379, 104] width 42 height 8
click at [262, 116] on select "Select AFIA Anjali [PERSON_NAME] [PERSON_NAME] [PERSON_NAME] HEAD [PERSON_NAME]…" at bounding box center [247, 119] width 42 height 8
click at [279, 119] on span "Issue" at bounding box center [278, 119] width 7 height 4
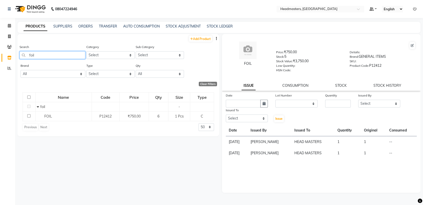
click at [66, 54] on input "foil" at bounding box center [53, 55] width 66 height 8
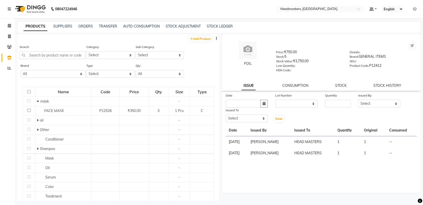
click at [241, 143] on td "[DATE]" at bounding box center [237, 142] width 22 height 12
click at [78, 55] on input "text" at bounding box center [53, 55] width 66 height 8
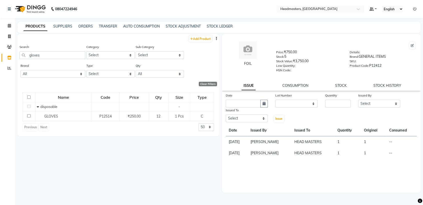
click at [58, 104] on td "disposable" at bounding box center [63, 107] width 56 height 10
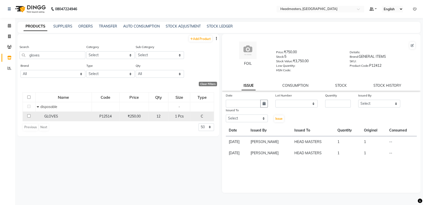
click at [58, 112] on td "GLOVES" at bounding box center [63, 117] width 56 height 10
click at [65, 114] on div "GLOVES" at bounding box center [64, 116] width 54 height 5
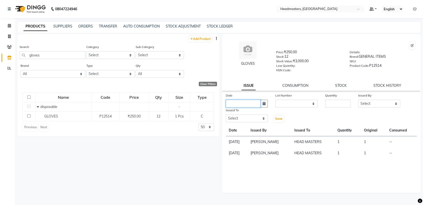
click at [237, 101] on input "text" at bounding box center [243, 104] width 35 height 8
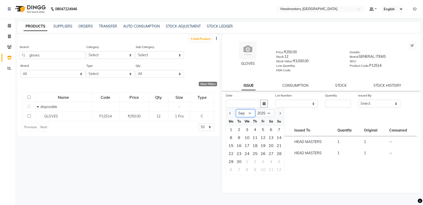
click at [250, 111] on select "Jan Feb Mar Apr May Jun [DATE] Aug Sep Oct Nov Dec" at bounding box center [245, 114] width 19 height 8
click at [236, 110] on select "Jan Feb Mar Apr May Jun [DATE] Aug Sep Oct Nov Dec" at bounding box center [245, 114] width 19 height 8
click at [256, 162] on div "28" at bounding box center [255, 162] width 8 height 8
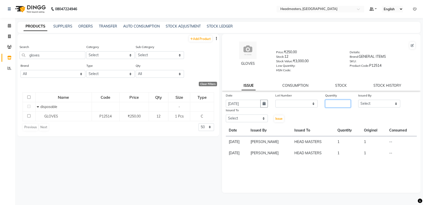
click at [336, 105] on input "number" at bounding box center [338, 104] width 26 height 8
click at [375, 104] on select "Select AFIA Anjali [PERSON_NAME] [PERSON_NAME] [PERSON_NAME] HEAD [PERSON_NAME]…" at bounding box center [379, 104] width 42 height 8
click at [358, 100] on select "Select AFIA Anjali [PERSON_NAME] [PERSON_NAME] [PERSON_NAME] HEAD [PERSON_NAME]…" at bounding box center [379, 104] width 42 height 8
click at [262, 117] on select "Select AFIA Anjali [PERSON_NAME] [PERSON_NAME] [PERSON_NAME] HEAD [PERSON_NAME]…" at bounding box center [247, 119] width 42 height 8
click at [226, 115] on select "Select AFIA Anjali [PERSON_NAME] [PERSON_NAME] [PERSON_NAME] HEAD [PERSON_NAME]…" at bounding box center [247, 119] width 42 height 8
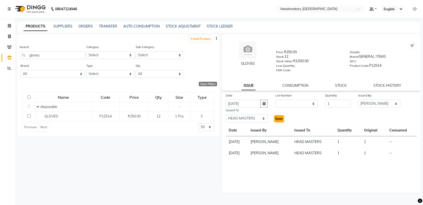
click at [284, 118] on div "Issue" at bounding box center [279, 115] width 17 height 15
click at [278, 118] on span "Issue" at bounding box center [278, 119] width 7 height 4
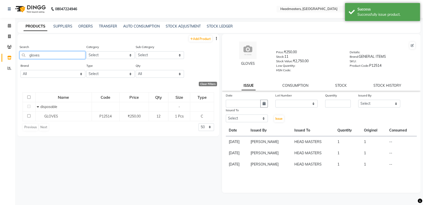
click at [78, 53] on input "gloves" at bounding box center [53, 55] width 66 height 8
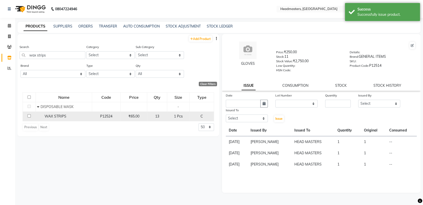
click at [84, 114] on div "WAX STRIPS" at bounding box center [64, 116] width 54 height 5
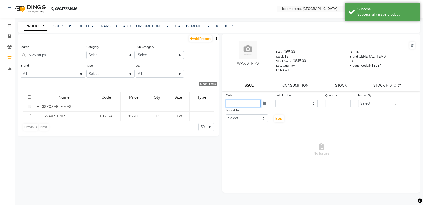
click at [229, 103] on input "text" at bounding box center [243, 104] width 35 height 8
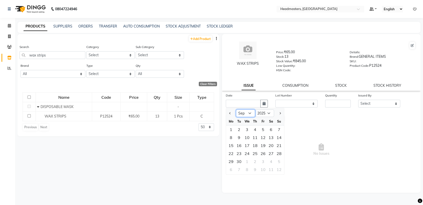
click at [243, 115] on select "Jan Feb Mar Apr May Jun [DATE] Aug Sep Oct Nov Dec" at bounding box center [245, 114] width 19 height 8
click at [236, 110] on select "Jan Feb Mar Apr May Jun [DATE] Aug Sep Oct Nov Dec" at bounding box center [245, 114] width 19 height 8
click at [255, 163] on div "28" at bounding box center [255, 162] width 8 height 8
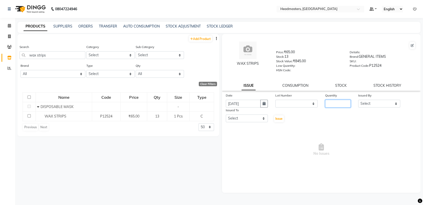
click at [342, 103] on input "number" at bounding box center [338, 104] width 26 height 8
click at [379, 103] on select "Select AFIA Anjali [PERSON_NAME] [PERSON_NAME] [PERSON_NAME] HEAD [PERSON_NAME]…" at bounding box center [379, 104] width 42 height 8
click at [358, 100] on select "Select AFIA Anjali [PERSON_NAME] [PERSON_NAME] [PERSON_NAME] HEAD [PERSON_NAME]…" at bounding box center [379, 104] width 42 height 8
click at [259, 118] on select "Select AFIA Anjali [PERSON_NAME] [PERSON_NAME] [PERSON_NAME] HEAD [PERSON_NAME]…" at bounding box center [247, 119] width 42 height 8
click at [226, 115] on select "Select AFIA Anjali [PERSON_NAME] [PERSON_NAME] [PERSON_NAME] HEAD [PERSON_NAME]…" at bounding box center [247, 119] width 42 height 8
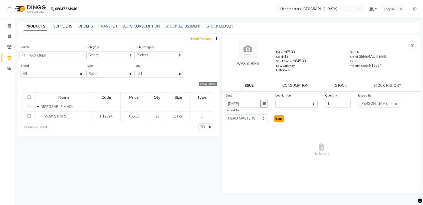
click at [280, 119] on span "Issue" at bounding box center [278, 119] width 7 height 4
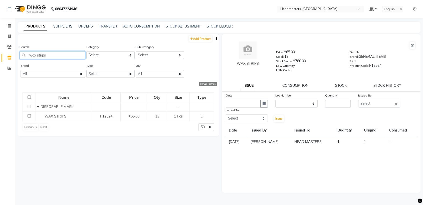
click at [85, 57] on input "wax strips" at bounding box center [53, 55] width 66 height 8
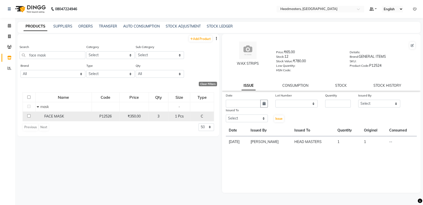
click at [100, 112] on td "P12526" at bounding box center [106, 117] width 28 height 10
click at [186, 115] on div "1 Pcs" at bounding box center [179, 116] width 18 height 5
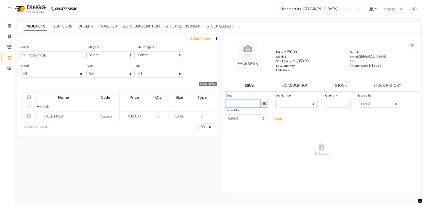
click at [232, 103] on input "text" at bounding box center [243, 104] width 35 height 8
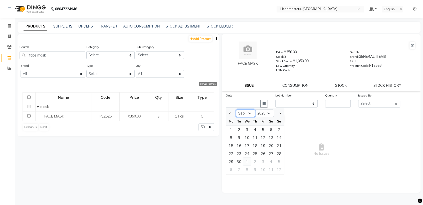
drag, startPoint x: 248, startPoint y: 113, endPoint x: 243, endPoint y: 164, distance: 51.3
click at [243, 164] on ngb-datepicker "Jan Feb Mar Apr May Jun [DATE] Aug Sep Oct Nov [DATE] 2016 2017 2018 2019 2020 …" at bounding box center [255, 141] width 59 height 67
click at [236, 110] on select "Jan Feb Mar Apr May Jun [DATE] Aug Sep Oct Nov Dec" at bounding box center [245, 114] width 19 height 8
click at [257, 162] on div "28" at bounding box center [255, 162] width 8 height 8
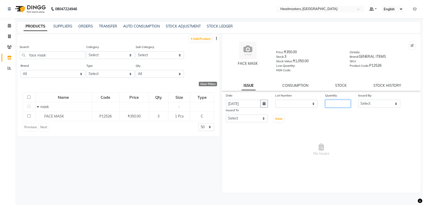
click at [338, 104] on input "number" at bounding box center [338, 104] width 26 height 8
click at [361, 105] on select "Select AFIA Anjali [PERSON_NAME] [PERSON_NAME] [PERSON_NAME] HEAD [PERSON_NAME]…" at bounding box center [379, 104] width 42 height 8
click at [358, 100] on select "Select AFIA Anjali [PERSON_NAME] [PERSON_NAME] [PERSON_NAME] HEAD [PERSON_NAME]…" at bounding box center [379, 104] width 42 height 8
click at [250, 118] on select "Select AFIA Anjali [PERSON_NAME] [PERSON_NAME] [PERSON_NAME] HEAD [PERSON_NAME]…" at bounding box center [247, 119] width 42 height 8
click at [226, 115] on select "Select AFIA Anjali [PERSON_NAME] [PERSON_NAME] [PERSON_NAME] HEAD [PERSON_NAME]…" at bounding box center [247, 119] width 42 height 8
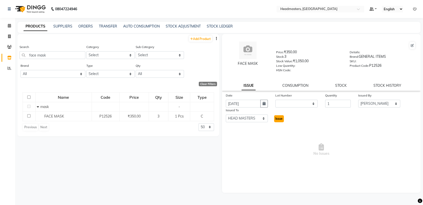
click at [278, 119] on span "Issue" at bounding box center [278, 119] width 7 height 4
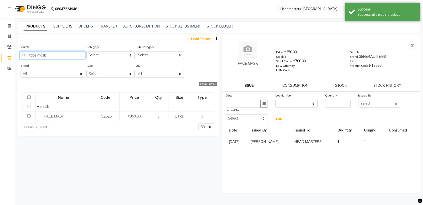
click at [71, 53] on input "face mask" at bounding box center [53, 55] width 66 height 8
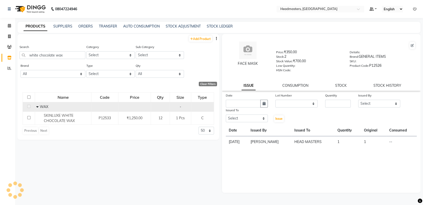
click at [88, 111] on td "WAX" at bounding box center [63, 107] width 56 height 10
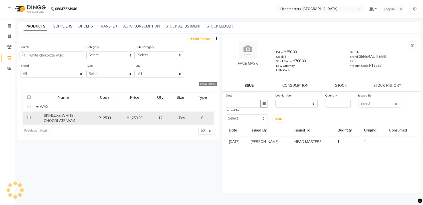
click at [90, 114] on td "SKINLUXE WHITE CHOCOLATE WAX" at bounding box center [63, 118] width 56 height 13
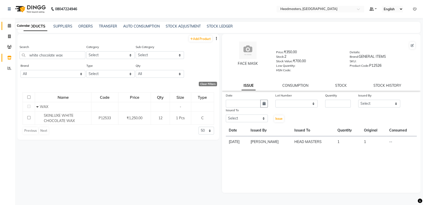
click at [11, 24] on icon at bounding box center [9, 26] width 3 height 4
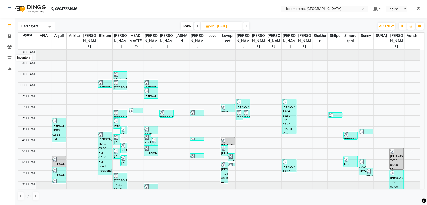
click at [12, 60] on span at bounding box center [9, 58] width 9 height 6
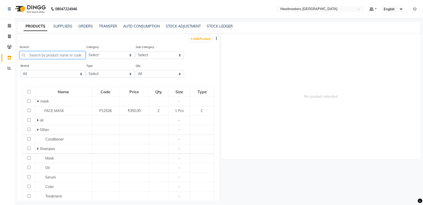
click at [61, 57] on input "text" at bounding box center [53, 55] width 66 height 8
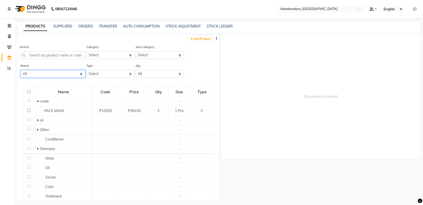
click at [72, 76] on select "All Botoplastia [GEOGRAPHIC_DATA] Cacau Brazilian Dermalogica Floractive Genera…" at bounding box center [53, 74] width 65 height 8
click at [21, 70] on select "All Botoplastia [GEOGRAPHIC_DATA] Cacau Brazilian Dermalogica Floractive Genera…" at bounding box center [53, 74] width 65 height 8
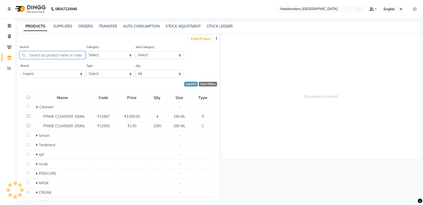
click at [63, 55] on input "text" at bounding box center [53, 55] width 66 height 8
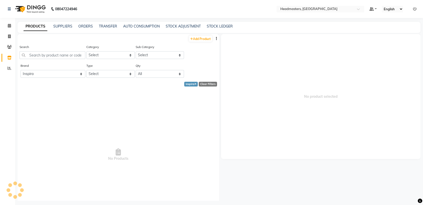
click at [61, 78] on div "Brand All Botoplastia [GEOGRAPHIC_DATA] Cacau Brazilian Dermalogica Floractive …" at bounding box center [53, 70] width 65 height 15
click at [61, 73] on select "All Botoplastia [GEOGRAPHIC_DATA] Cacau Brazilian Dermalogica Floractive Genera…" at bounding box center [53, 74] width 65 height 8
click at [21, 70] on select "All Botoplastia [GEOGRAPHIC_DATA] Cacau Brazilian Dermalogica Floractive Genera…" at bounding box center [53, 74] width 65 height 8
click at [50, 57] on input "text" at bounding box center [53, 55] width 66 height 8
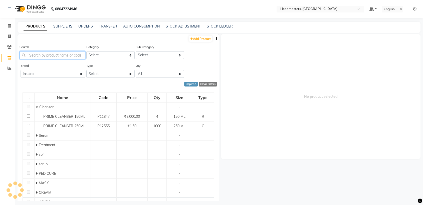
click at [69, 57] on input "text" at bounding box center [53, 55] width 66 height 8
click at [47, 56] on input "text" at bounding box center [53, 55] width 66 height 8
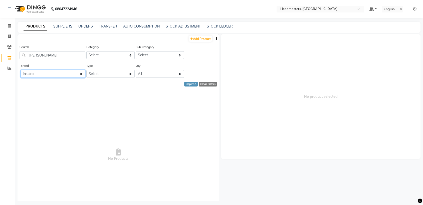
click at [54, 74] on select "All Botoplastia [GEOGRAPHIC_DATA] Cacau Brazilian Dermalogica Floractive Genera…" at bounding box center [53, 74] width 65 height 8
click at [21, 70] on select "All Botoplastia [GEOGRAPHIC_DATA] Cacau Brazilian Dermalogica Floractive Genera…" at bounding box center [53, 74] width 65 height 8
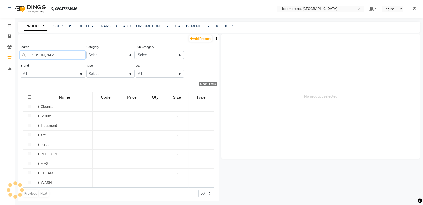
click at [49, 55] on input "[PERSON_NAME]" at bounding box center [53, 55] width 66 height 8
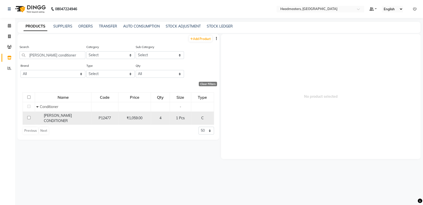
click at [76, 112] on td "[PERSON_NAME] CONDITIONER" at bounding box center [63, 118] width 56 height 13
click at [195, 116] on div "C" at bounding box center [202, 118] width 19 height 5
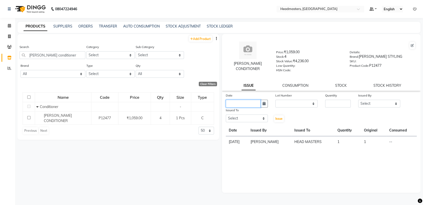
click at [243, 104] on input "text" at bounding box center [243, 104] width 35 height 8
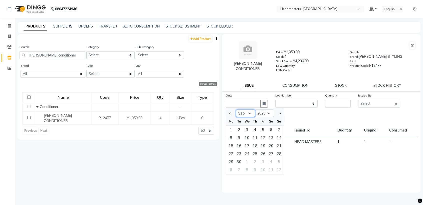
click at [247, 115] on select "Jan Feb Mar Apr May Jun [DATE] Aug Sep Oct Nov Dec" at bounding box center [245, 114] width 19 height 8
click at [236, 110] on select "Jan Feb Mar Apr May Jun [DATE] Aug Sep Oct Nov Dec" at bounding box center [245, 114] width 19 height 8
click at [276, 161] on div "31" at bounding box center [279, 162] width 8 height 8
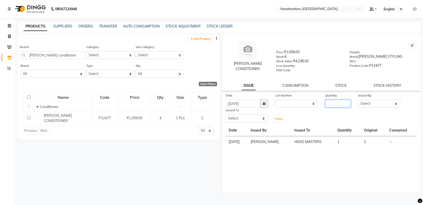
click at [333, 101] on input "number" at bounding box center [338, 104] width 26 height 8
click at [371, 102] on select "Select AFIA Anjali [PERSON_NAME] [PERSON_NAME] [PERSON_NAME] HEAD [PERSON_NAME]…" at bounding box center [379, 104] width 42 height 8
click at [358, 100] on select "Select AFIA Anjali [PERSON_NAME] [PERSON_NAME] [PERSON_NAME] HEAD [PERSON_NAME]…" at bounding box center [379, 104] width 42 height 8
click at [258, 120] on select "Select AFIA Anjali [PERSON_NAME] [PERSON_NAME] [PERSON_NAME] HEAD [PERSON_NAME]…" at bounding box center [247, 119] width 42 height 8
click at [226, 115] on select "Select AFIA Anjali [PERSON_NAME] [PERSON_NAME] [PERSON_NAME] HEAD [PERSON_NAME]…" at bounding box center [247, 119] width 42 height 8
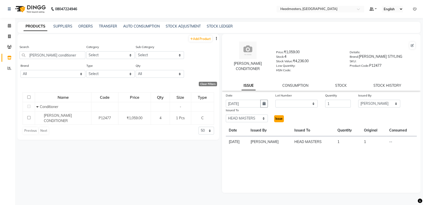
click at [276, 119] on span "Issue" at bounding box center [278, 119] width 7 height 4
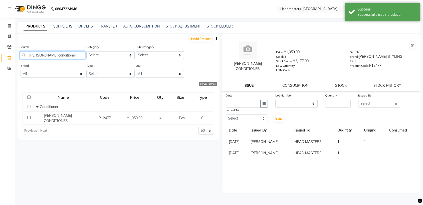
click at [62, 53] on input "[PERSON_NAME] conditioner" at bounding box center [53, 55] width 66 height 8
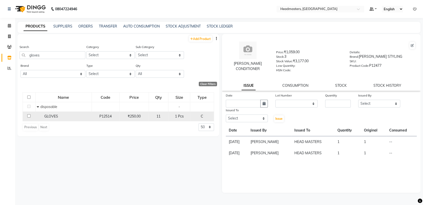
click at [66, 117] on div "GLOVES" at bounding box center [64, 116] width 54 height 5
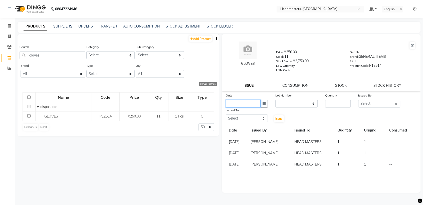
click at [254, 103] on input "text" at bounding box center [243, 104] width 35 height 8
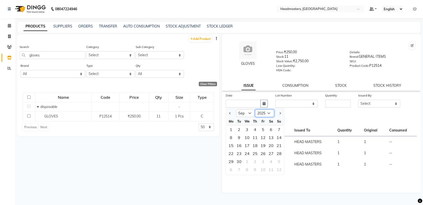
click at [264, 113] on select "2015 2016 2017 2018 2019 2020 2021 2022 2023 2024 2025 2026 2027 2028 2029 2030…" at bounding box center [264, 114] width 19 height 8
click at [263, 113] on select "2015 2016 2017 2018 2019 2020 2021 2022 2023 2024 2025 2026 2027 2028 2029 2030…" at bounding box center [264, 114] width 19 height 8
click at [242, 115] on select "Jan Feb Mar Apr May Jun [DATE] Aug Sep Oct Nov Dec" at bounding box center [245, 114] width 19 height 8
click at [236, 110] on select "Jan Feb Mar Apr May Jun [DATE] Aug Sep Oct Nov Dec" at bounding box center [245, 114] width 19 height 8
click at [278, 162] on div "31" at bounding box center [279, 162] width 8 height 8
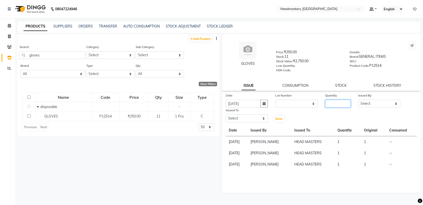
click at [332, 103] on input "number" at bounding box center [338, 104] width 26 height 8
drag, startPoint x: 368, startPoint y: 103, endPoint x: 368, endPoint y: 99, distance: 4.3
click at [368, 99] on div "Issued By Select AFIA Anjali [PERSON_NAME] [PERSON_NAME] [PERSON_NAME] HEAD [PE…" at bounding box center [379, 100] width 50 height 15
click at [358, 100] on select "Select AFIA Anjali [PERSON_NAME] [PERSON_NAME] [PERSON_NAME] HEAD [PERSON_NAME]…" at bounding box center [379, 104] width 42 height 8
click at [240, 119] on select "Select AFIA Anjali [PERSON_NAME] [PERSON_NAME] [PERSON_NAME] HEAD [PERSON_NAME]…" at bounding box center [247, 119] width 42 height 8
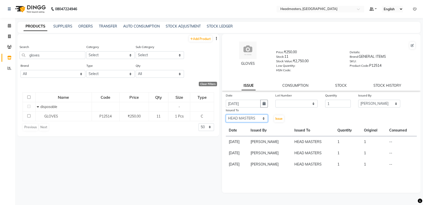
click at [226, 115] on select "Select AFIA Anjali [PERSON_NAME] [PERSON_NAME] [PERSON_NAME] HEAD [PERSON_NAME]…" at bounding box center [247, 119] width 42 height 8
click at [279, 118] on span "Issue" at bounding box center [278, 119] width 7 height 4
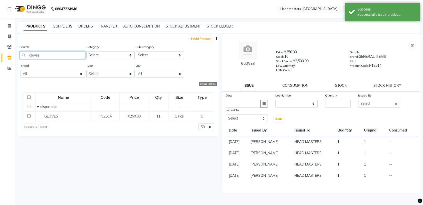
click at [75, 55] on input "gloves" at bounding box center [53, 55] width 66 height 8
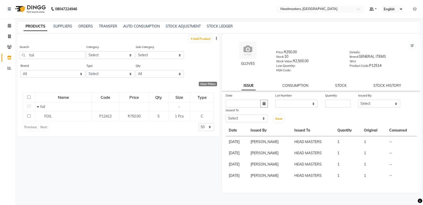
click at [86, 117] on div "FOIL" at bounding box center [64, 116] width 54 height 5
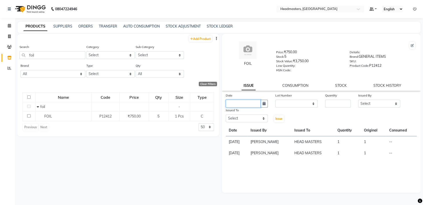
click at [240, 105] on input "text" at bounding box center [243, 104] width 35 height 8
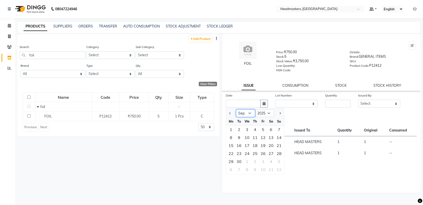
click at [246, 113] on select "Jan Feb Mar Apr May Jun [DATE] Aug Sep Oct Nov Dec" at bounding box center [245, 114] width 19 height 8
click at [236, 110] on select "Jan Feb Mar Apr May Jun [DATE] Aug Sep Oct Nov Dec" at bounding box center [245, 114] width 19 height 8
click at [278, 159] on div "31" at bounding box center [279, 162] width 8 height 8
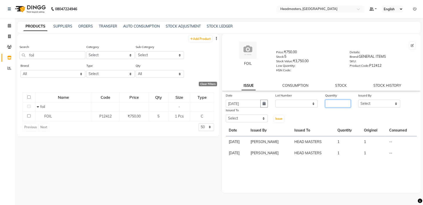
click at [339, 104] on input "number" at bounding box center [338, 104] width 26 height 8
click at [366, 104] on select "Select AFIA Anjali [PERSON_NAME] [PERSON_NAME] [PERSON_NAME] HEAD [PERSON_NAME]…" at bounding box center [379, 104] width 42 height 8
click at [358, 100] on select "Select AFIA Anjali [PERSON_NAME] [PERSON_NAME] [PERSON_NAME] HEAD [PERSON_NAME]…" at bounding box center [379, 104] width 42 height 8
click at [258, 117] on select "Select AFIA Anjali [PERSON_NAME] [PERSON_NAME] [PERSON_NAME] HEAD [PERSON_NAME]…" at bounding box center [247, 119] width 42 height 8
click at [226, 115] on select "Select AFIA Anjali [PERSON_NAME] [PERSON_NAME] [PERSON_NAME] HEAD [PERSON_NAME]…" at bounding box center [247, 119] width 42 height 8
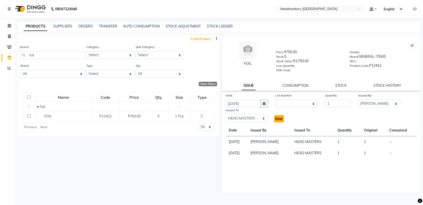
click at [279, 118] on span "Issue" at bounding box center [278, 119] width 7 height 4
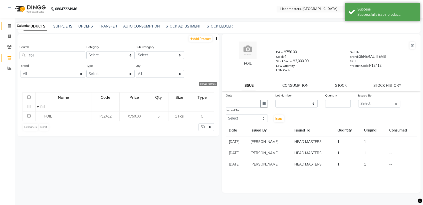
click at [9, 23] on span at bounding box center [9, 26] width 9 height 6
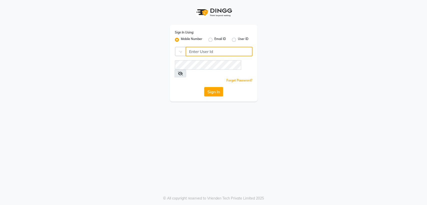
click at [232, 53] on input "Username" at bounding box center [219, 52] width 67 height 10
click at [206, 54] on input "Username" at bounding box center [219, 52] width 67 height 10
type input "8894060737"
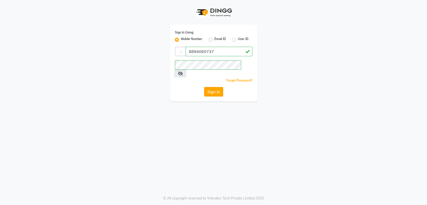
click at [211, 87] on button "Sign In" at bounding box center [213, 92] width 19 height 10
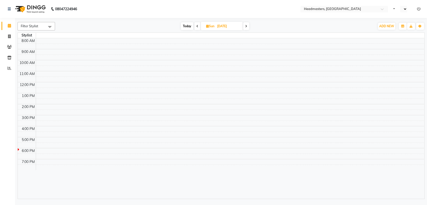
select select "en"
click at [246, 27] on icon at bounding box center [246, 26] width 2 height 3
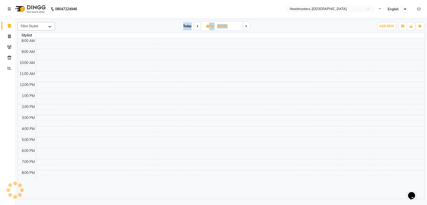
click at [246, 27] on icon at bounding box center [246, 26] width 2 height 3
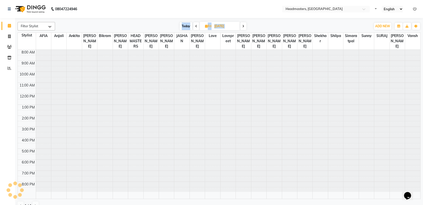
click at [246, 27] on div "Today Fri 29-08-2025" at bounding box center [213, 27] width 68 height 8
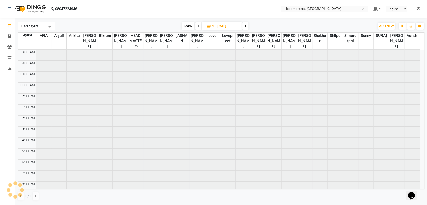
click at [246, 27] on icon at bounding box center [245, 26] width 2 height 3
click at [246, 27] on icon at bounding box center [246, 26] width 2 height 3
type input "[DATE]"
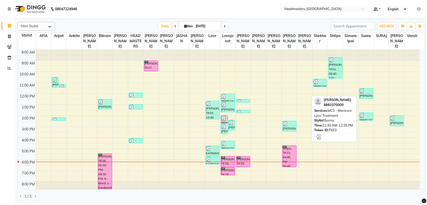
click at [366, 93] on div at bounding box center [365, 91] width 13 height 5
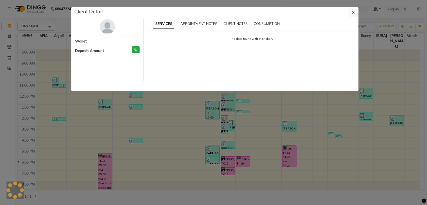
select select "3"
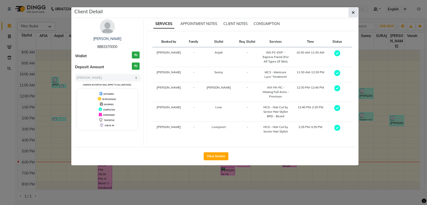
click at [355, 11] on button "button" at bounding box center [353, 13] width 10 height 10
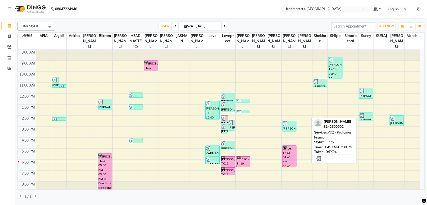
click at [365, 114] on div at bounding box center [365, 115] width 13 height 5
select select "3"
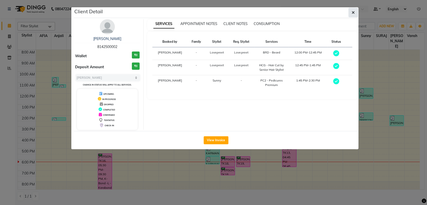
click at [352, 15] on button "button" at bounding box center [353, 13] width 10 height 10
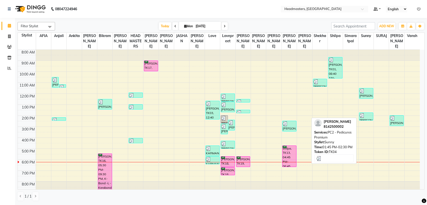
click at [366, 117] on div at bounding box center [365, 115] width 13 height 5
select select "3"
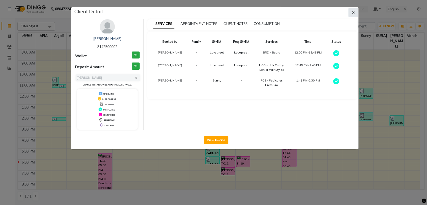
click at [355, 11] on button "button" at bounding box center [353, 13] width 10 height 10
